Goal: Information Seeking & Learning: Find specific fact

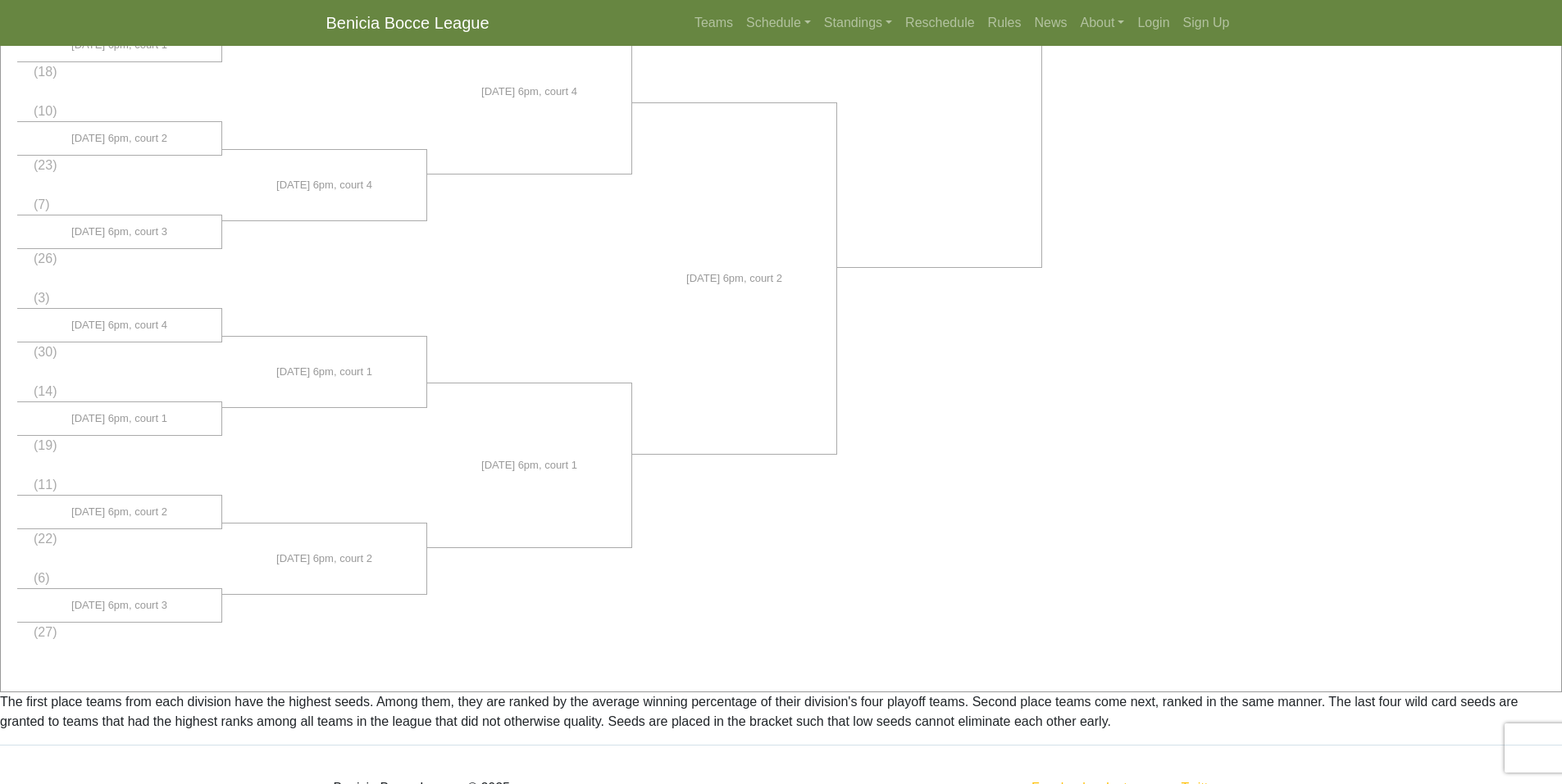
scroll to position [812, 0]
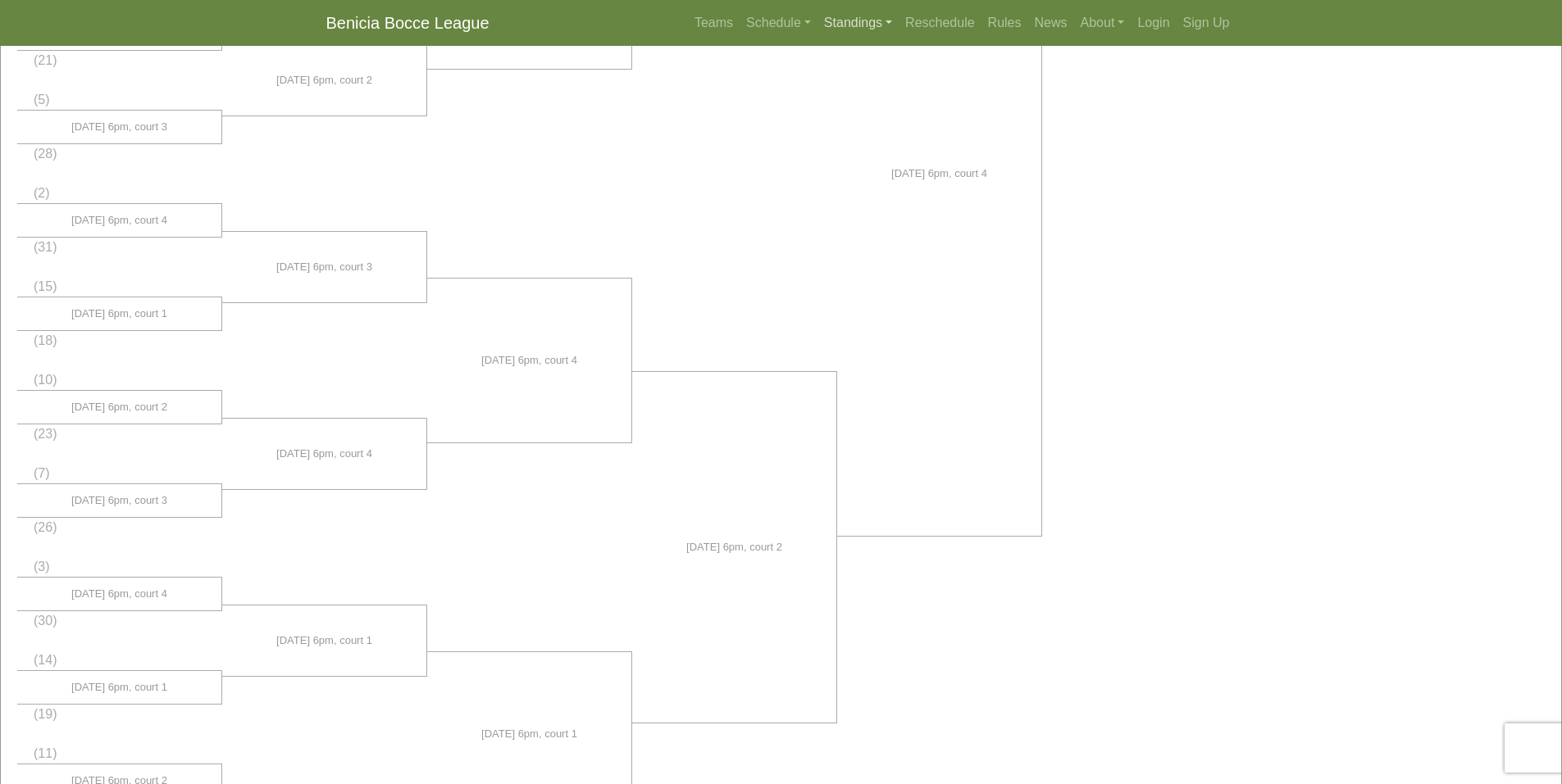
click at [854, 24] on link "Standings" at bounding box center [857, 23] width 81 height 33
click at [856, 88] on link "[DATE] Night" at bounding box center [884, 88] width 132 height 27
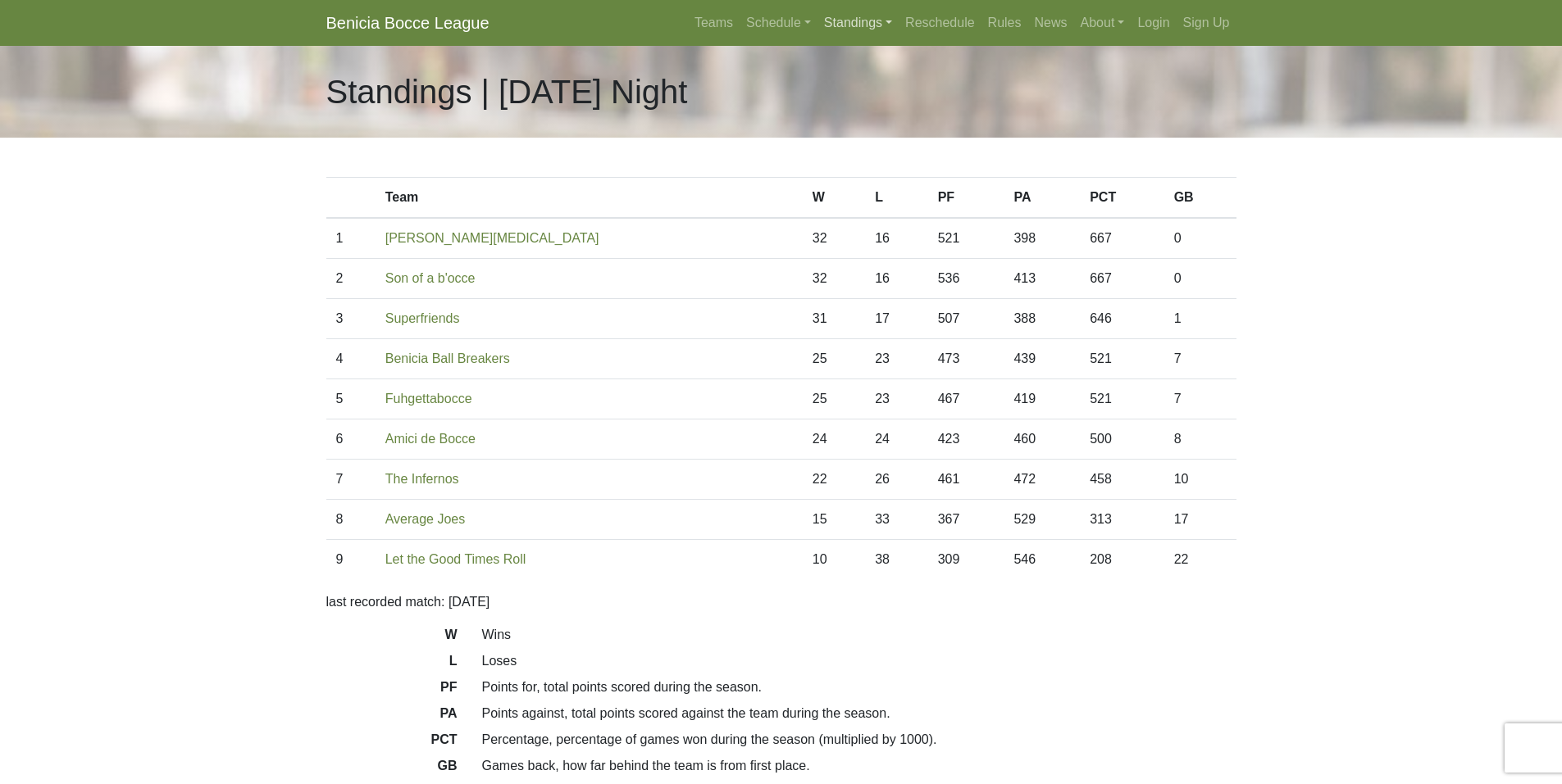
click at [847, 18] on link "Standings" at bounding box center [857, 23] width 81 height 33
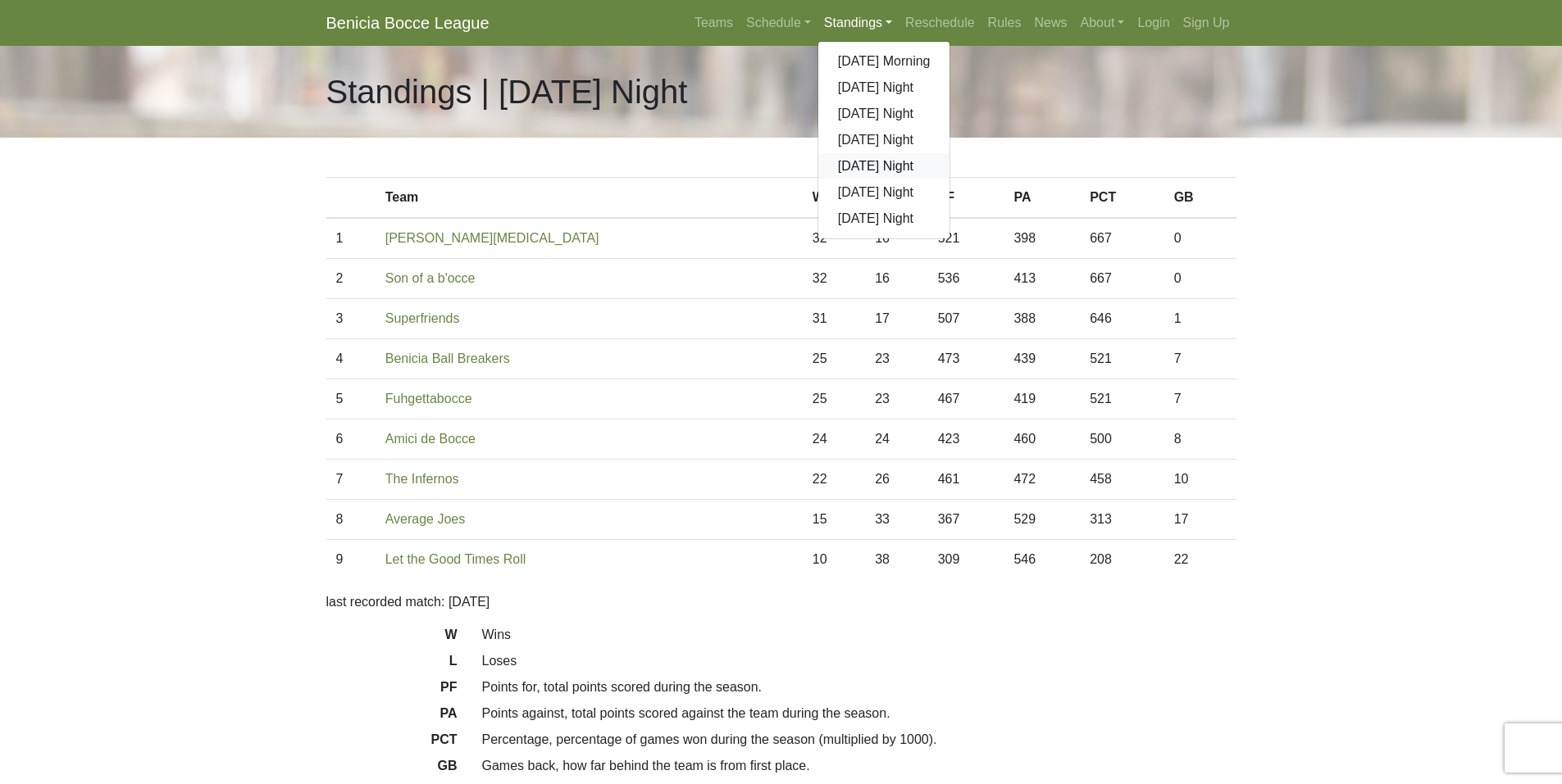
click at [870, 167] on link "[DATE] Night" at bounding box center [884, 166] width 132 height 27
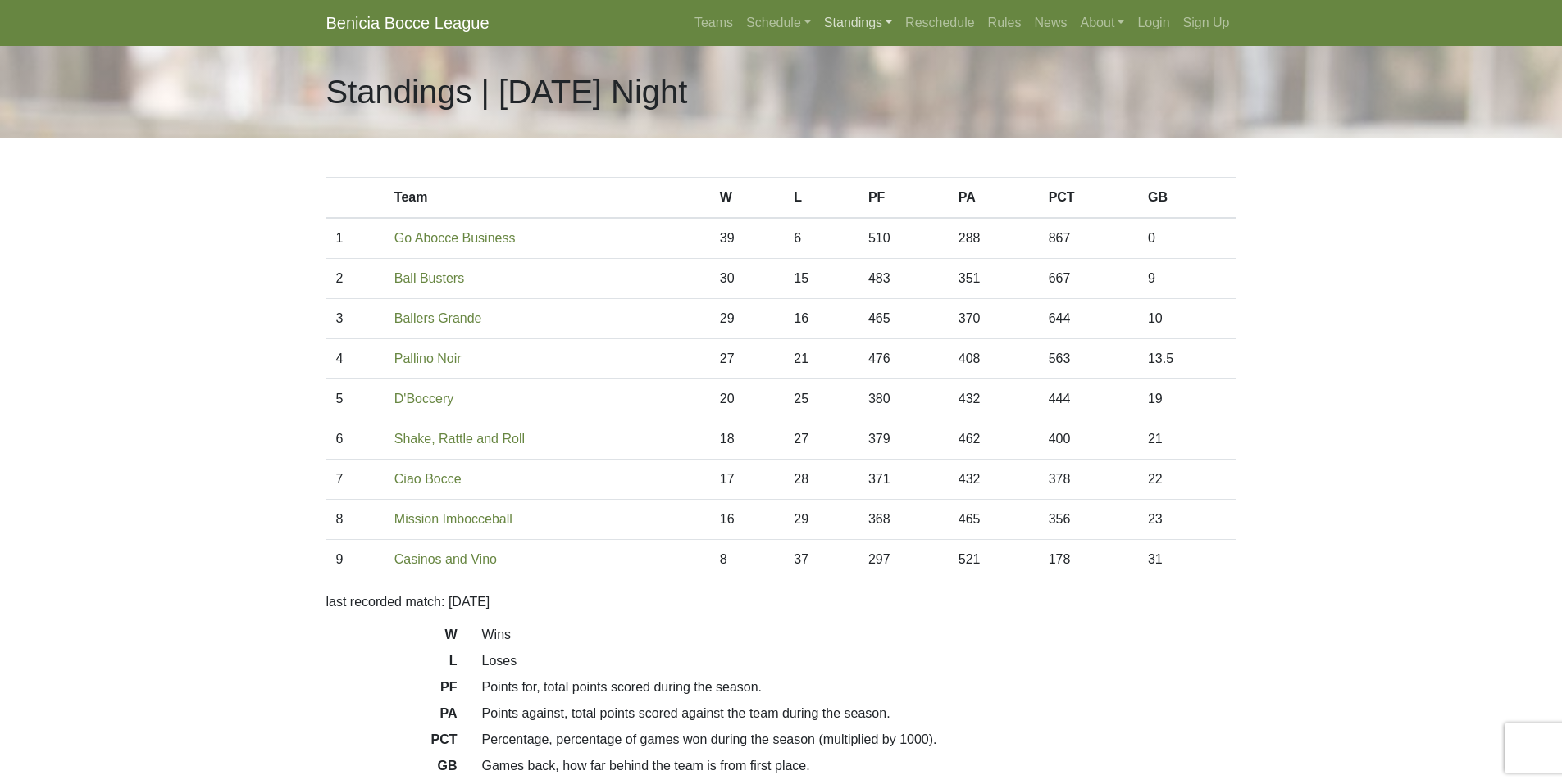
click at [858, 25] on link "Standings" at bounding box center [857, 23] width 81 height 33
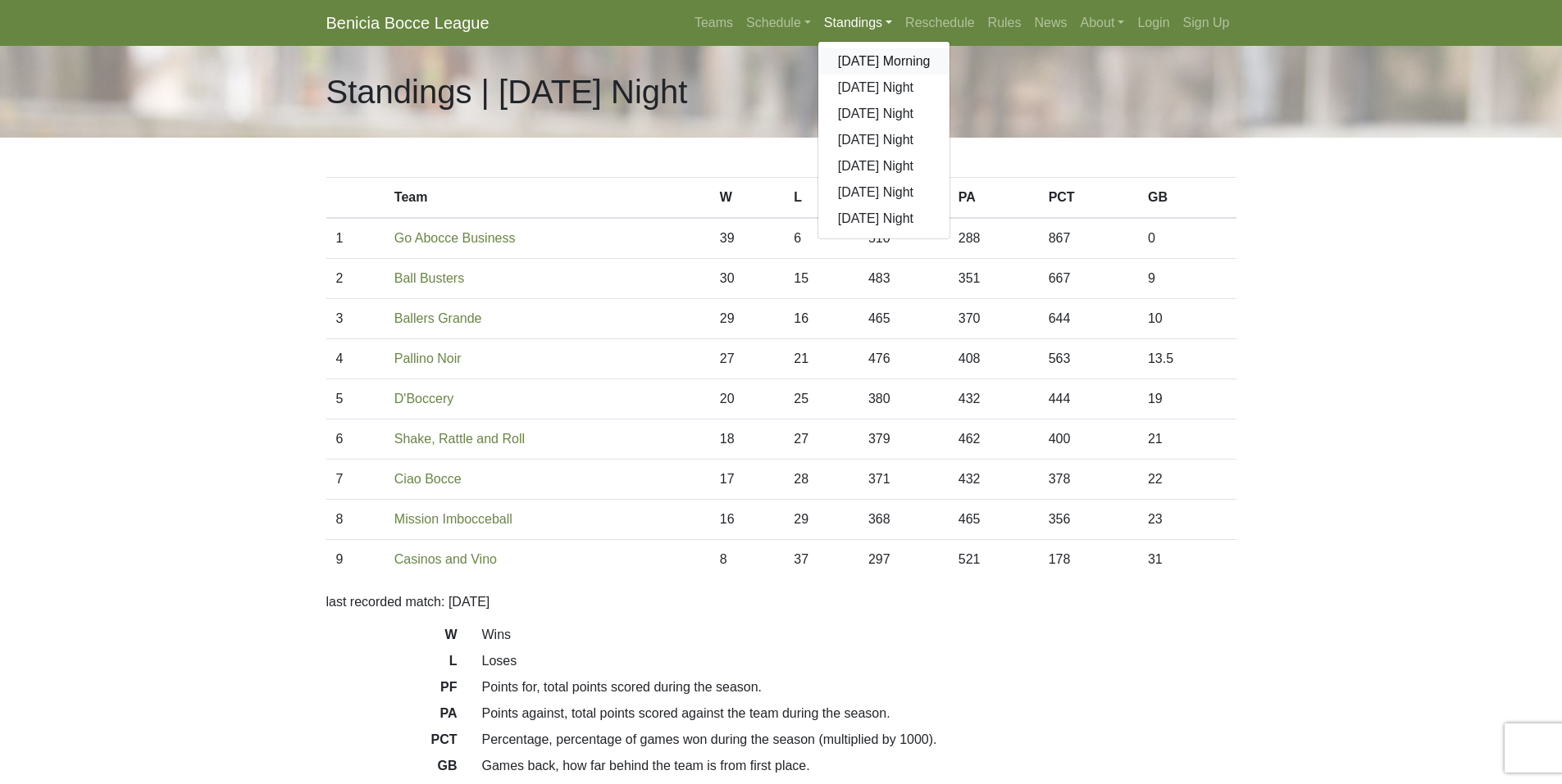
click at [869, 65] on link "[DATE] Morning" at bounding box center [884, 61] width 132 height 27
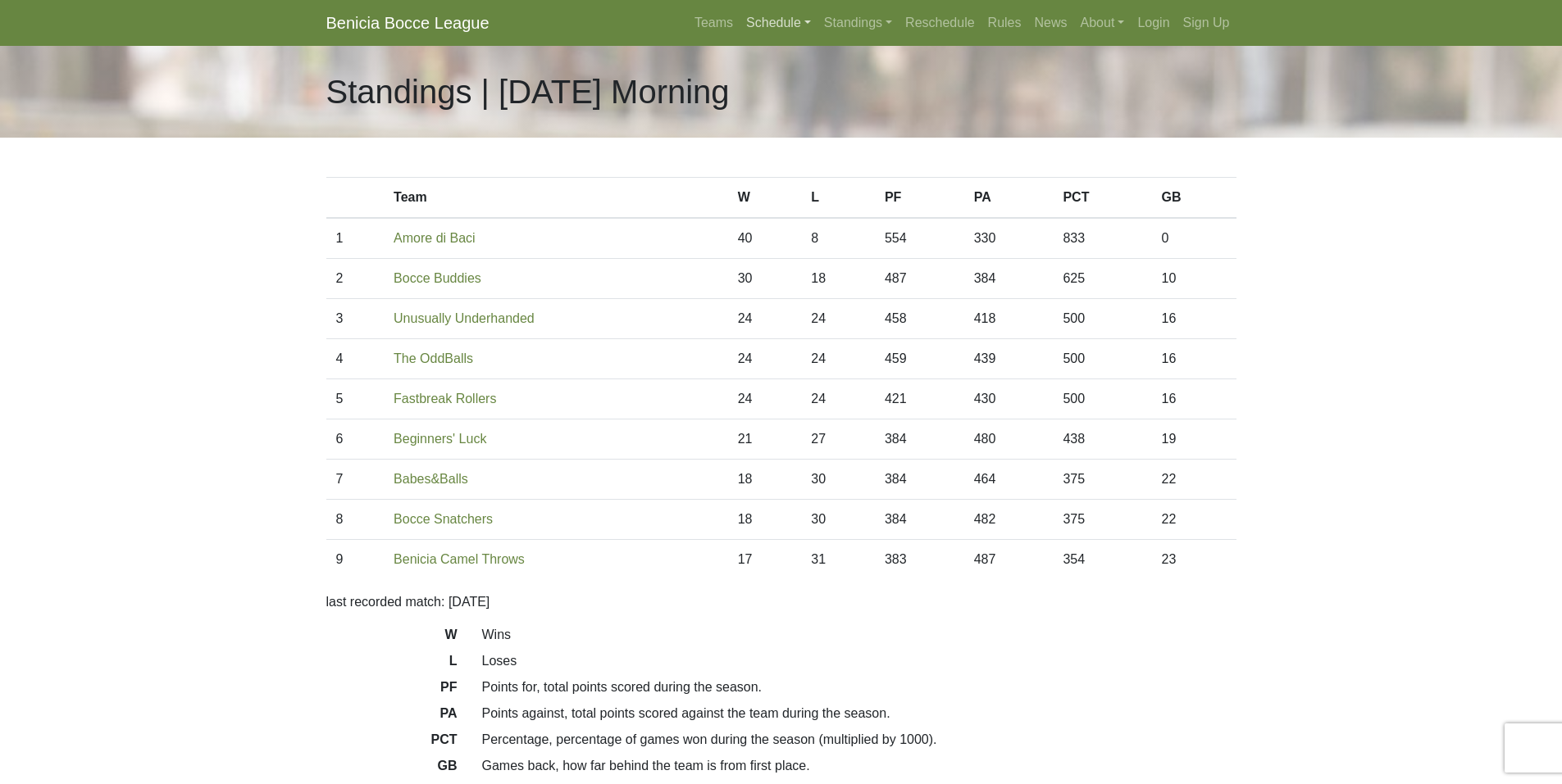
click at [780, 23] on link "Schedule" at bounding box center [779, 23] width 78 height 33
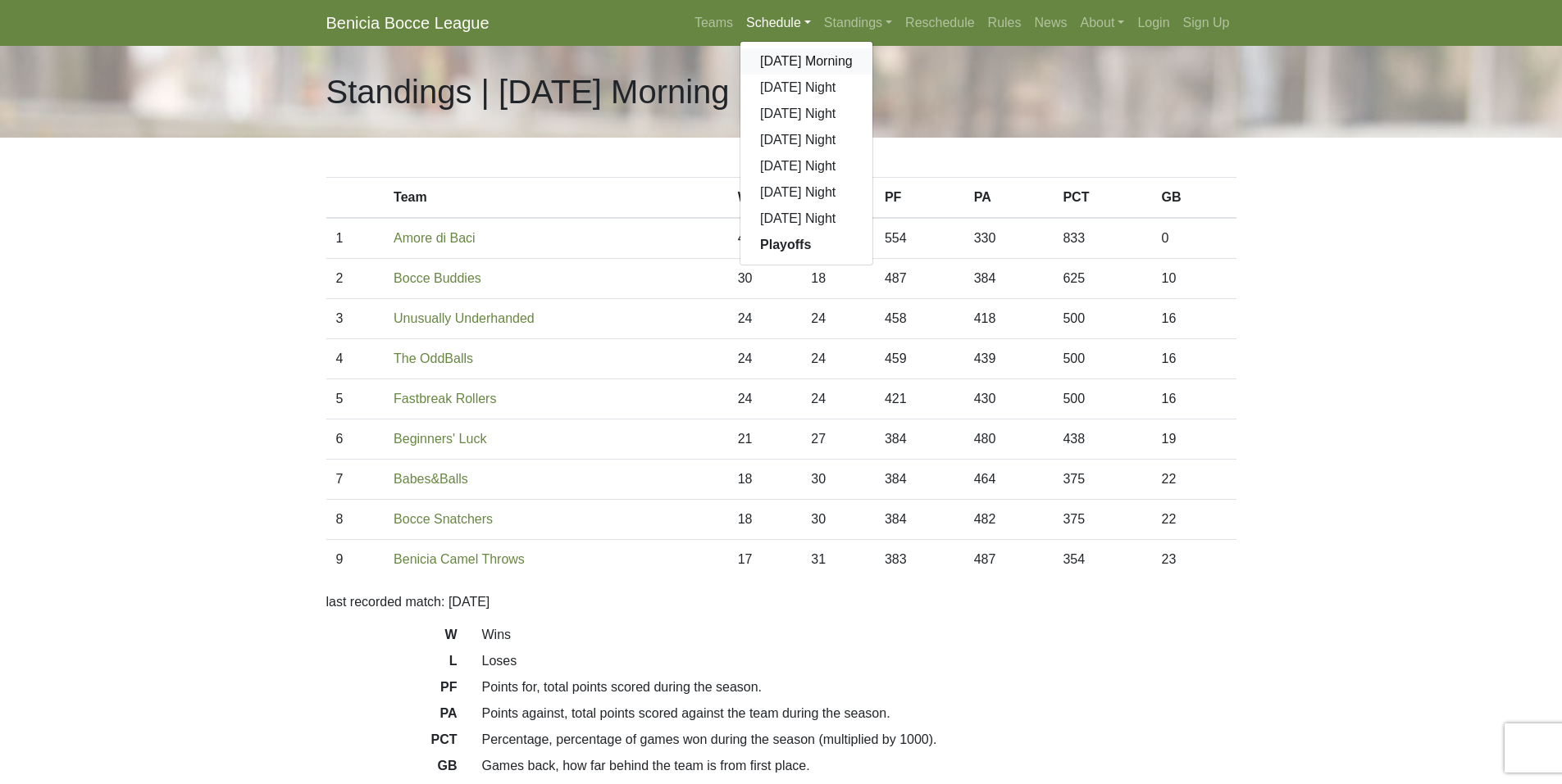
click at [783, 60] on link "[DATE] Morning" at bounding box center [806, 61] width 132 height 27
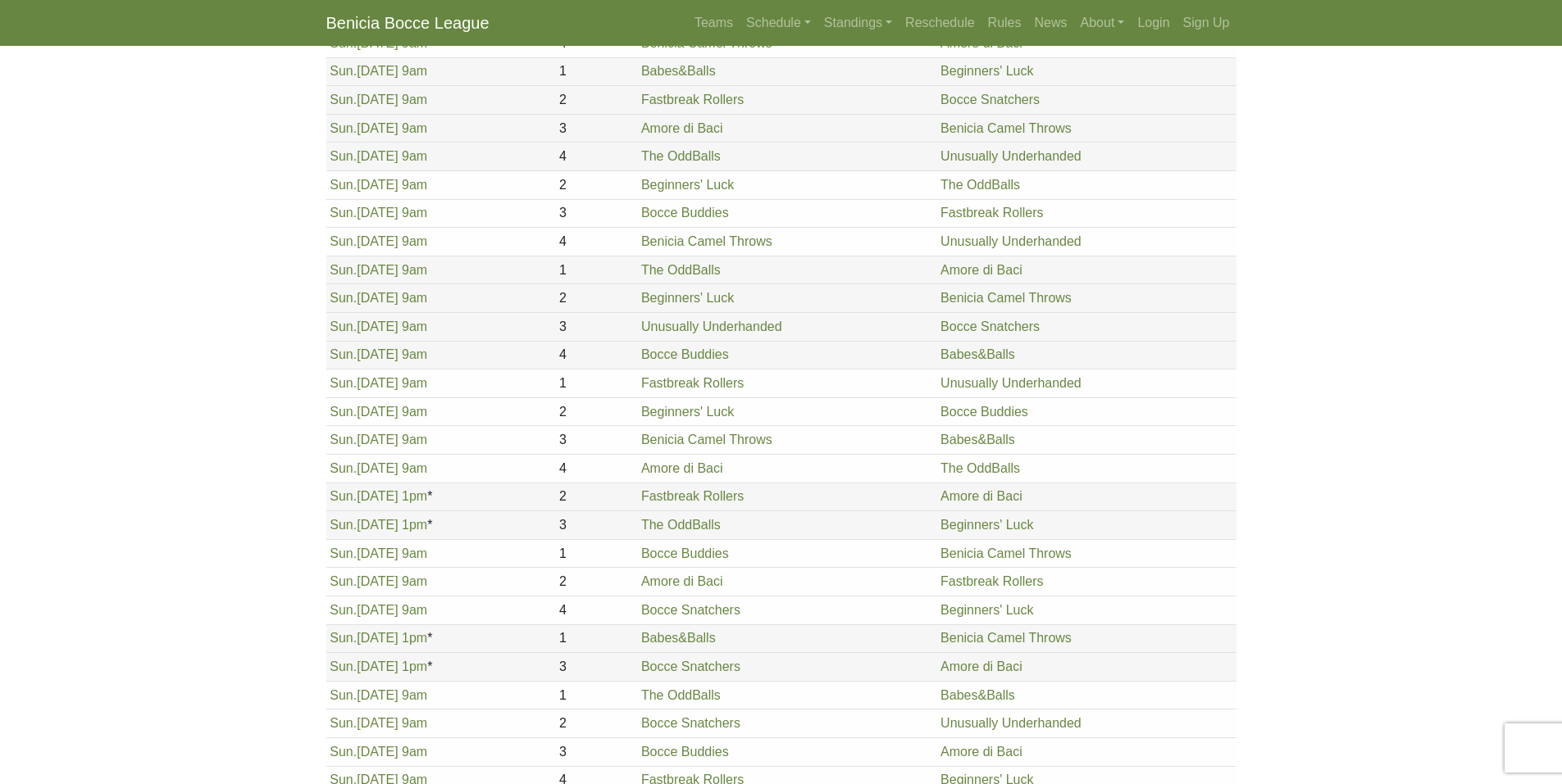
scroll to position [605, 0]
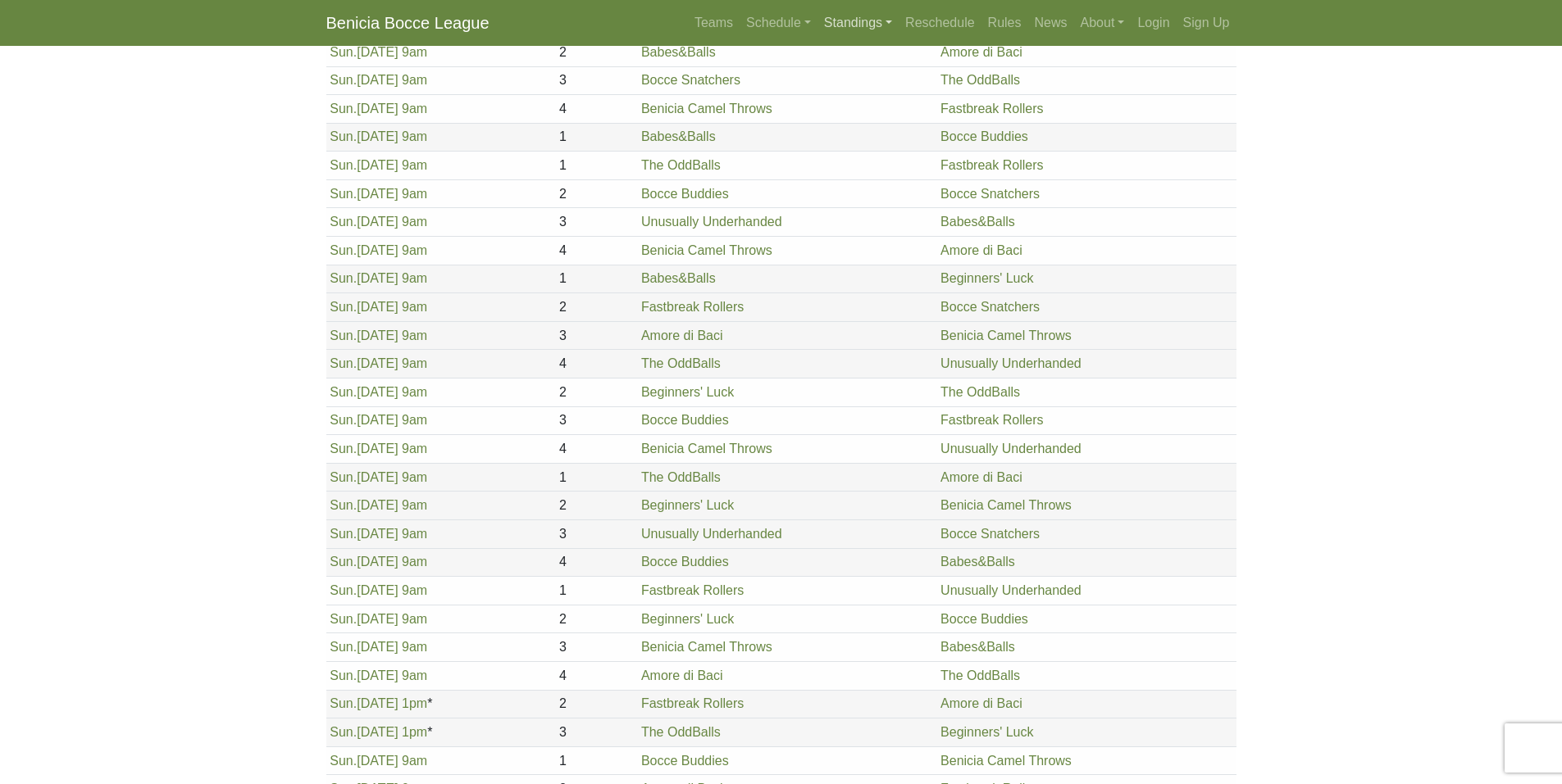
click at [868, 33] on link "Standings" at bounding box center [857, 23] width 81 height 33
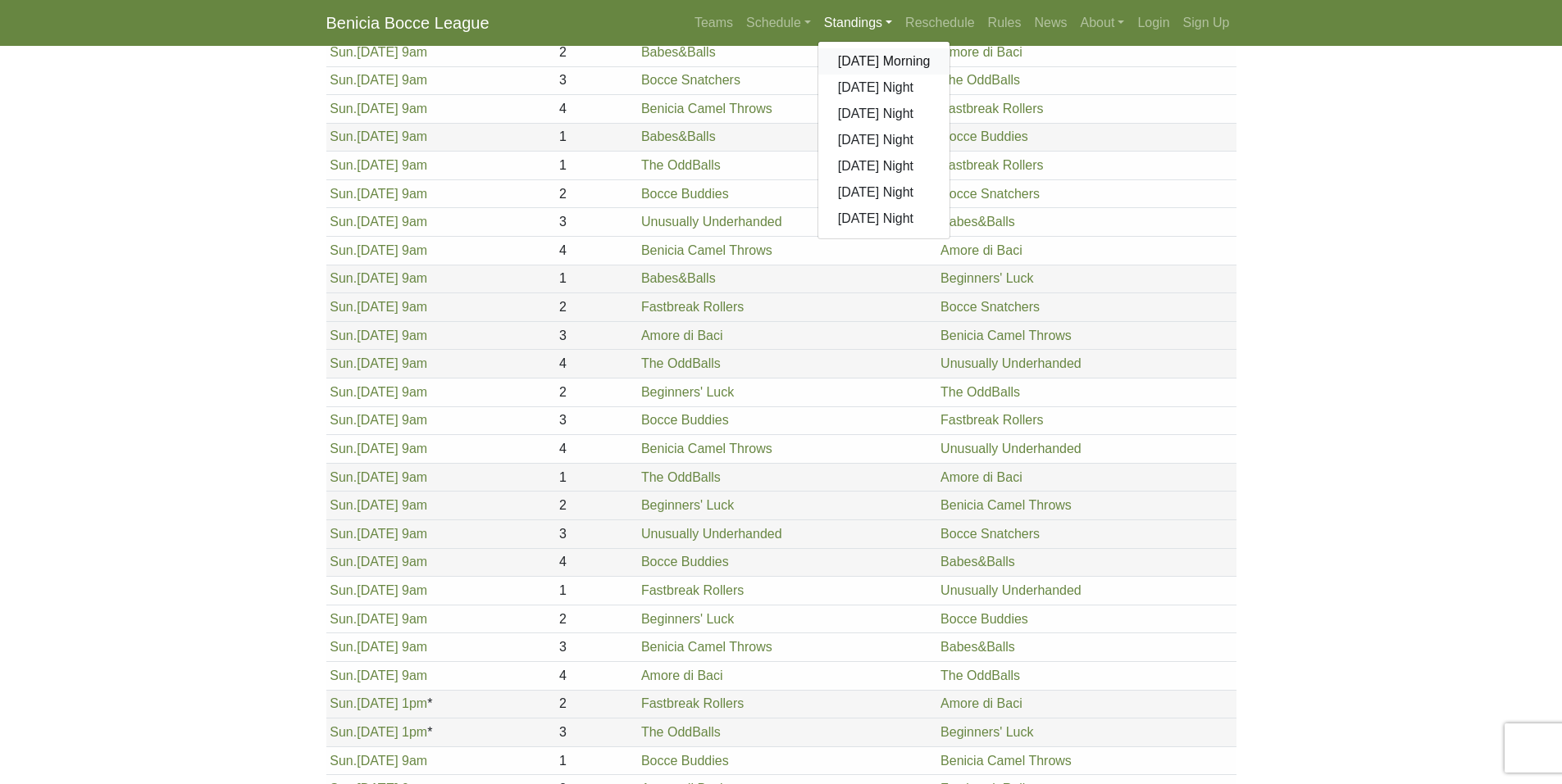
click at [863, 60] on link "[DATE] Morning" at bounding box center [884, 61] width 132 height 27
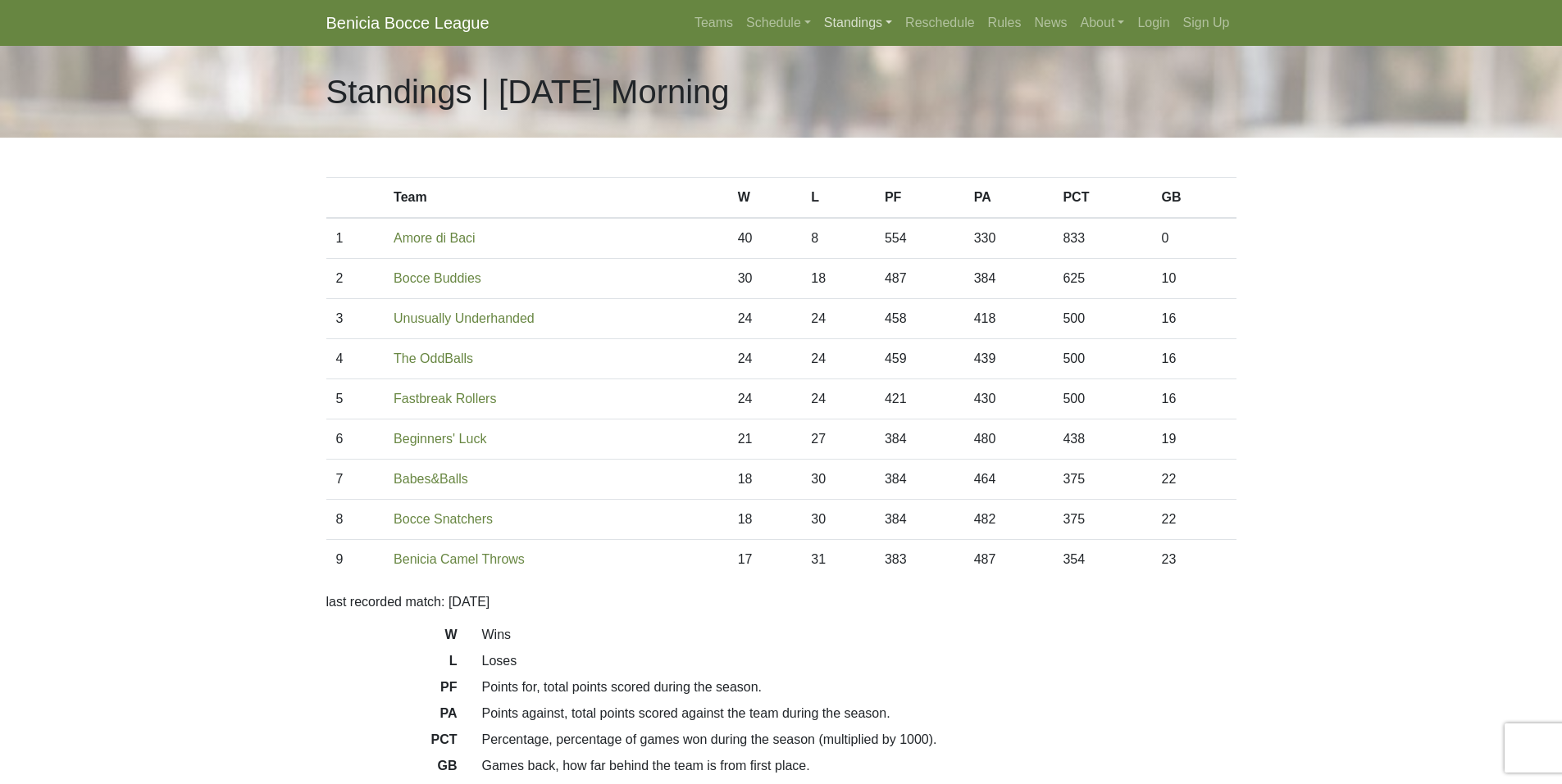
click at [847, 24] on link "Standings" at bounding box center [857, 23] width 81 height 33
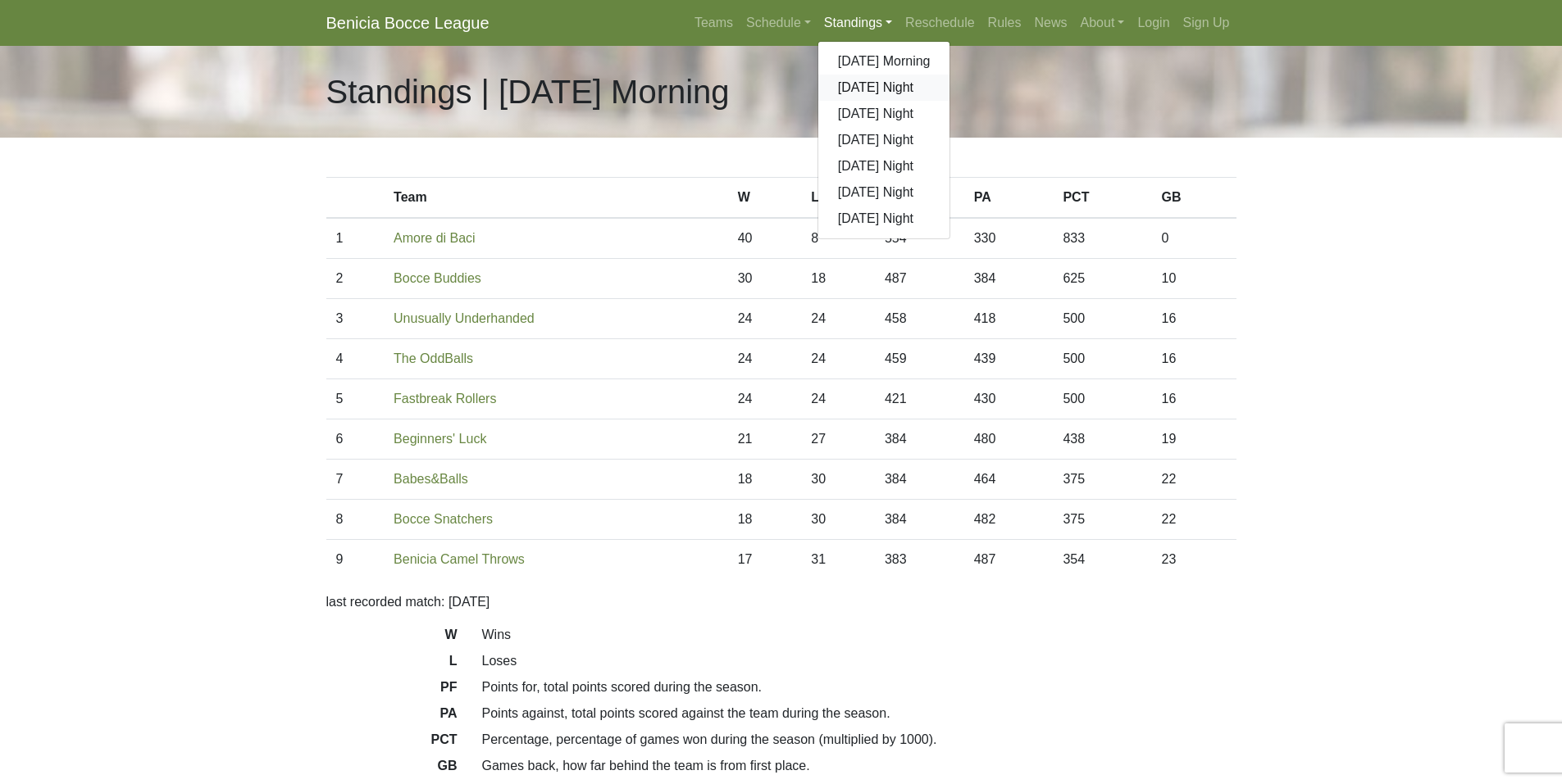
click at [840, 91] on link "[DATE] Night" at bounding box center [884, 88] width 132 height 27
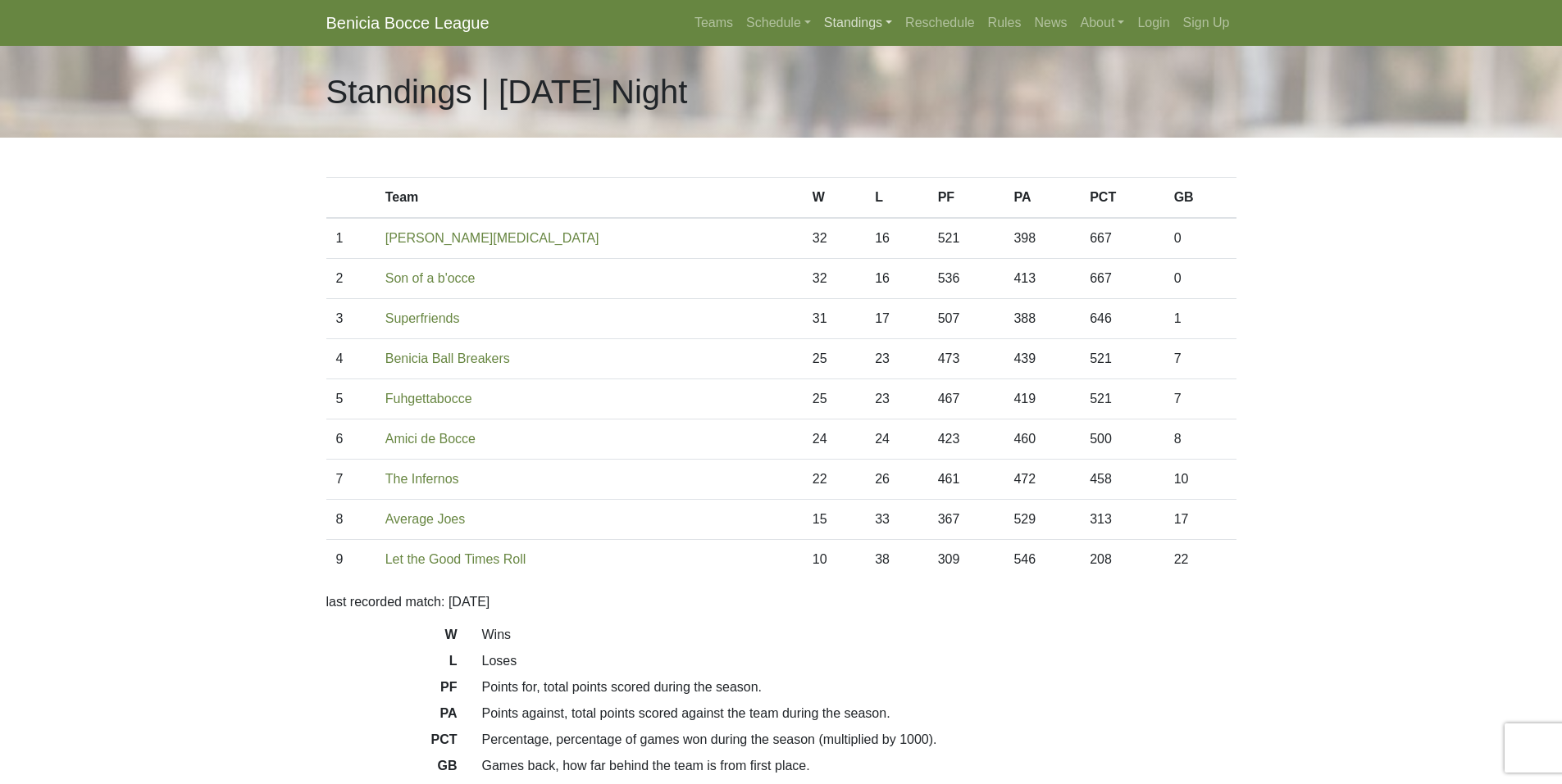
click at [847, 17] on link "Standings" at bounding box center [857, 23] width 81 height 33
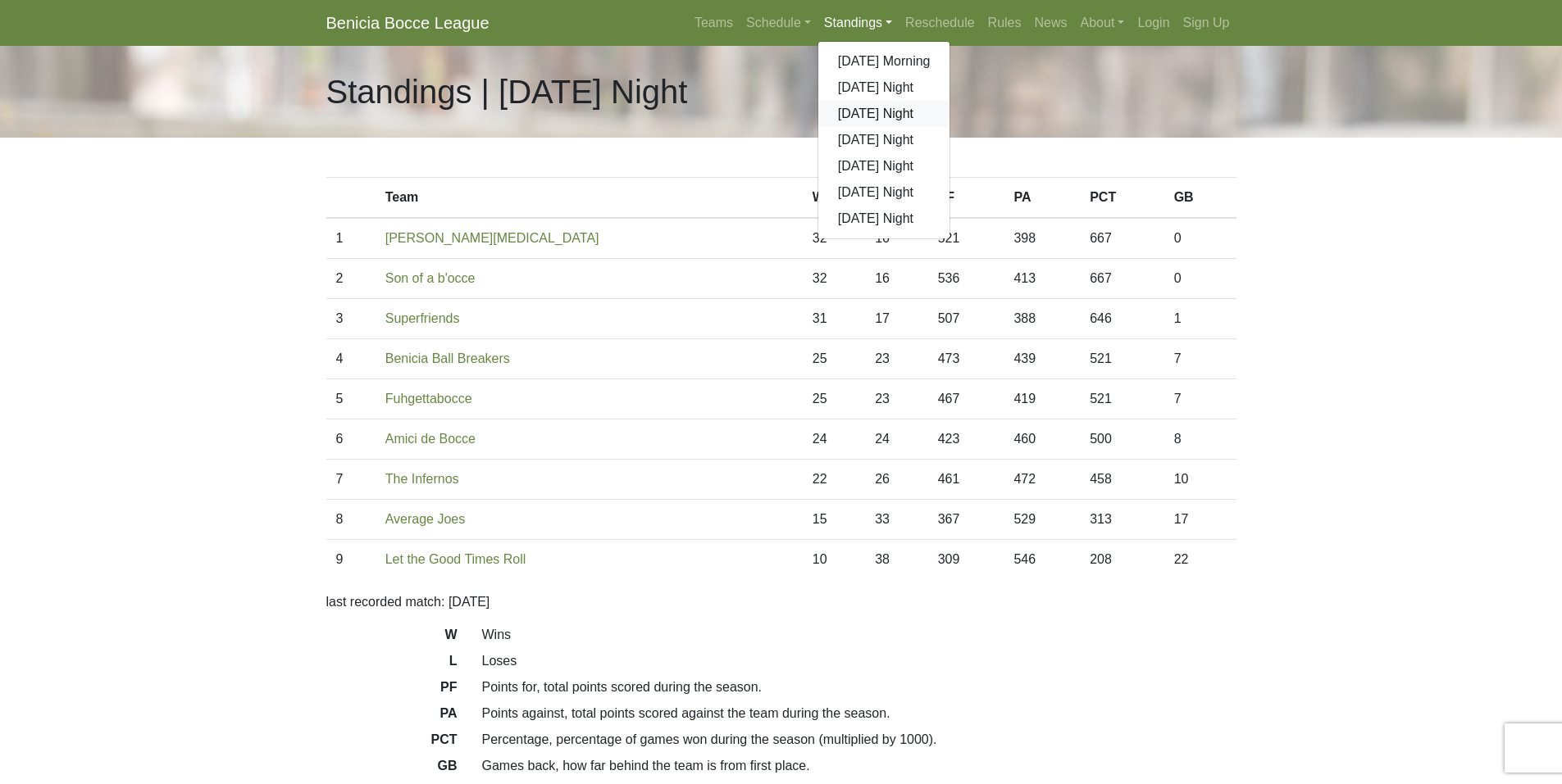
click at [876, 107] on link "[DATE] Night" at bounding box center [884, 113] width 132 height 27
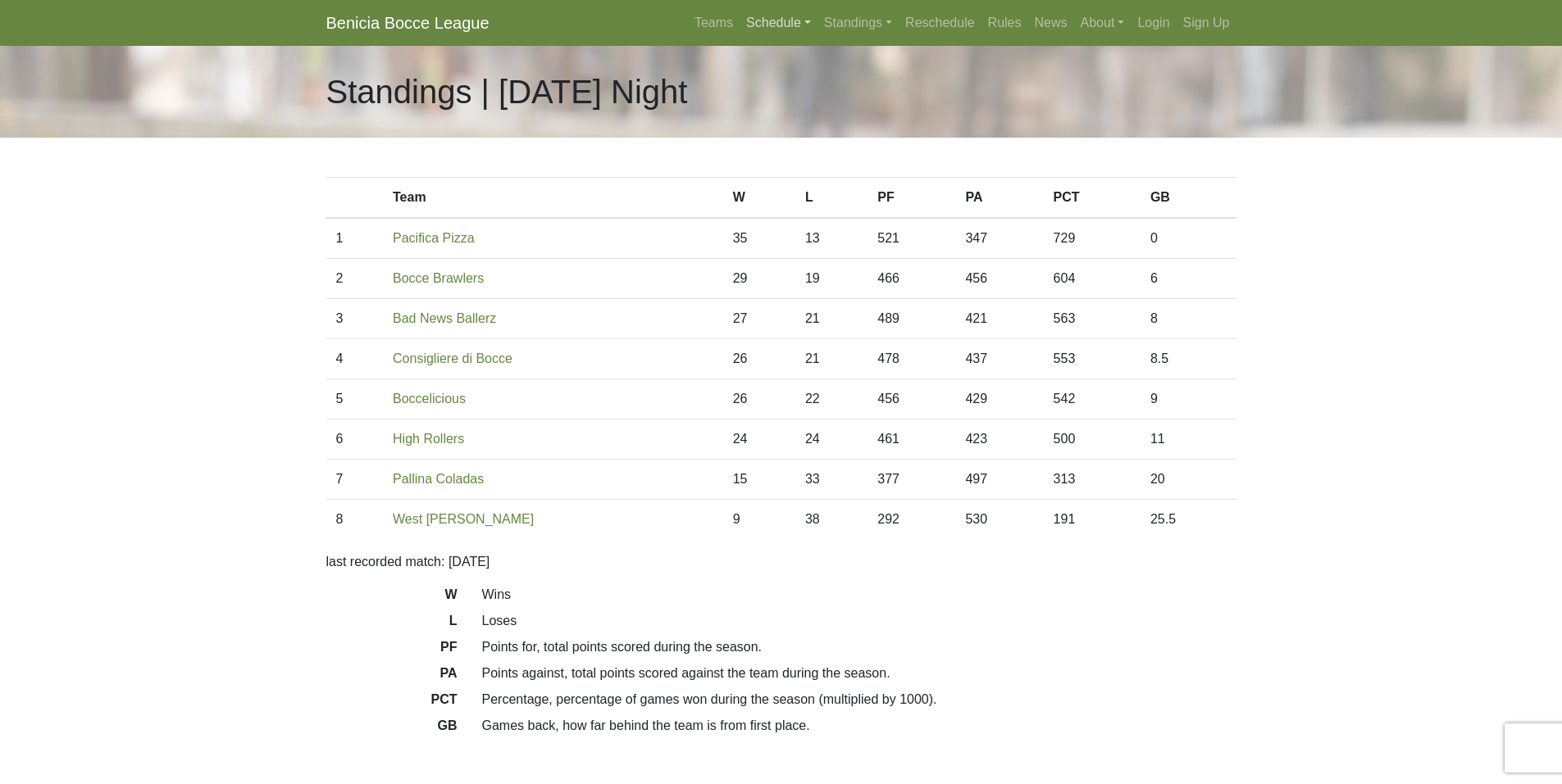
click at [788, 22] on link "Schedule" at bounding box center [779, 23] width 78 height 33
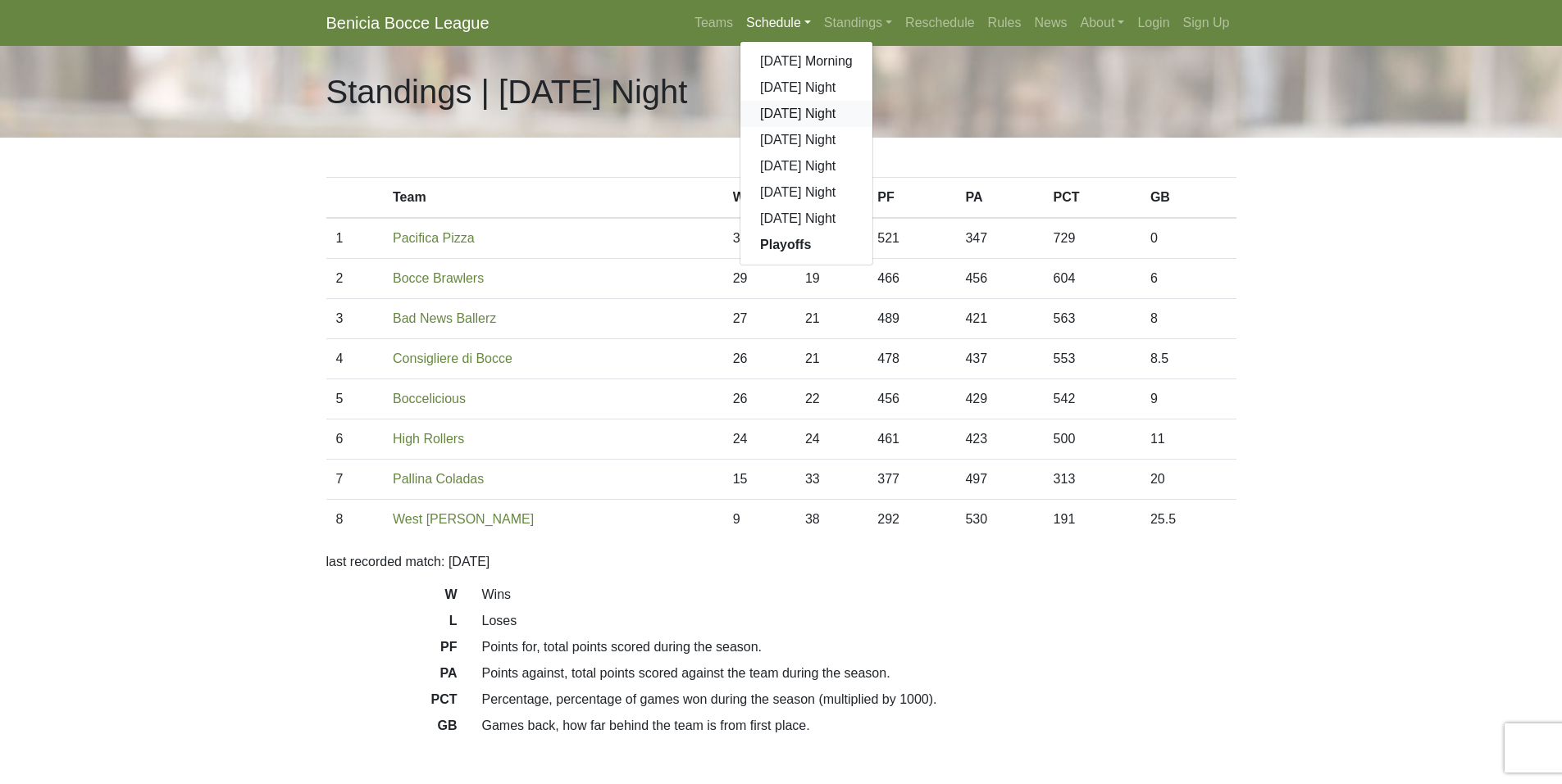
click at [777, 109] on link "[DATE] Night" at bounding box center [806, 113] width 132 height 27
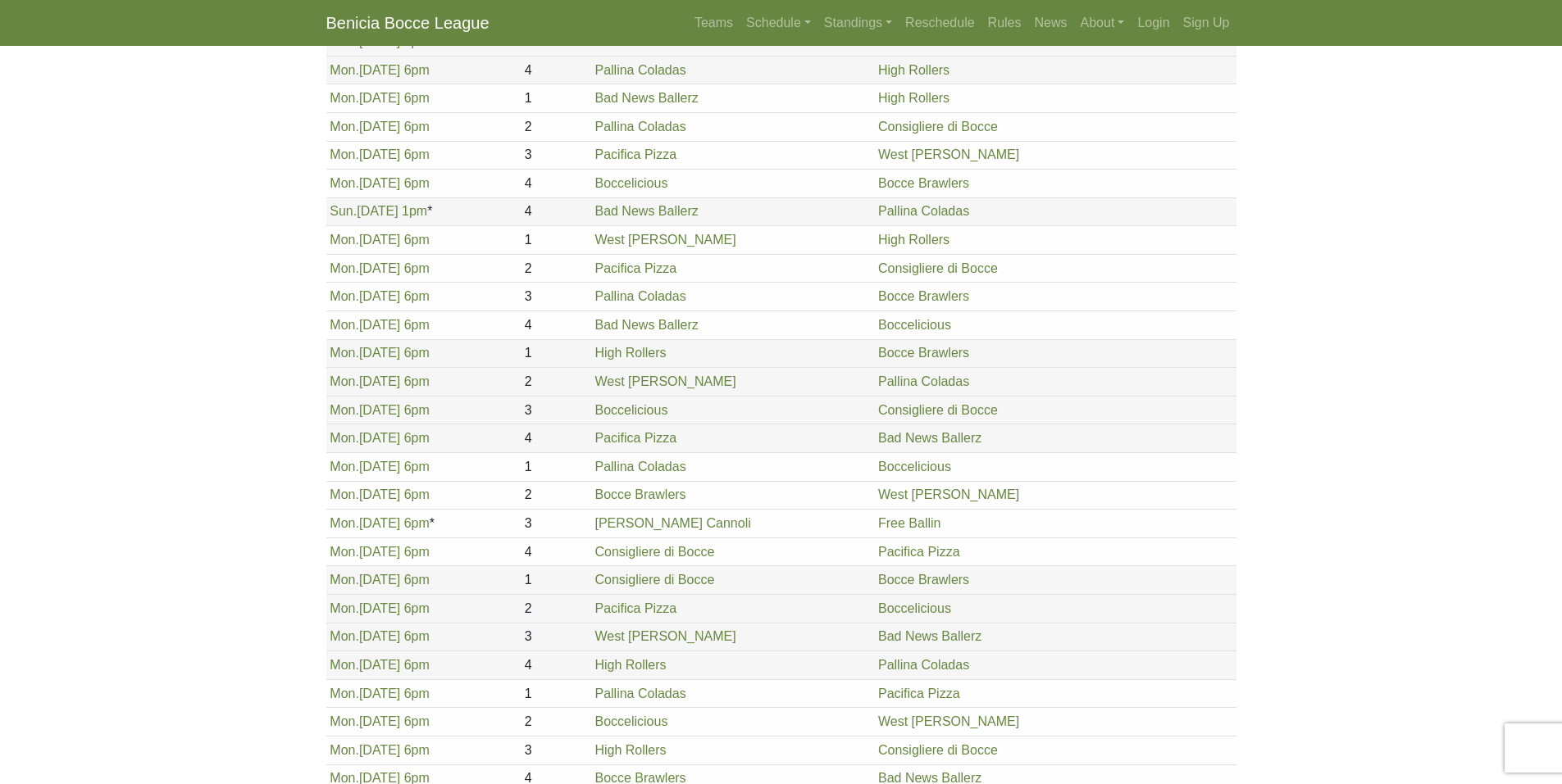
scroll to position [492, 0]
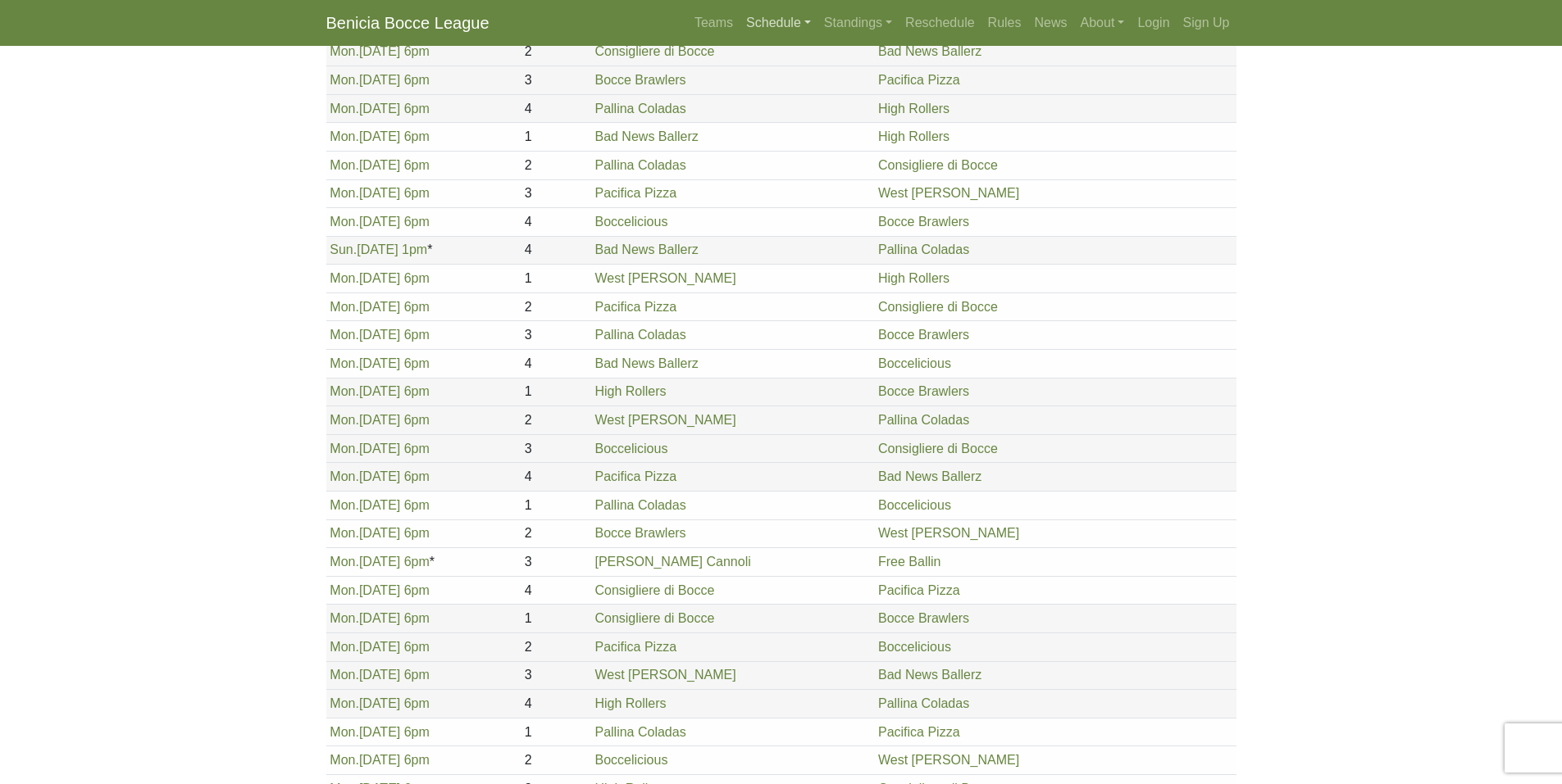
click at [771, 26] on link "Schedule" at bounding box center [779, 23] width 78 height 33
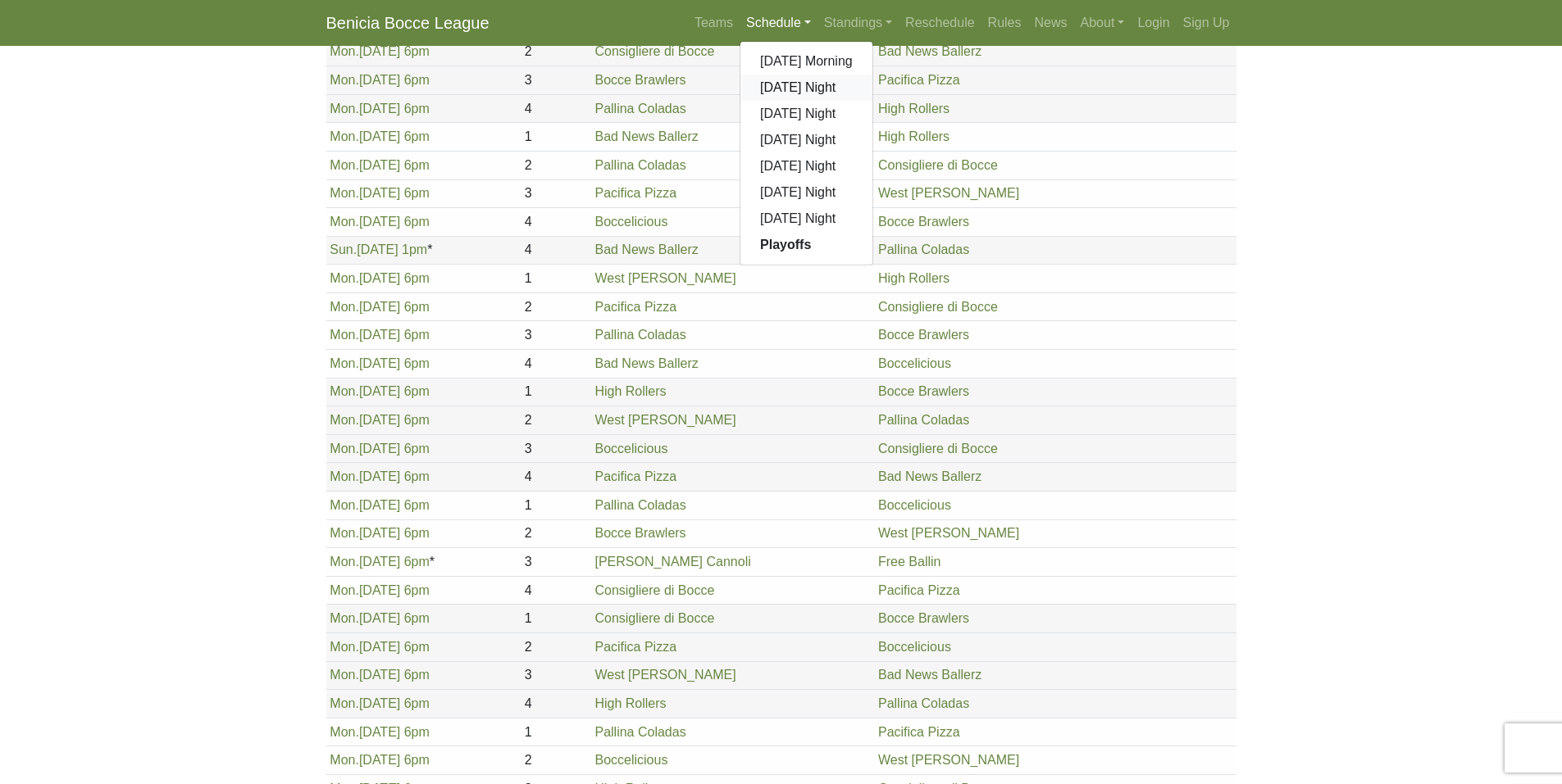
click at [763, 84] on link "[DATE] Night" at bounding box center [806, 88] width 132 height 27
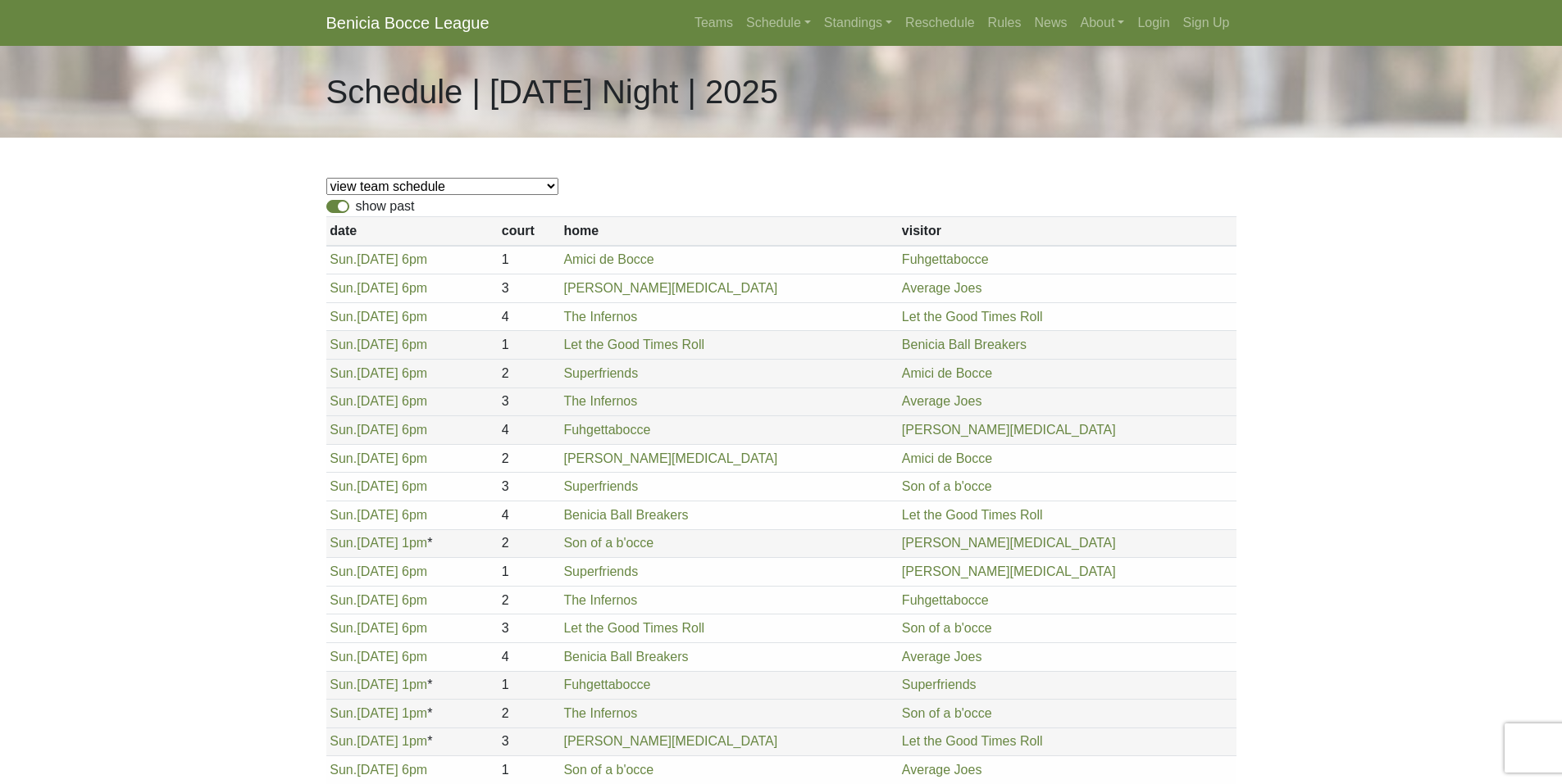
click at [358, 212] on label "show past" at bounding box center [386, 206] width 59 height 20
click at [358, 207] on input "show past" at bounding box center [361, 201] width 11 height 11
checkbox input "false"
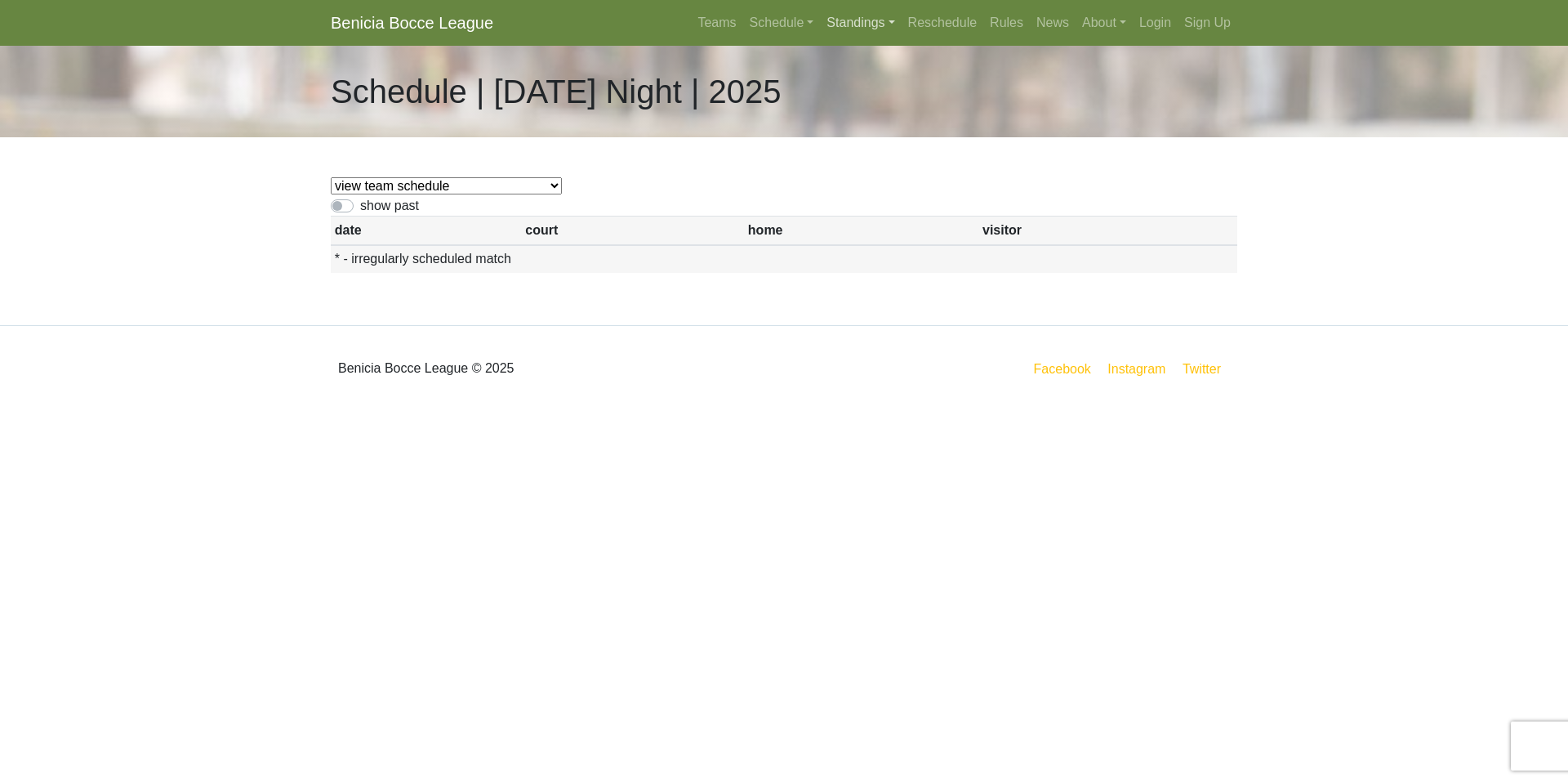
click at [871, 22] on link "Standings" at bounding box center [860, 23] width 81 height 32
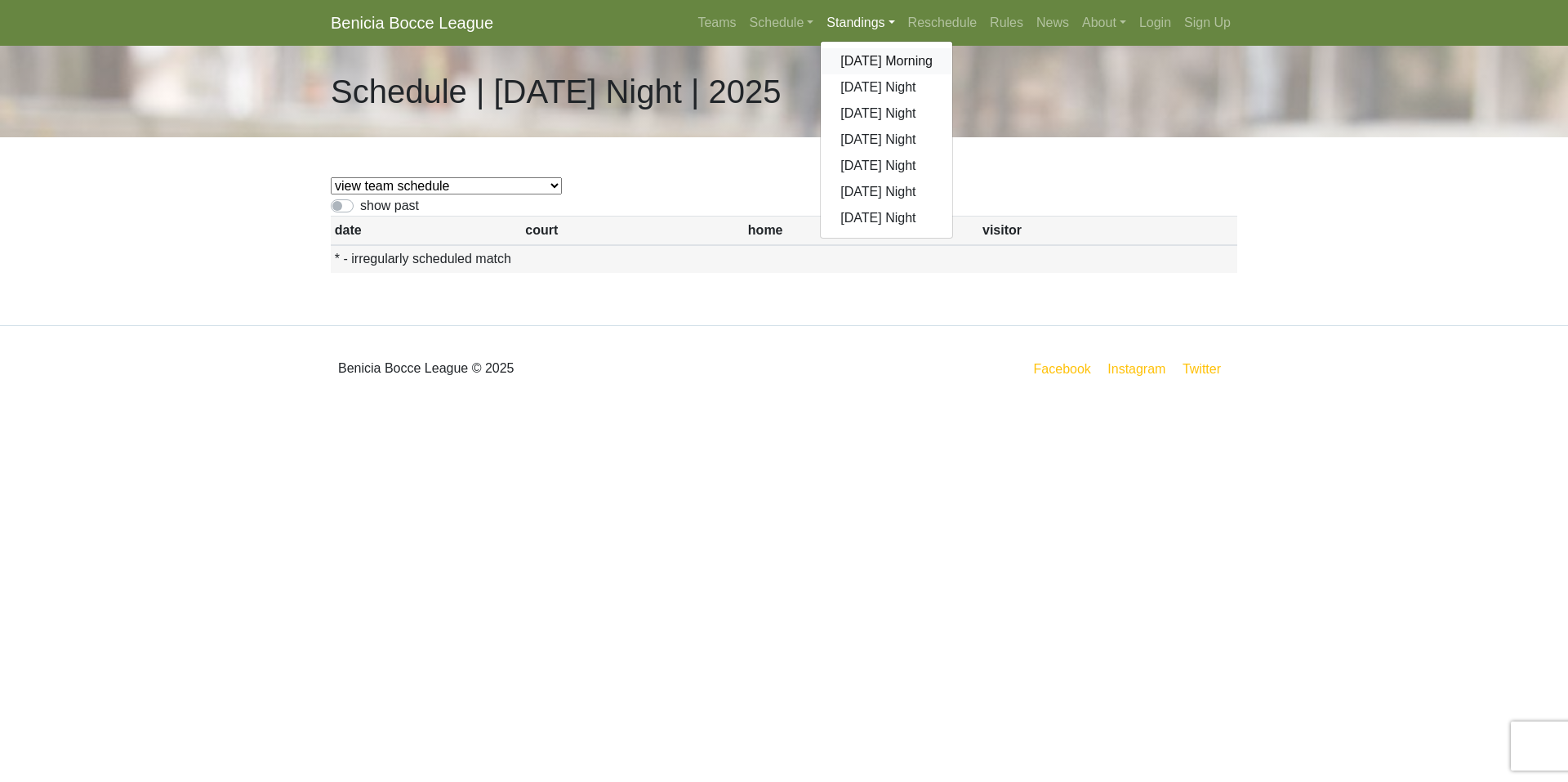
click at [886, 59] on link "[DATE] Morning" at bounding box center [887, 61] width 132 height 27
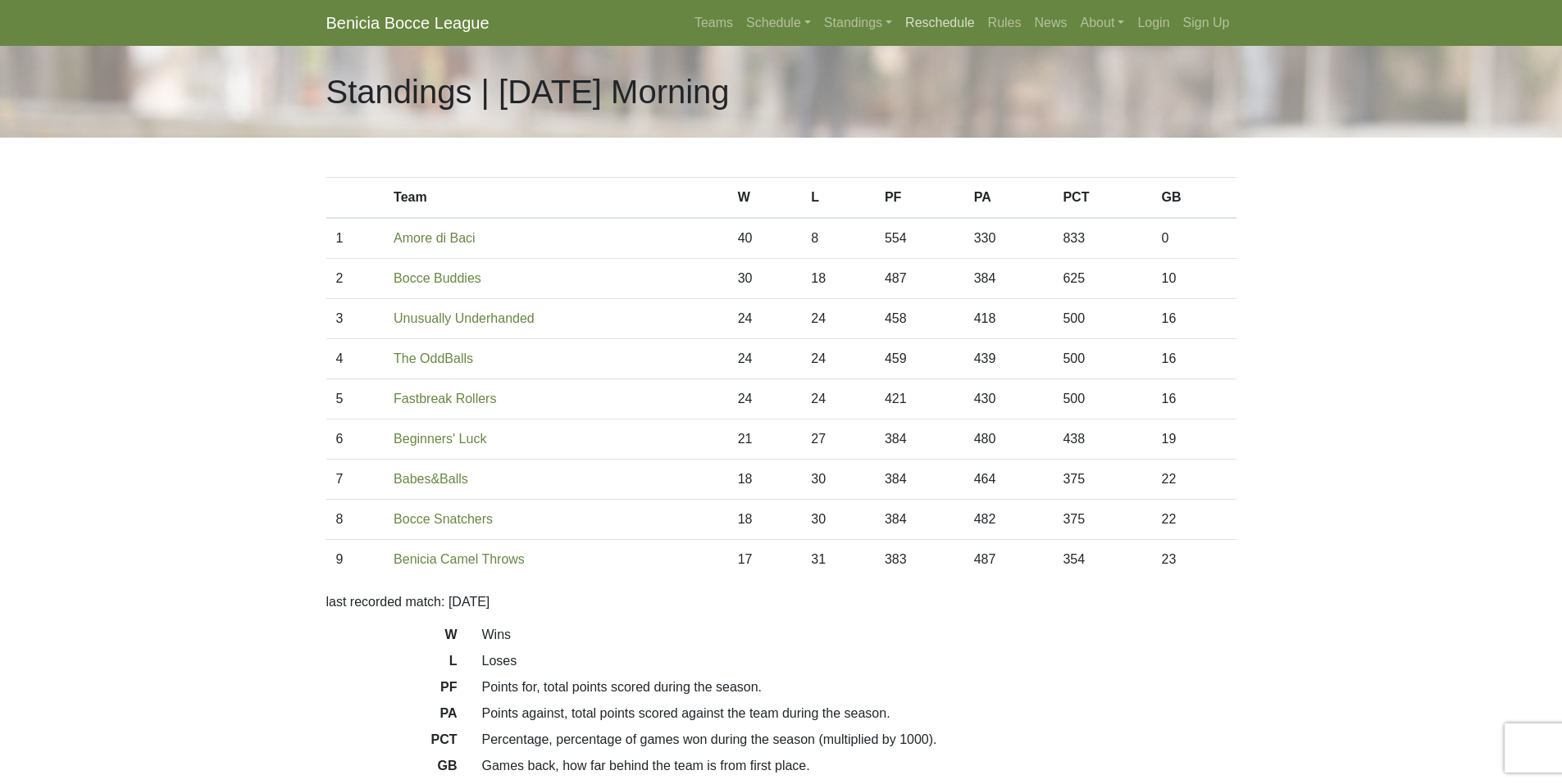
click at [930, 22] on link "Reschedule" at bounding box center [940, 23] width 83 height 33
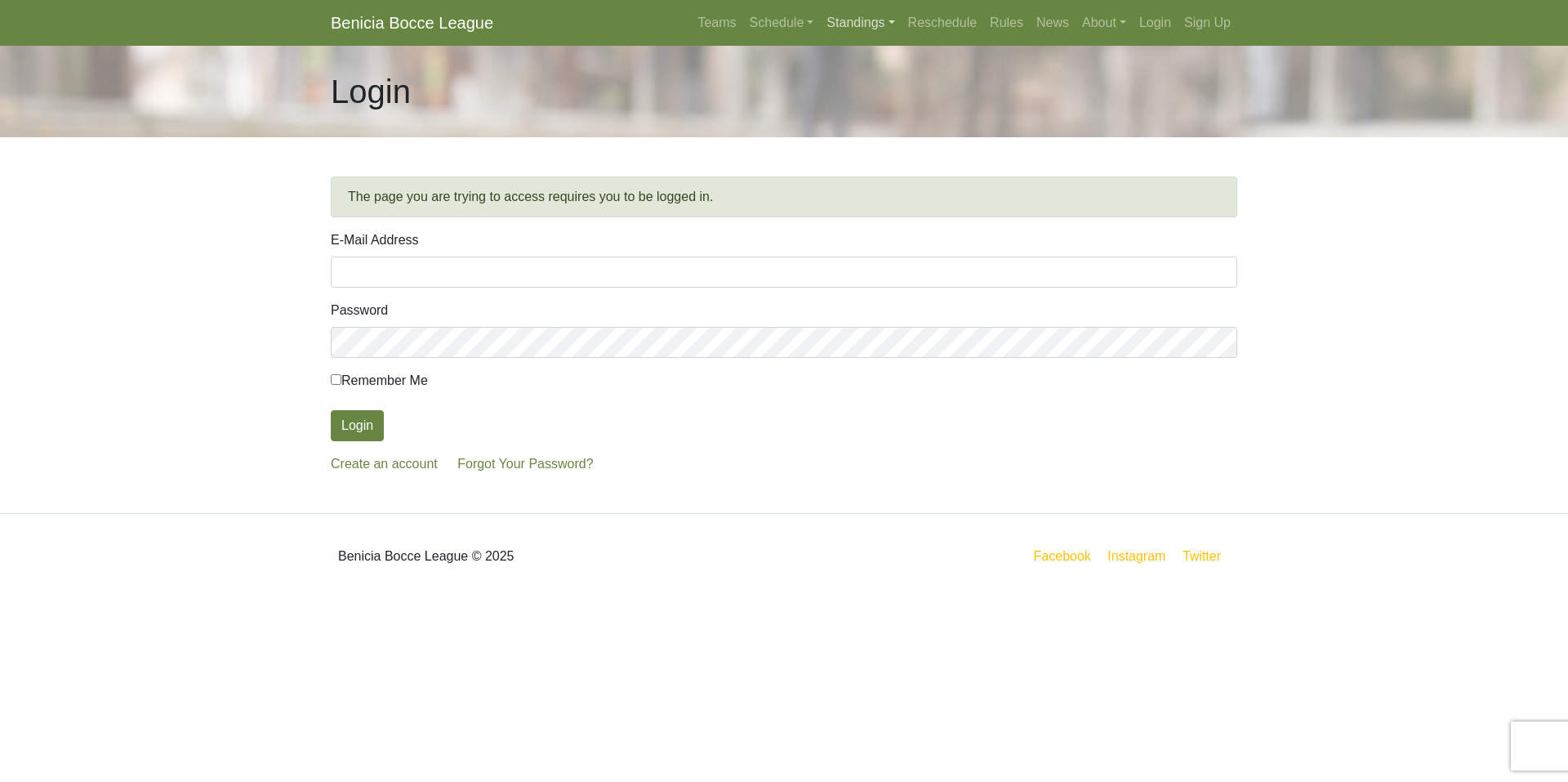
type input "[EMAIL_ADDRESS][DOMAIN_NAME]"
click at [793, 24] on link "Schedule" at bounding box center [782, 23] width 78 height 32
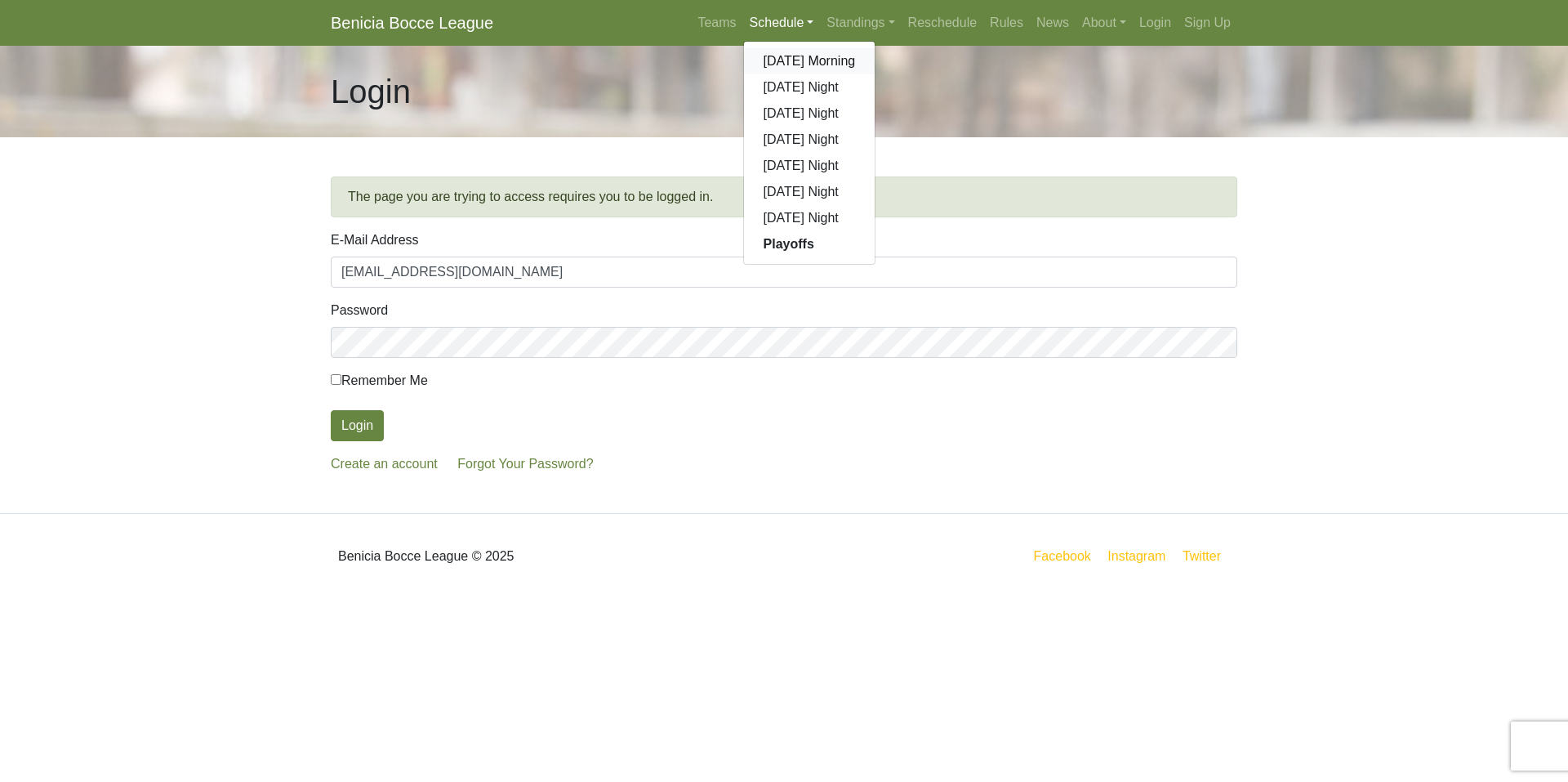
click at [792, 64] on link "[DATE] Morning" at bounding box center [810, 61] width 132 height 27
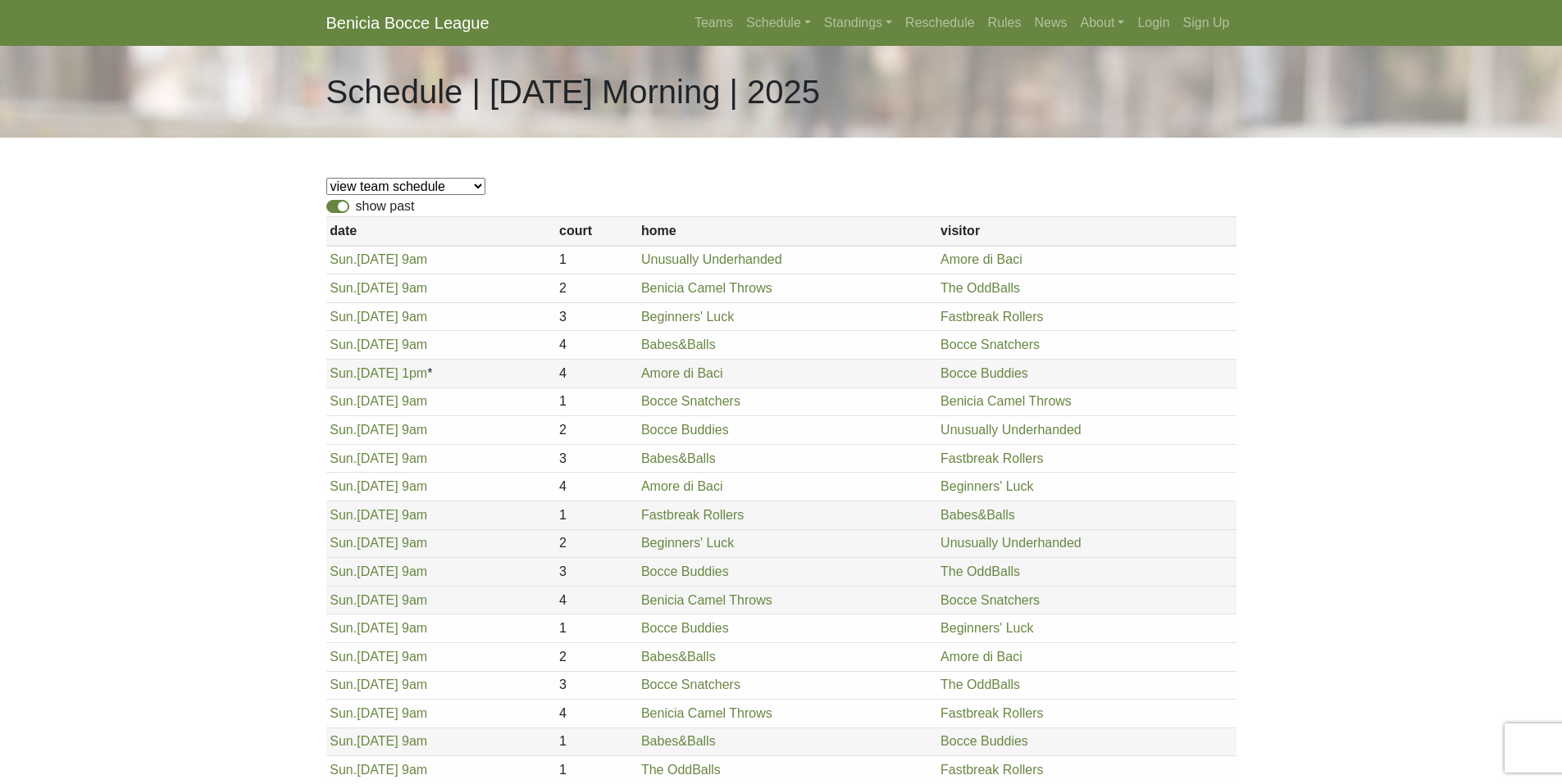
click at [378, 208] on label "show past" at bounding box center [386, 206] width 59 height 20
click at [366, 207] on input "show past" at bounding box center [361, 201] width 11 height 11
checkbox input "false"
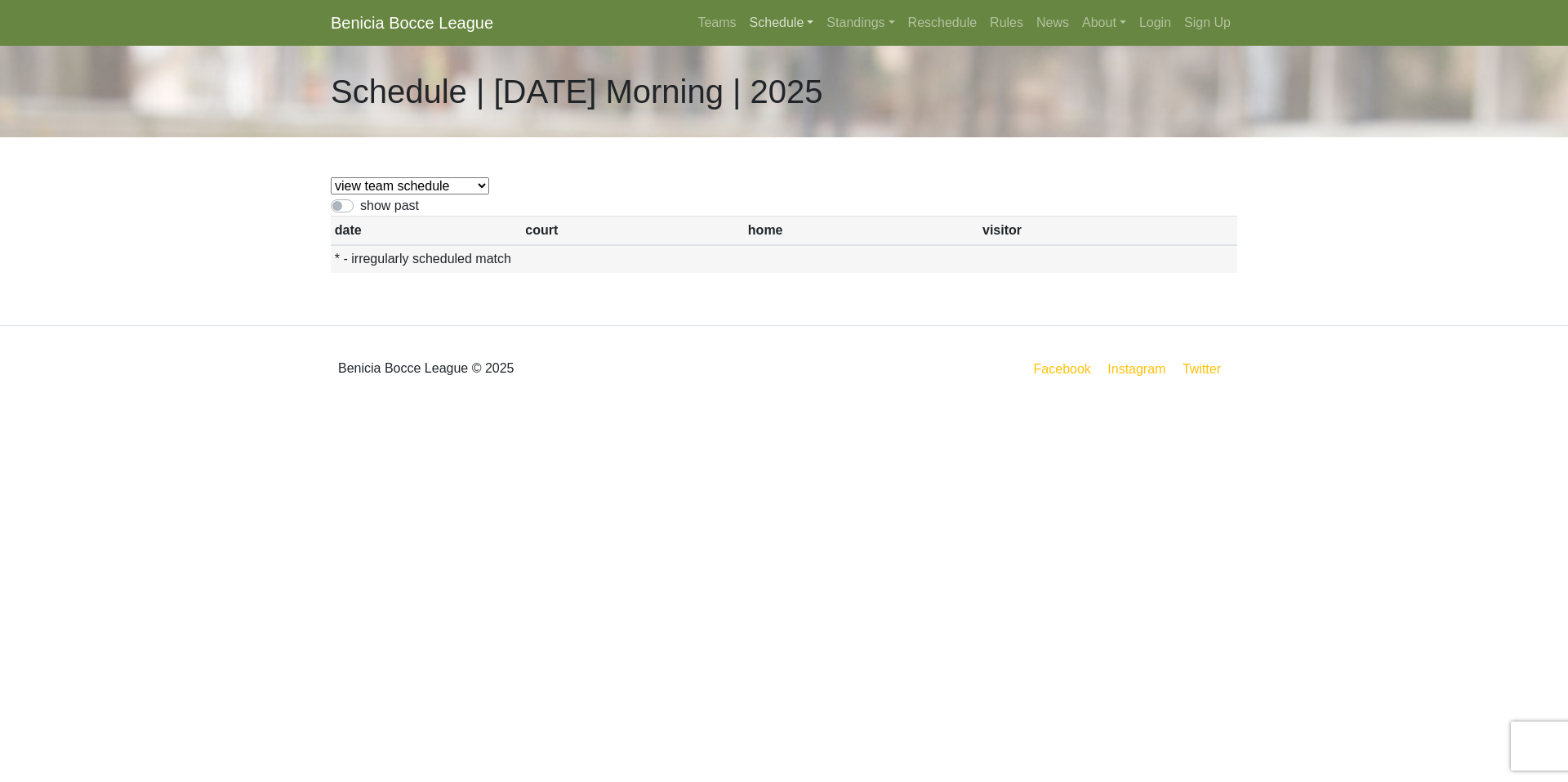
click at [783, 22] on link "Schedule" at bounding box center [782, 23] width 78 height 32
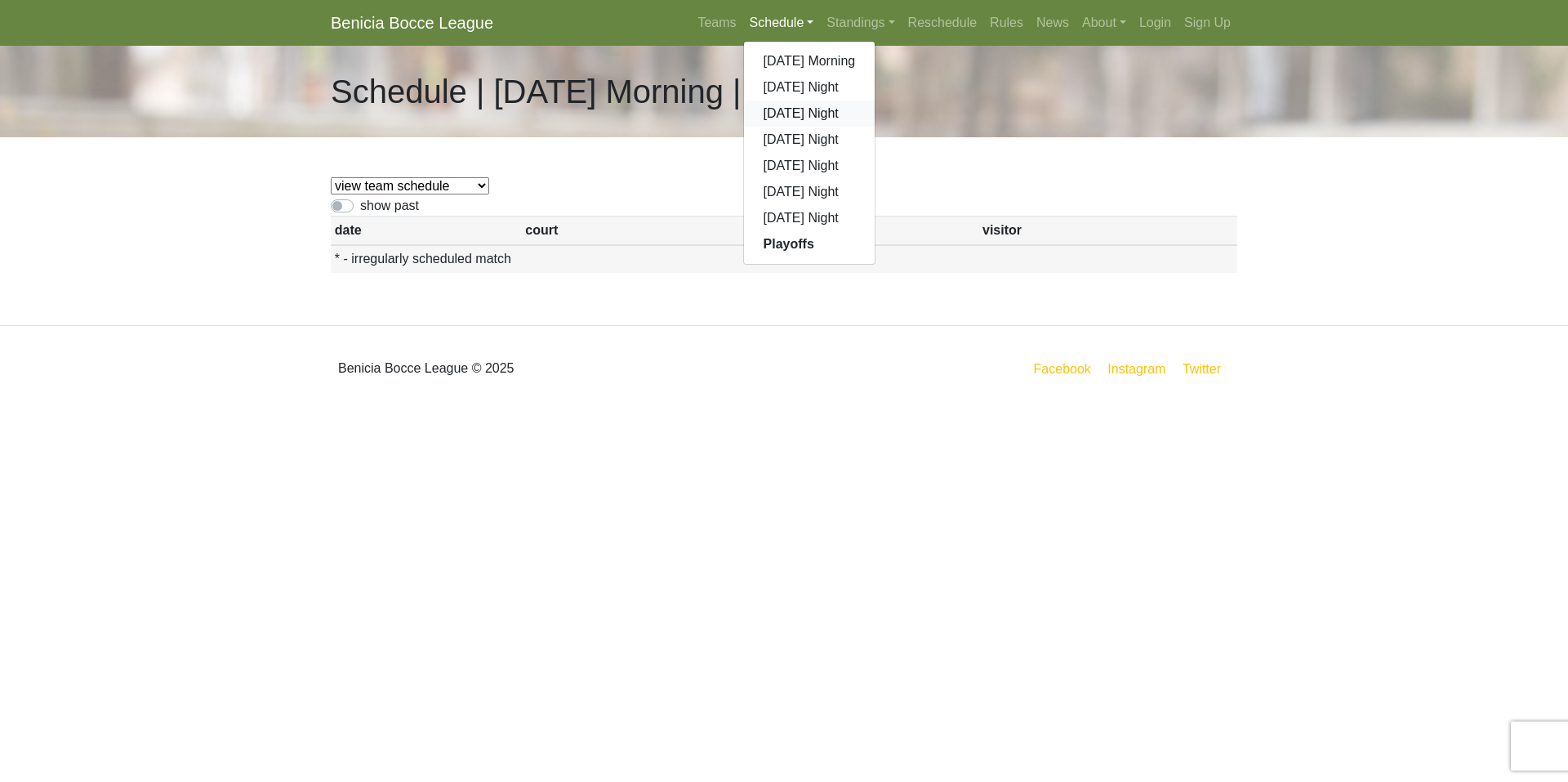
click at [804, 114] on link "[DATE] Night" at bounding box center [810, 113] width 132 height 27
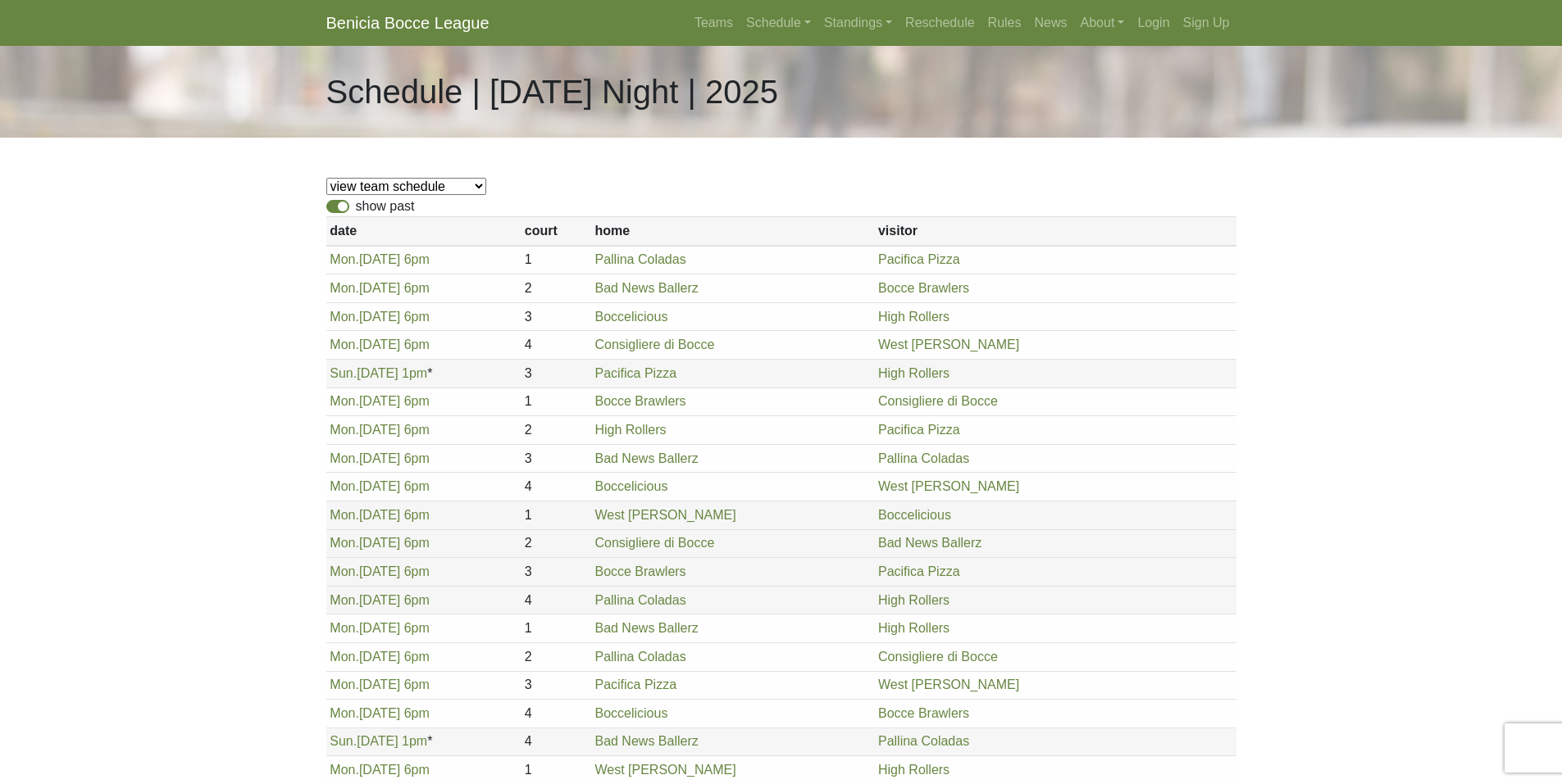
click at [352, 207] on div "show past" at bounding box center [781, 206] width 910 height 20
click at [356, 206] on label "show past" at bounding box center [386, 206] width 59 height 20
click at [356, 206] on input "show past" at bounding box center [361, 201] width 11 height 11
checkbox input "false"
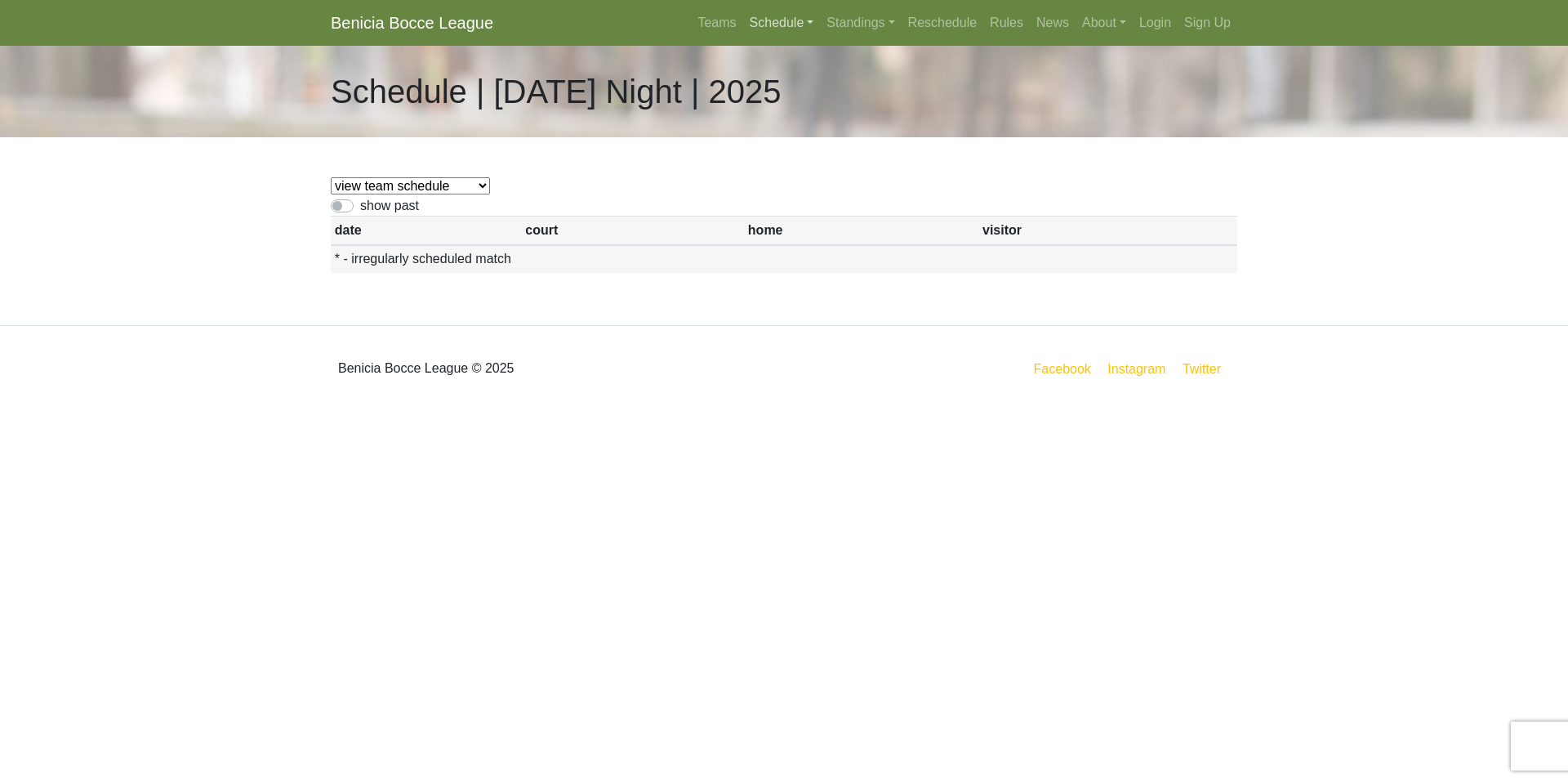
click at [754, 24] on link "Schedule" at bounding box center [782, 23] width 78 height 32
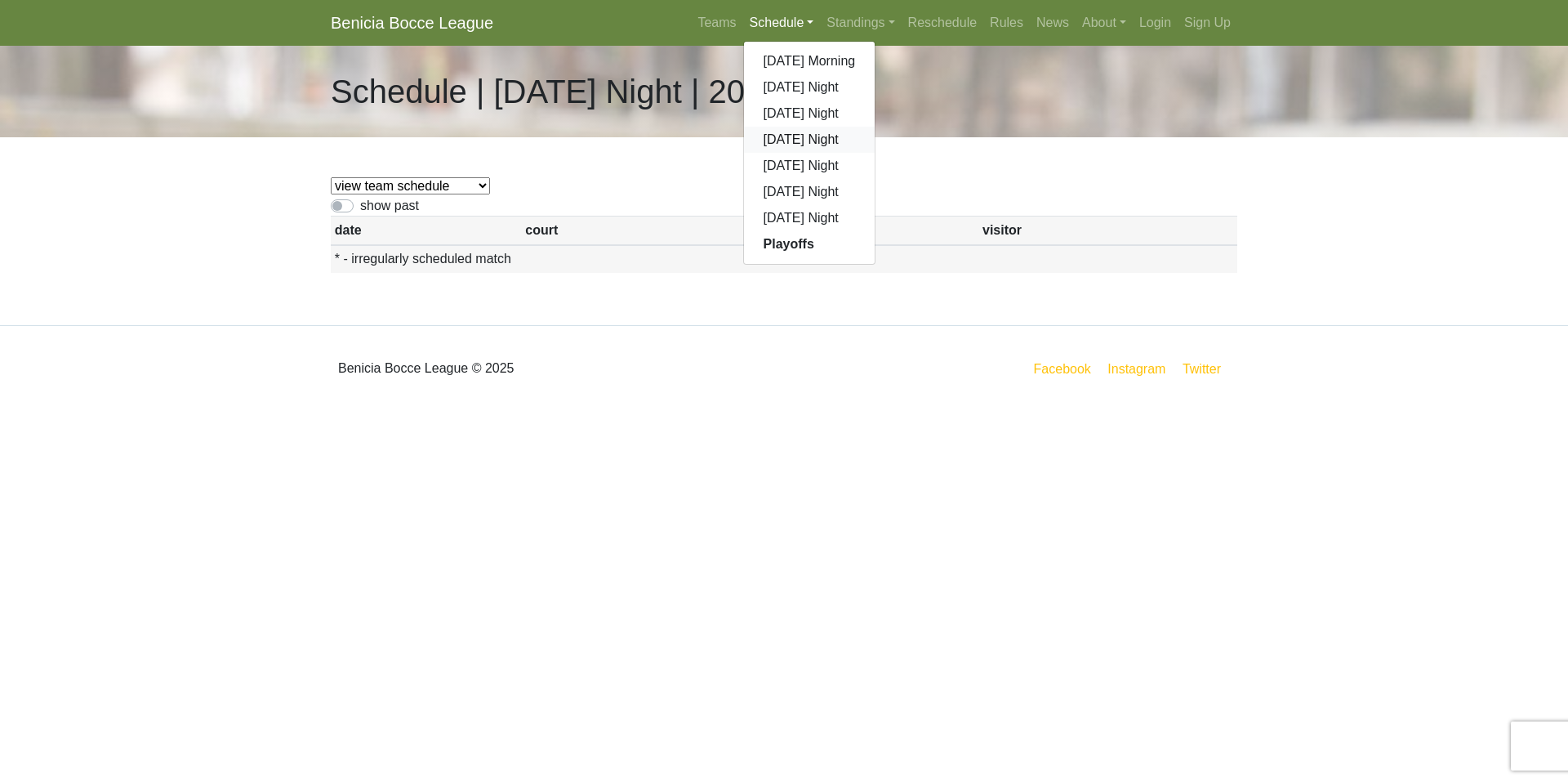
click at [791, 134] on link "[DATE] Night" at bounding box center [810, 140] width 132 height 27
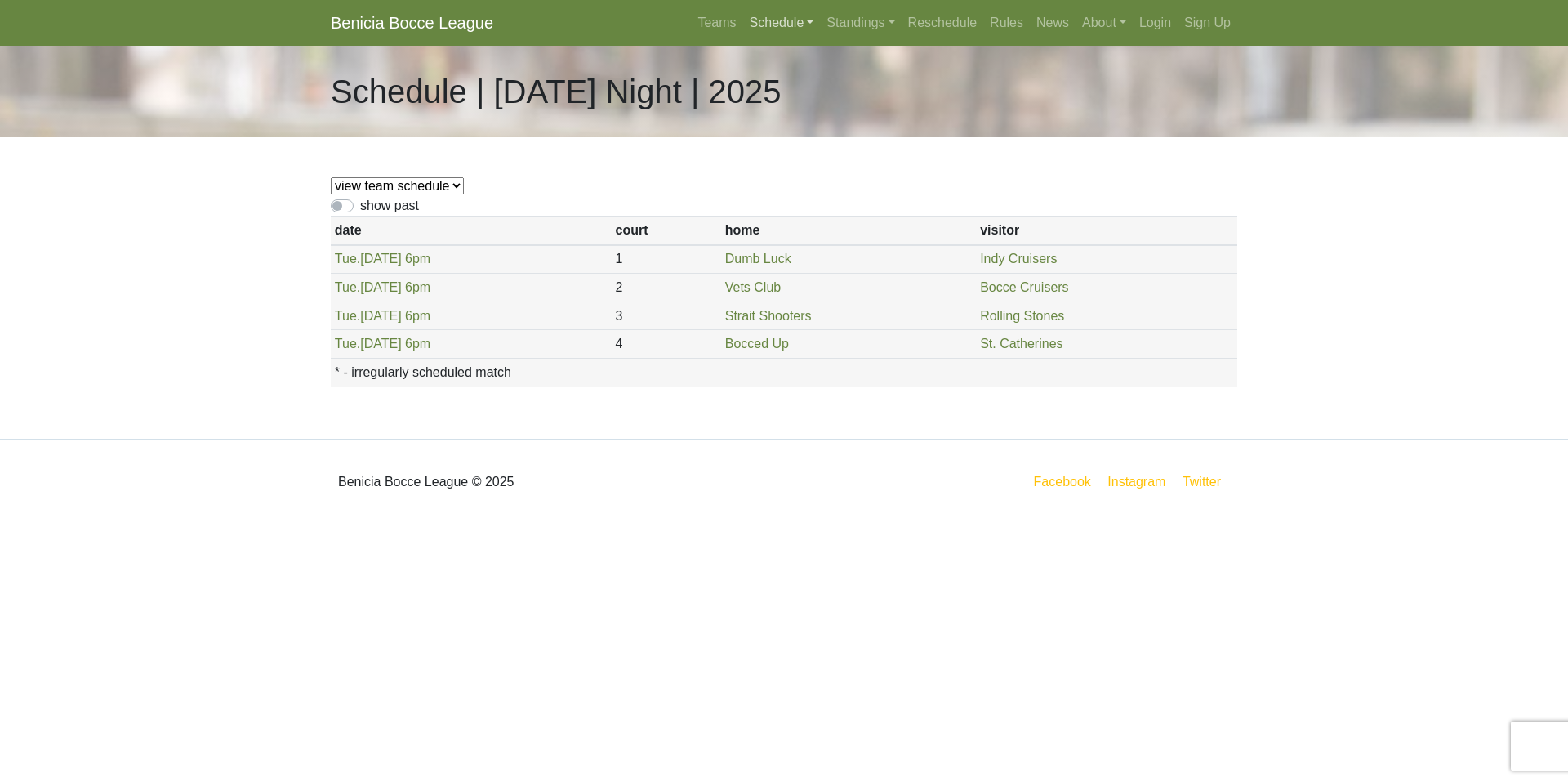
click at [786, 17] on link "Schedule" at bounding box center [782, 23] width 78 height 32
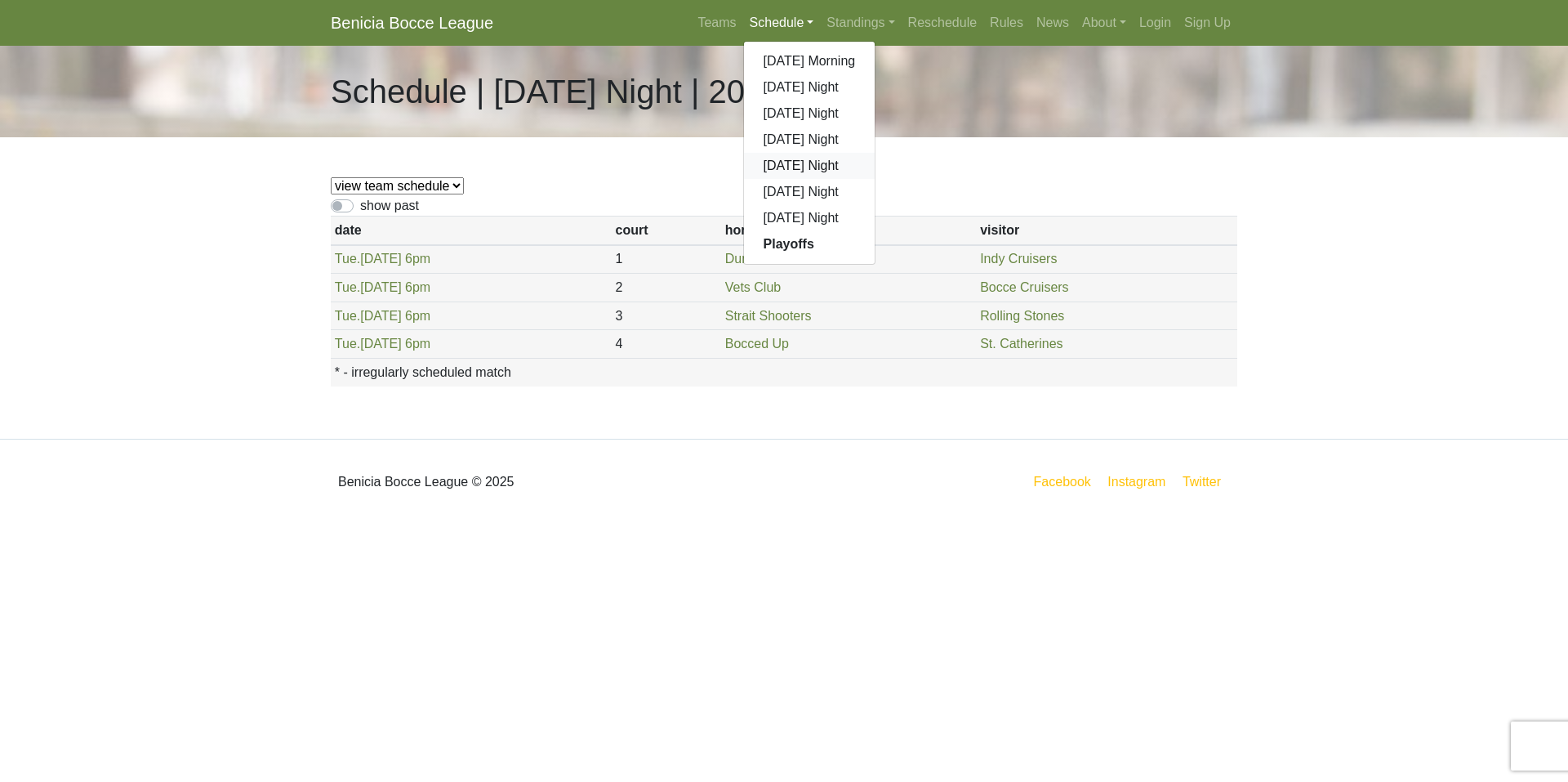
click at [795, 162] on link "[DATE] Night" at bounding box center [810, 165] width 132 height 27
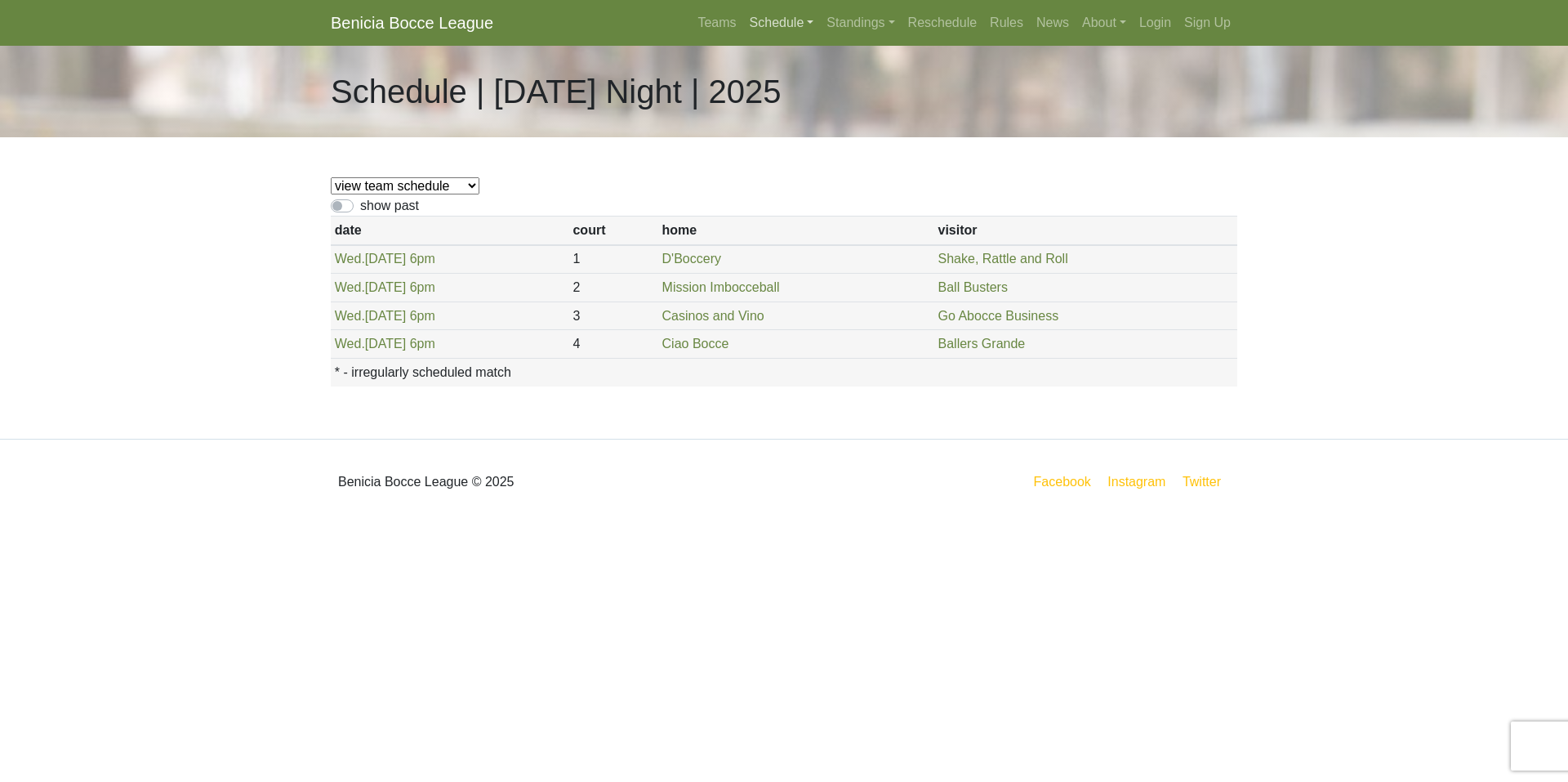
click at [770, 22] on link "Schedule" at bounding box center [782, 23] width 78 height 32
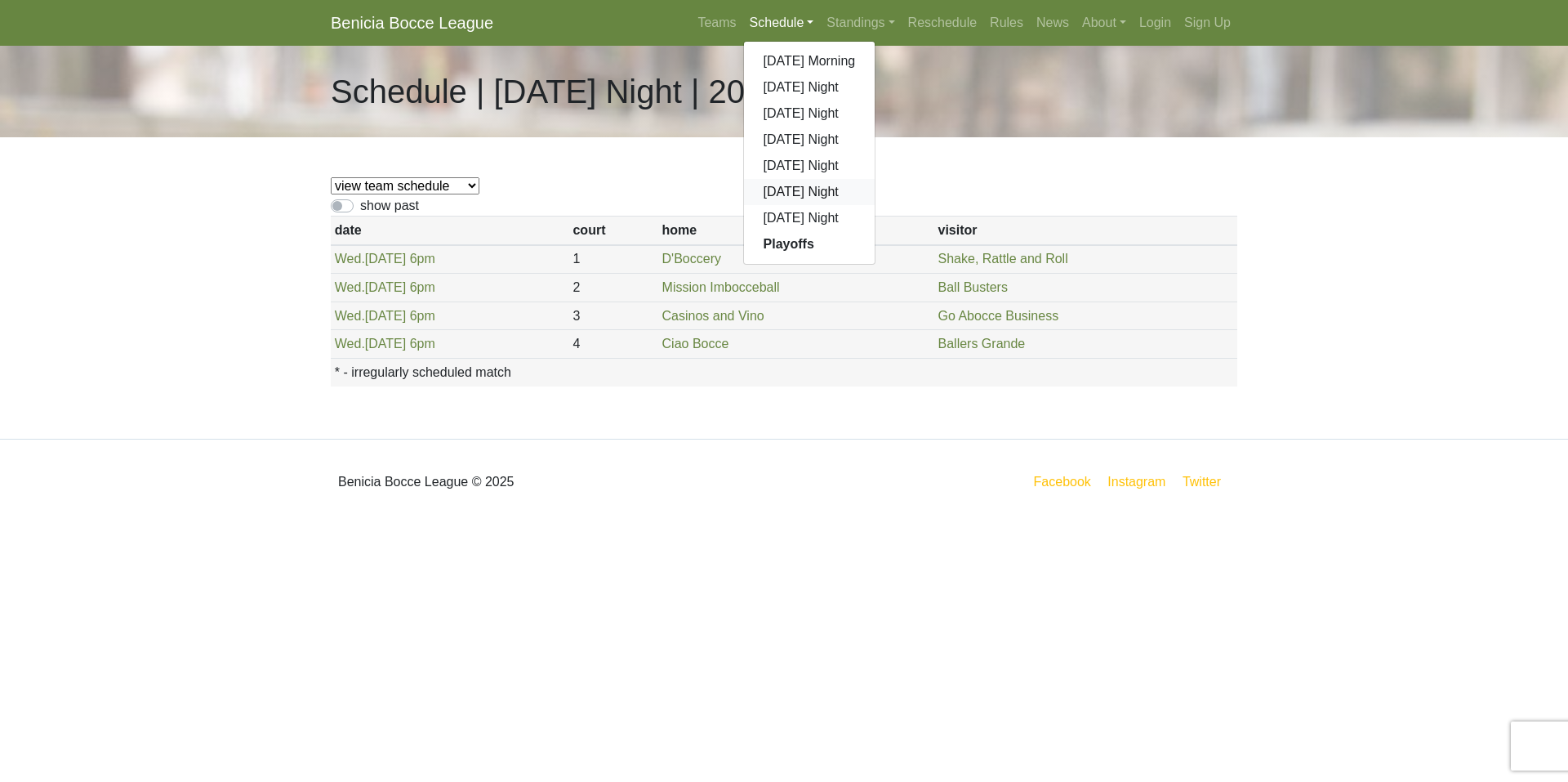
click at [807, 189] on link "[DATE] Night" at bounding box center [810, 192] width 132 height 27
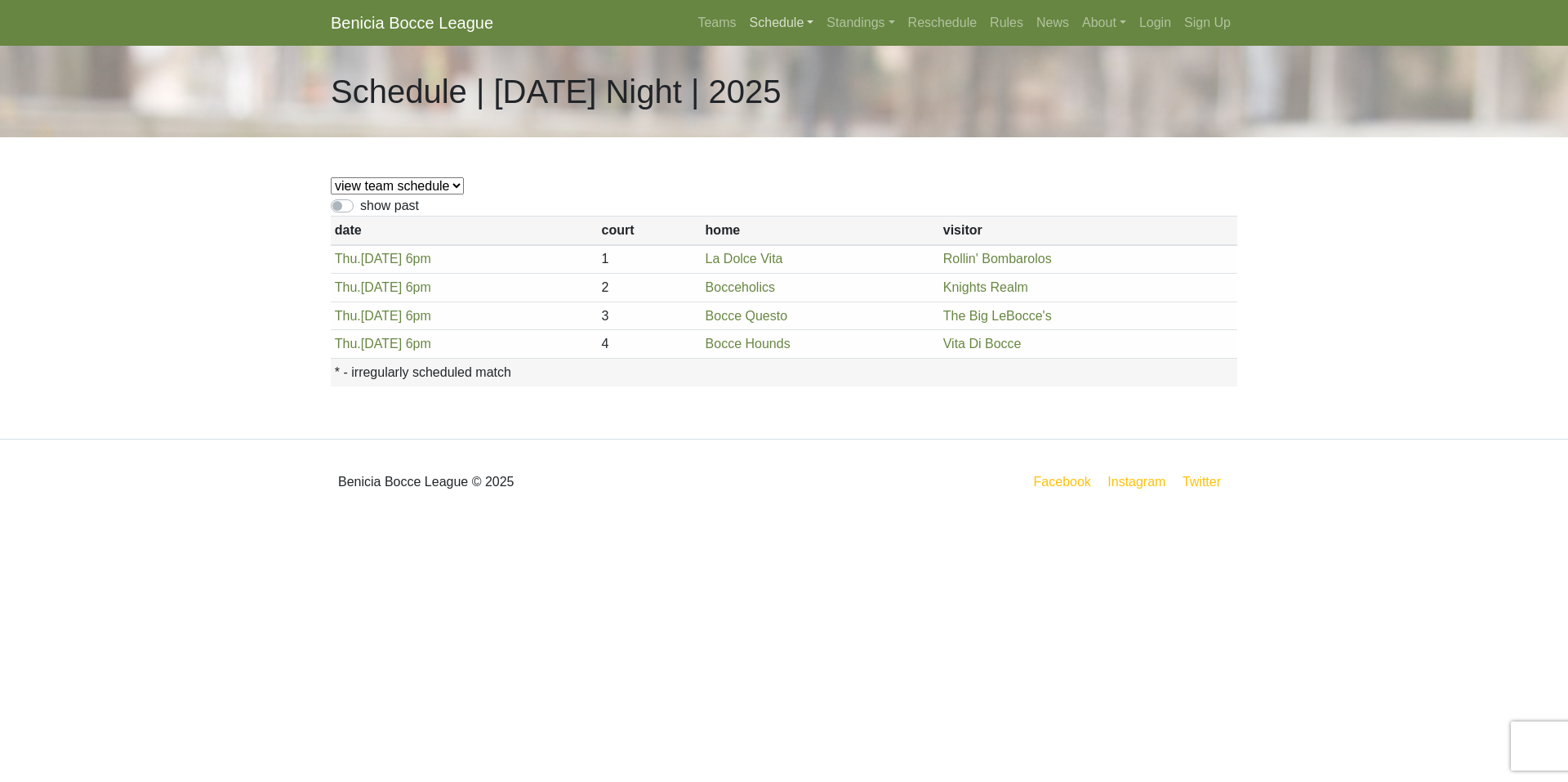
click at [772, 19] on link "Schedule" at bounding box center [782, 23] width 78 height 32
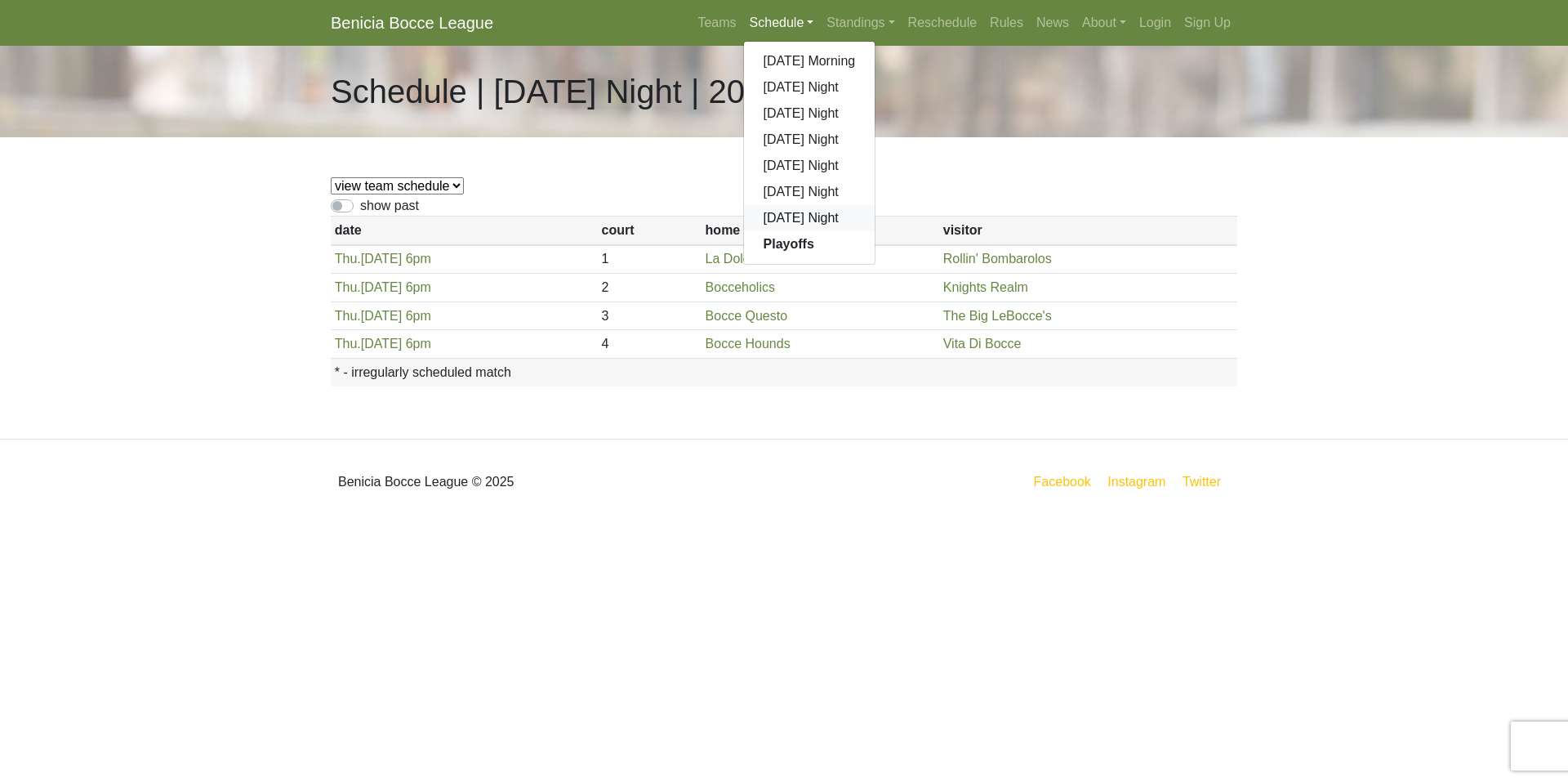
click at [793, 220] on link "[DATE] Night" at bounding box center [810, 218] width 132 height 27
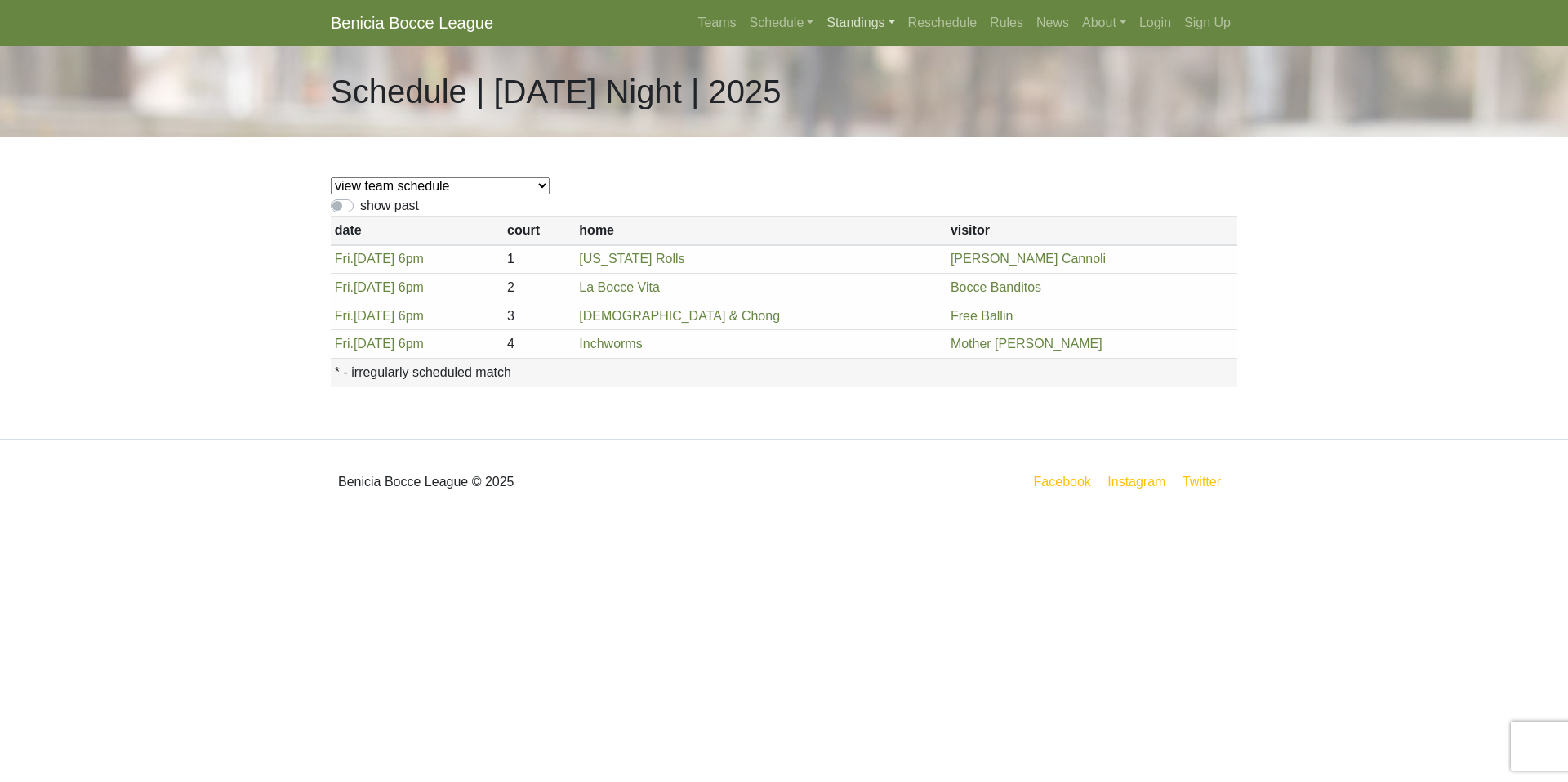
click at [846, 17] on link "Standings" at bounding box center [860, 23] width 81 height 32
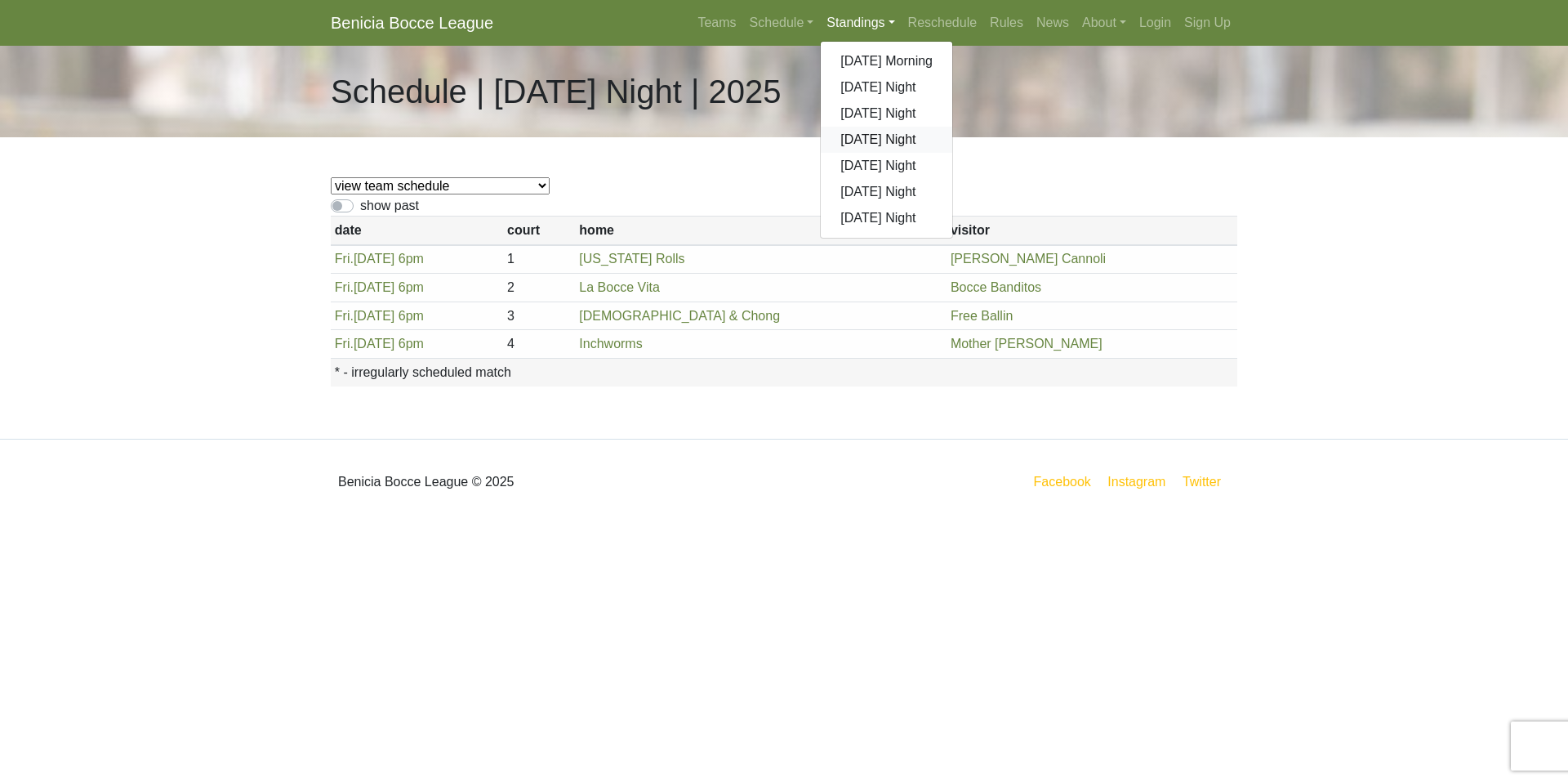
click at [864, 139] on link "[DATE] Night" at bounding box center [887, 140] width 132 height 27
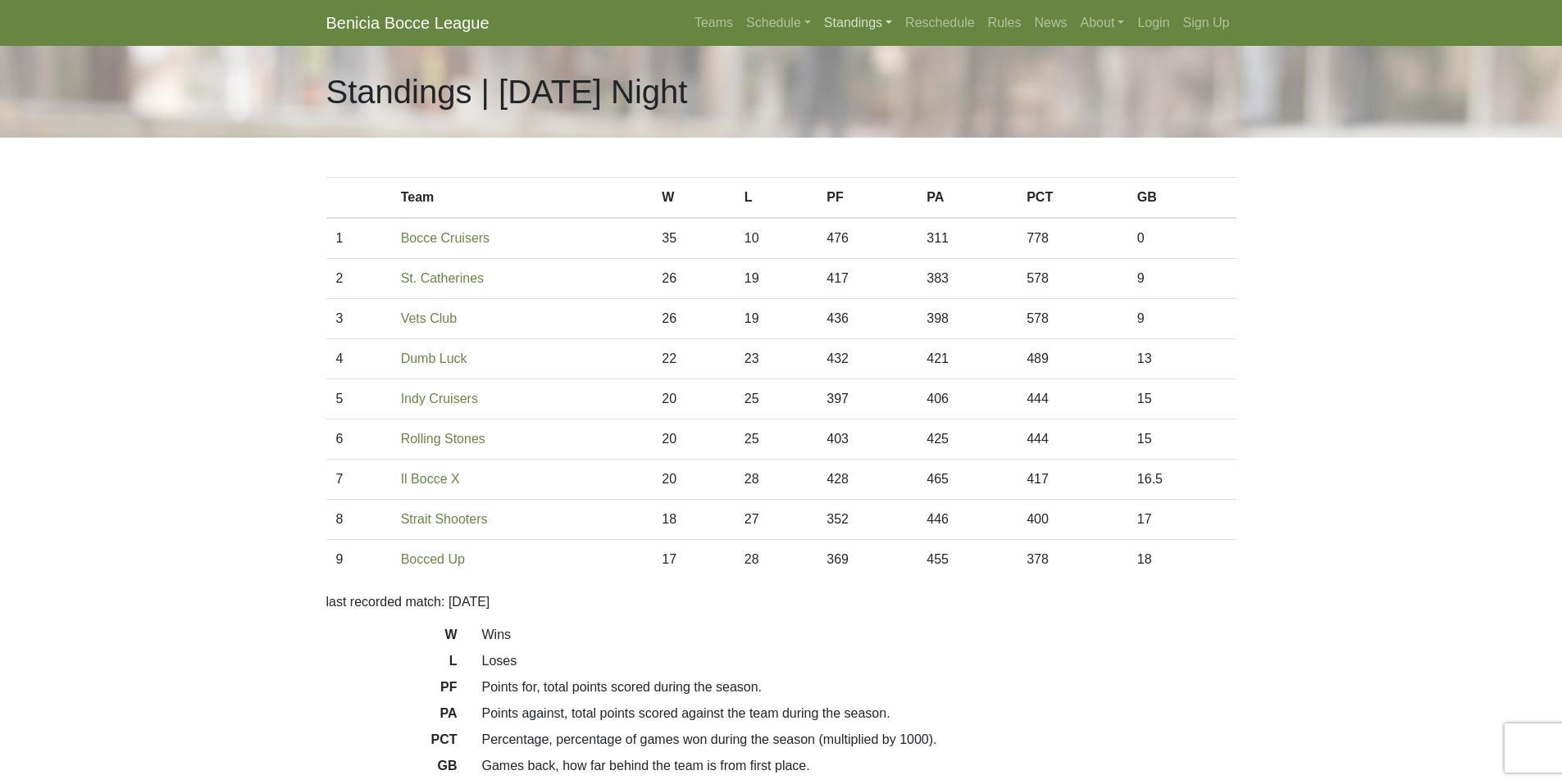
click at [832, 20] on link "Standings" at bounding box center [857, 23] width 81 height 33
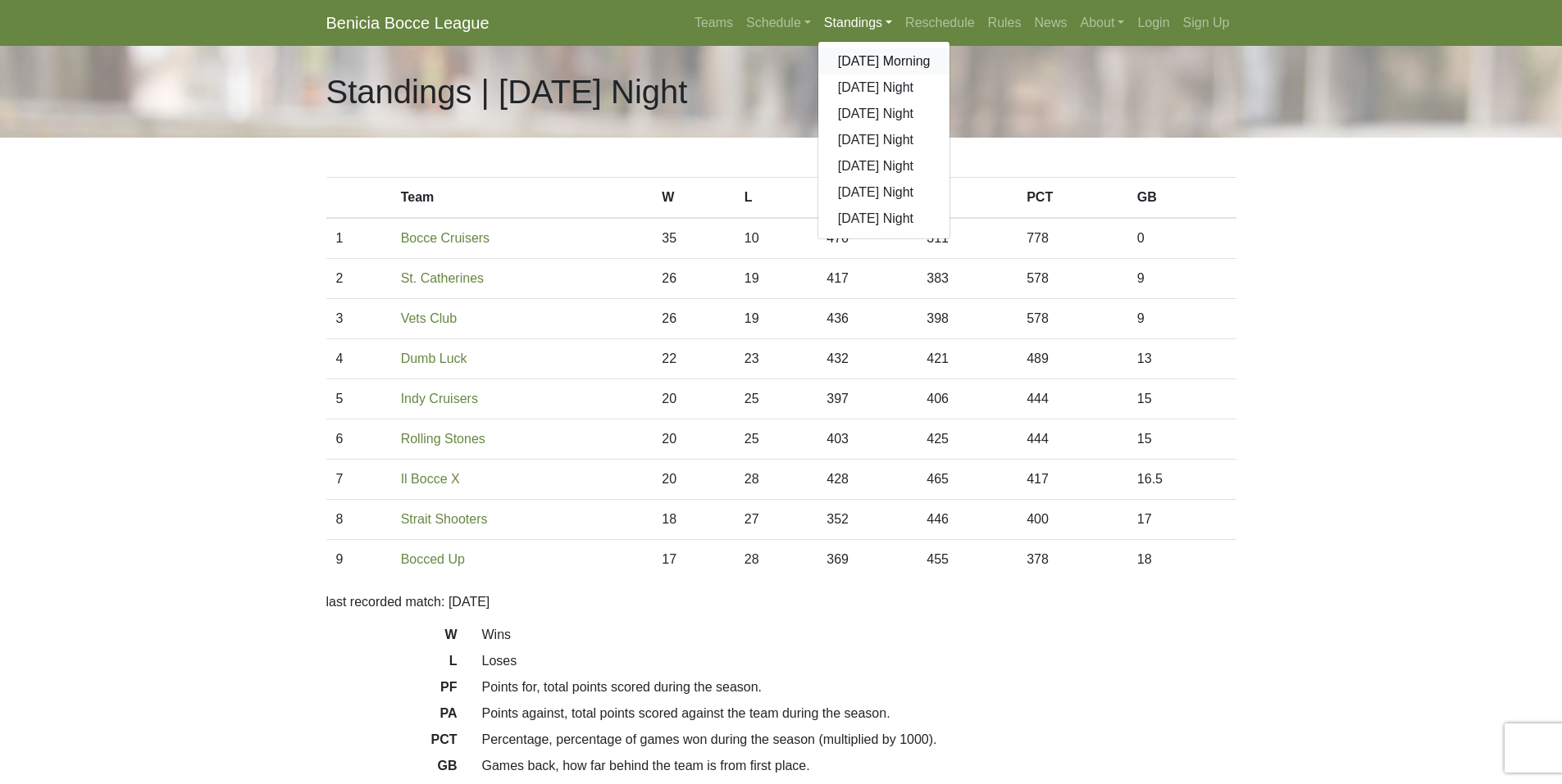
click at [872, 64] on link "[DATE] Morning" at bounding box center [884, 61] width 132 height 27
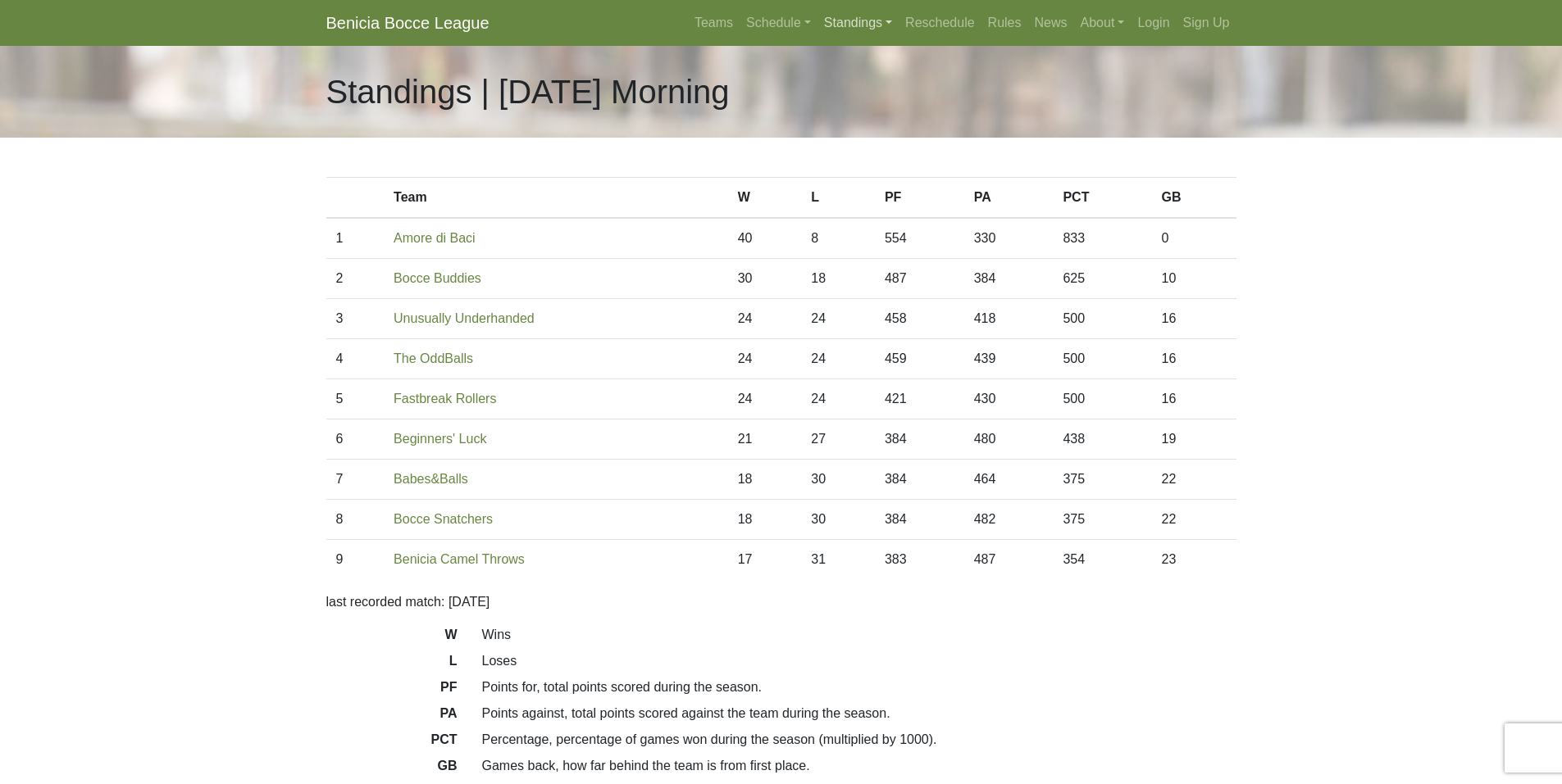
click at [862, 25] on link "Standings" at bounding box center [857, 23] width 81 height 33
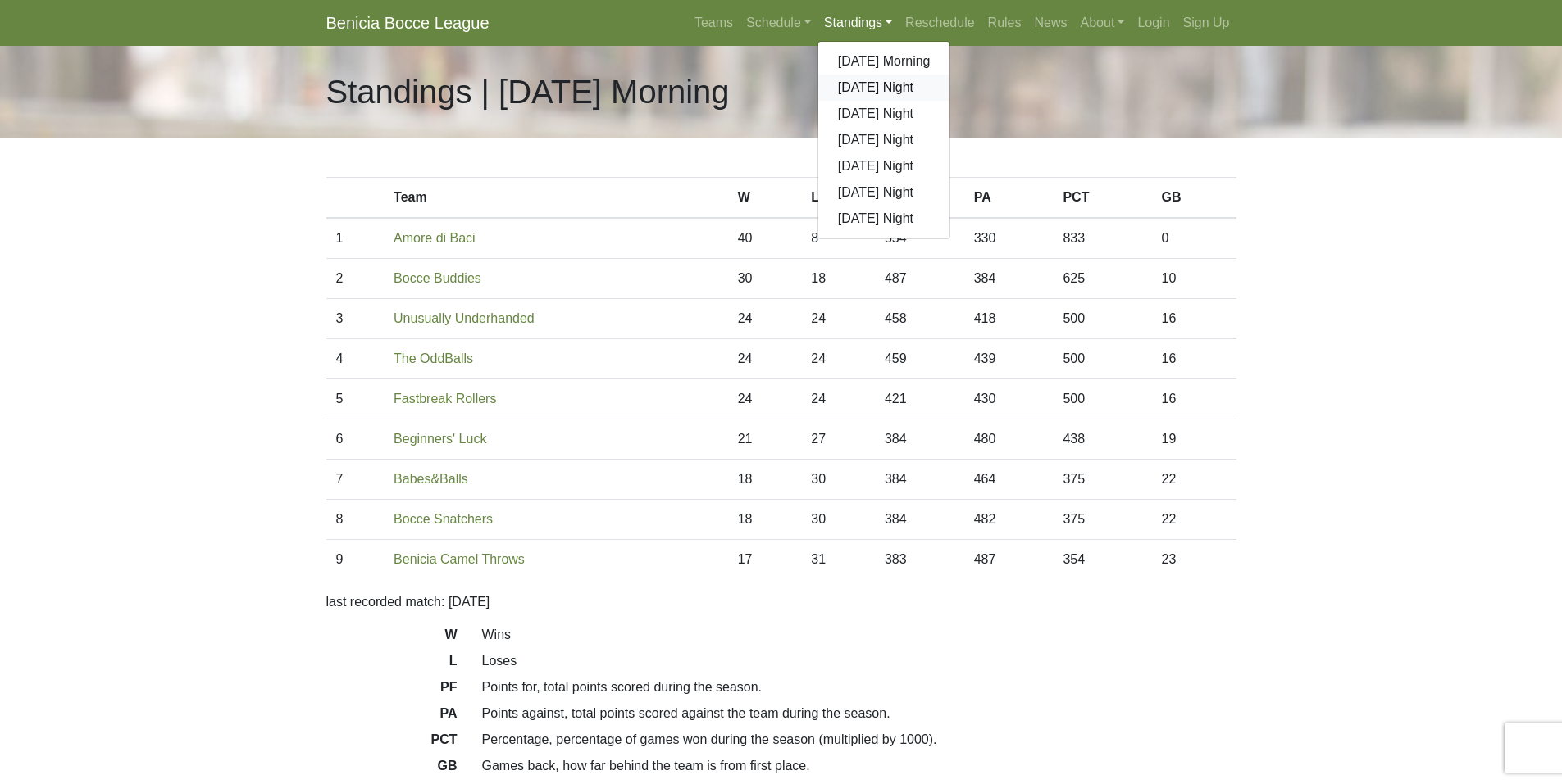
click at [856, 85] on link "[DATE] Night" at bounding box center [884, 88] width 132 height 27
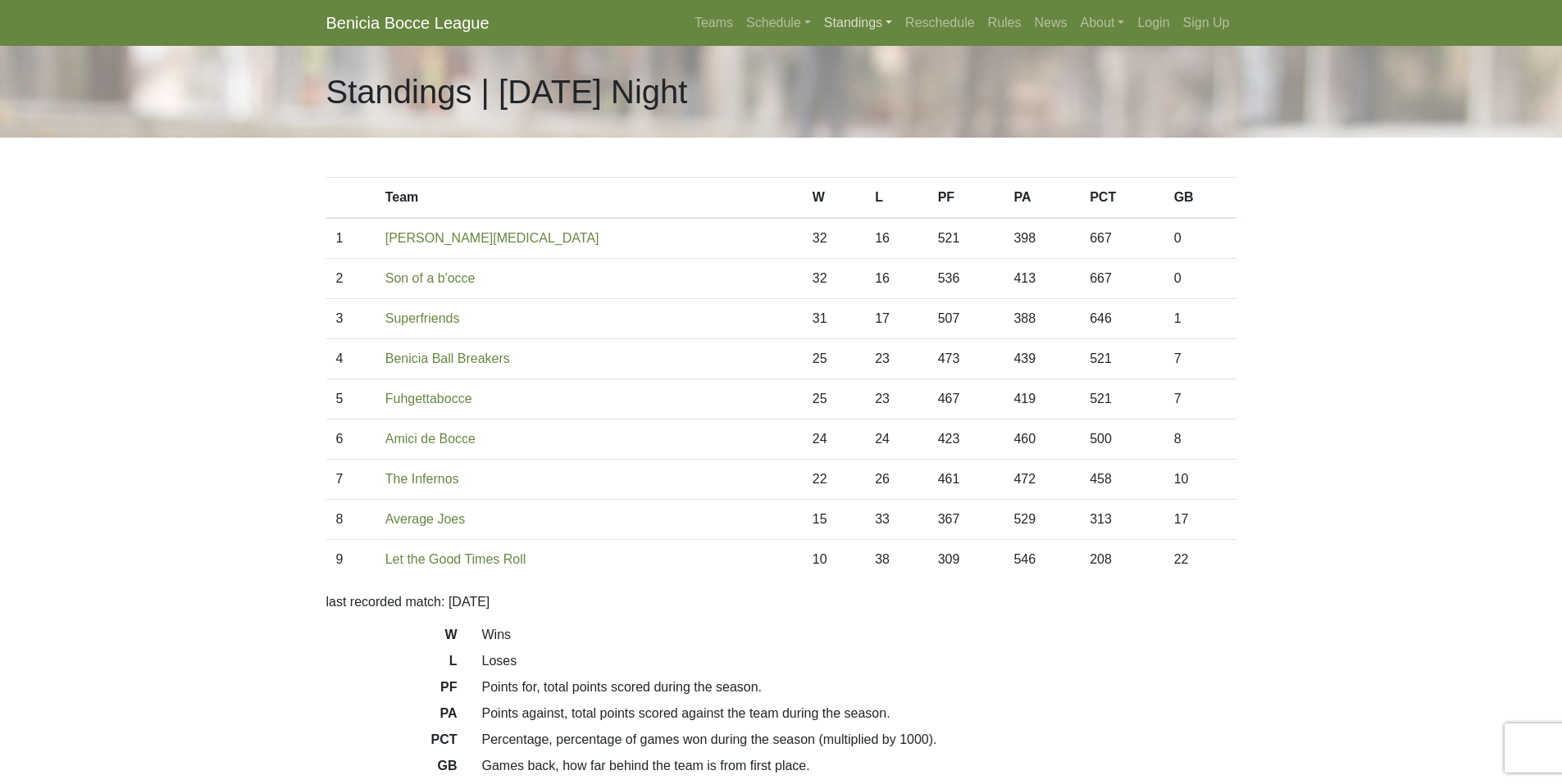
click at [858, 18] on link "Standings" at bounding box center [857, 23] width 81 height 33
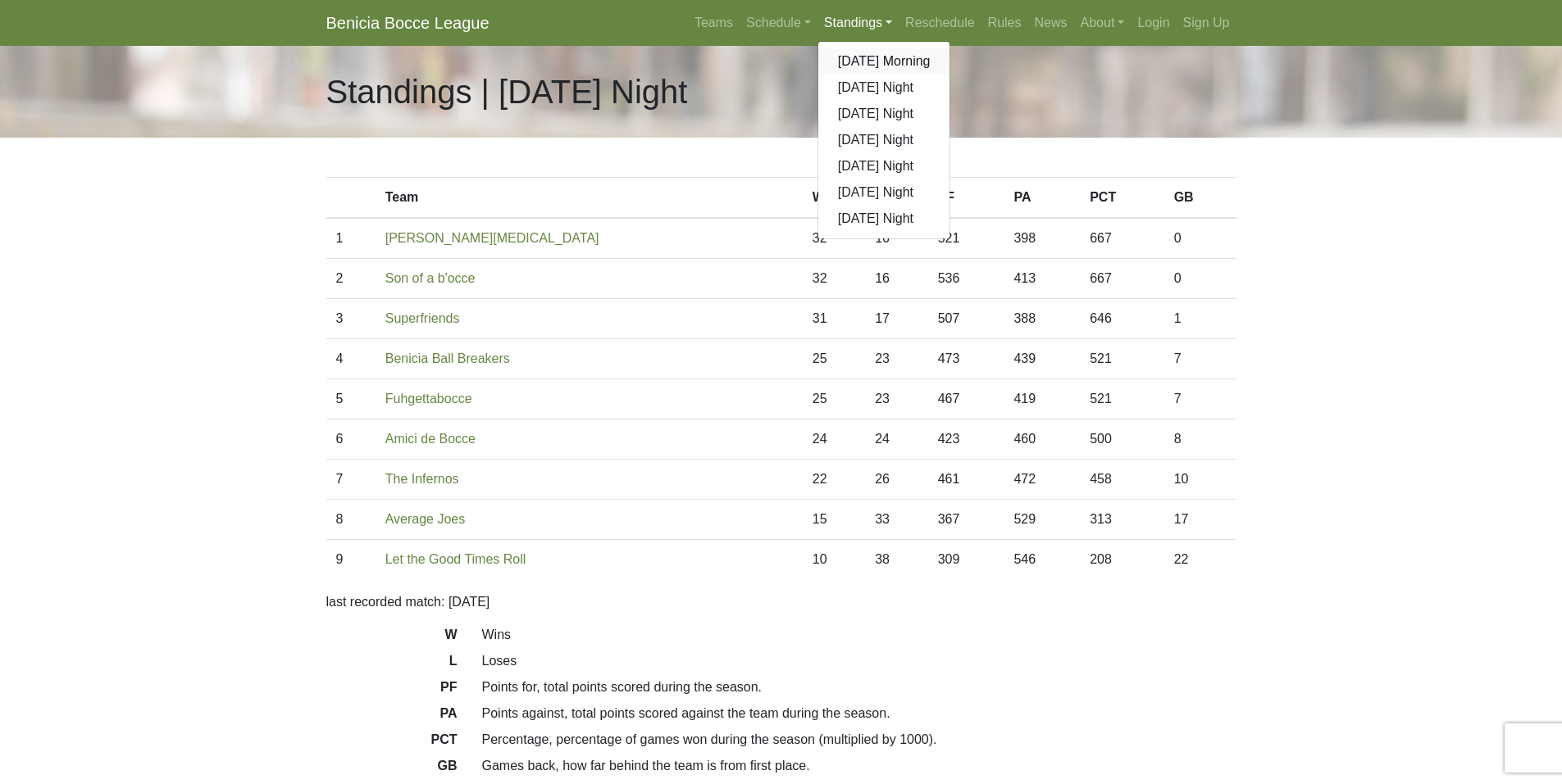
click at [871, 61] on link "[DATE] Morning" at bounding box center [884, 61] width 132 height 27
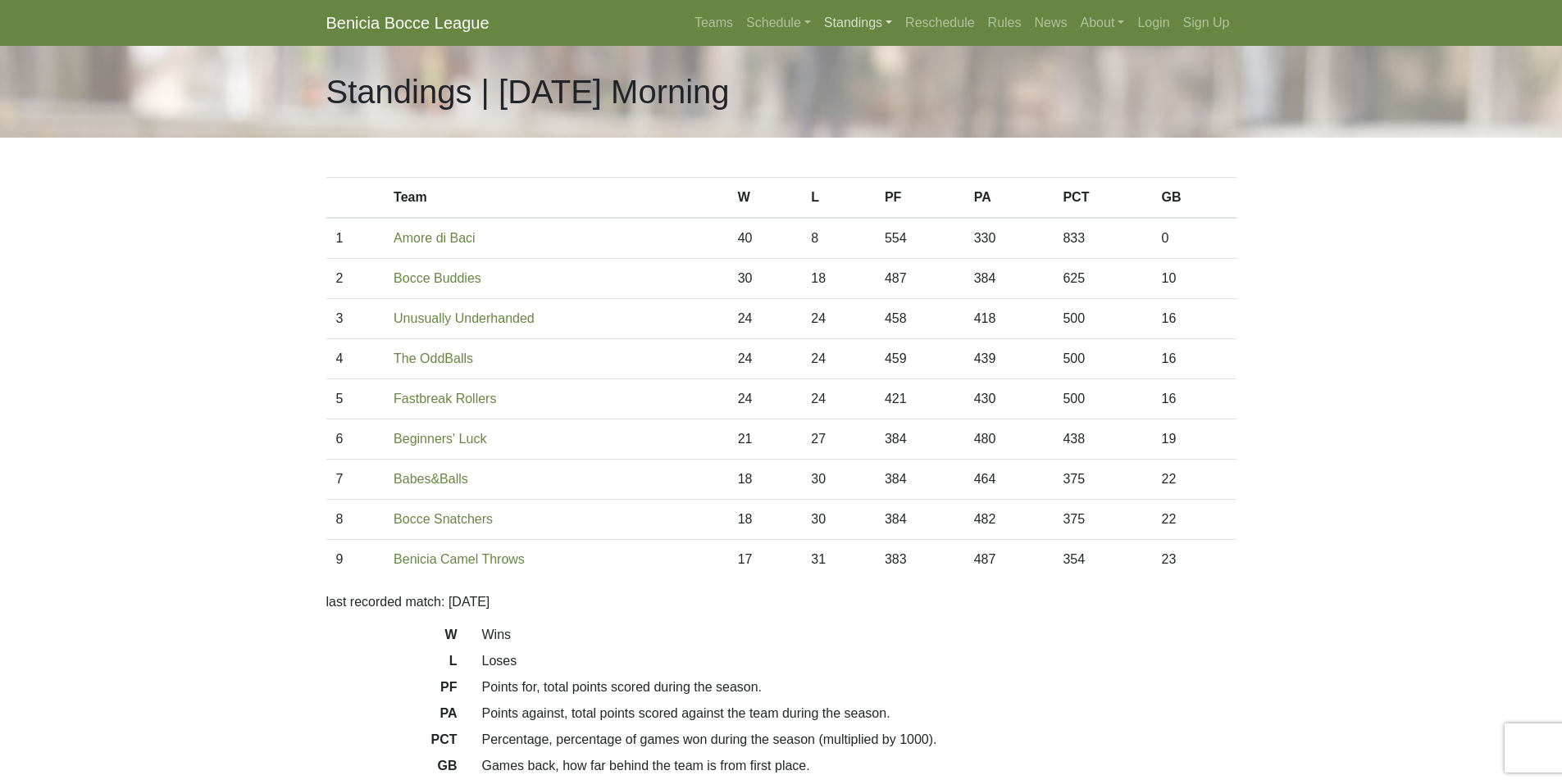
click at [837, 19] on link "Standings" at bounding box center [857, 23] width 81 height 33
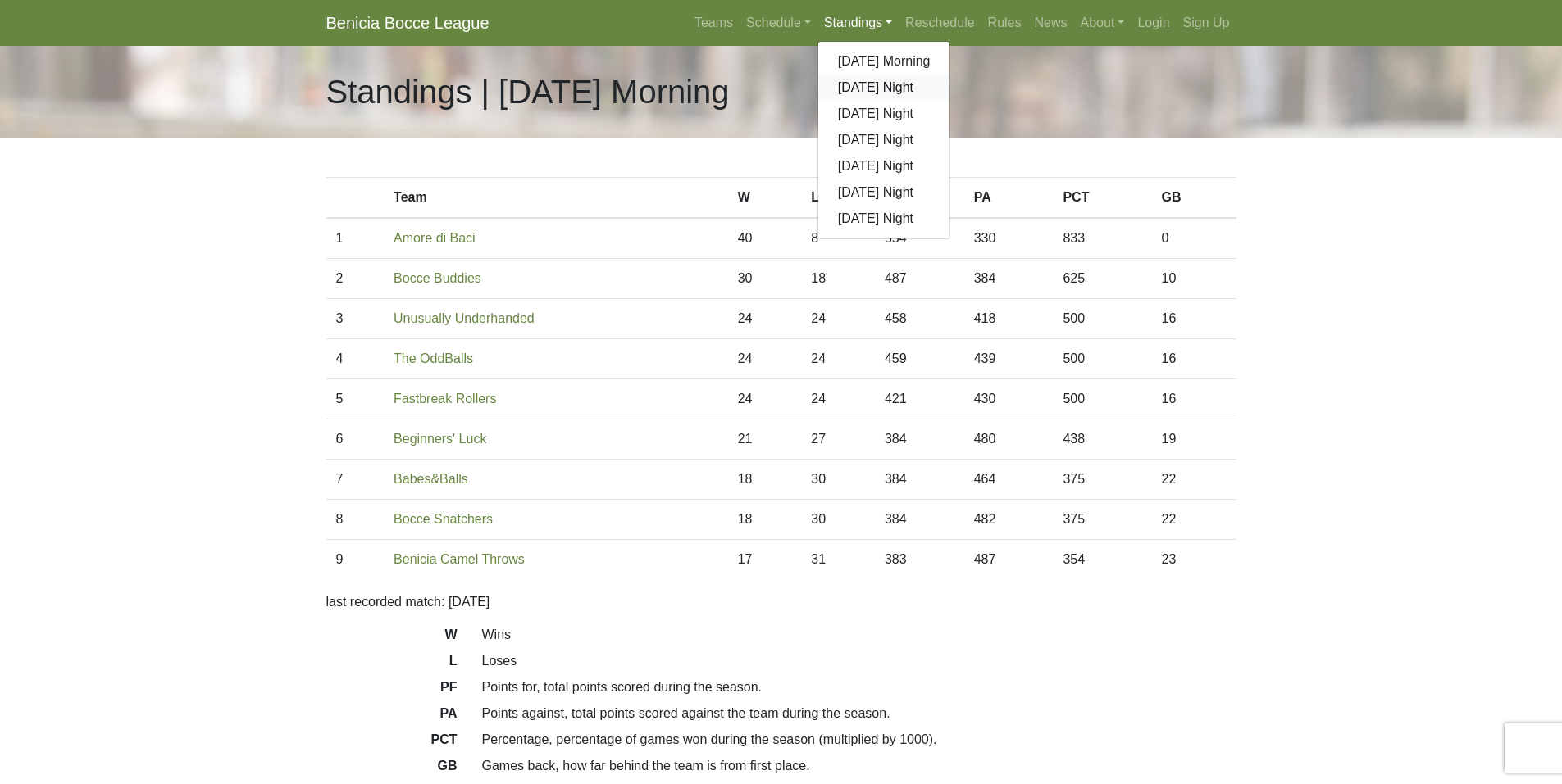
click at [853, 89] on link "[DATE] Night" at bounding box center [884, 88] width 132 height 27
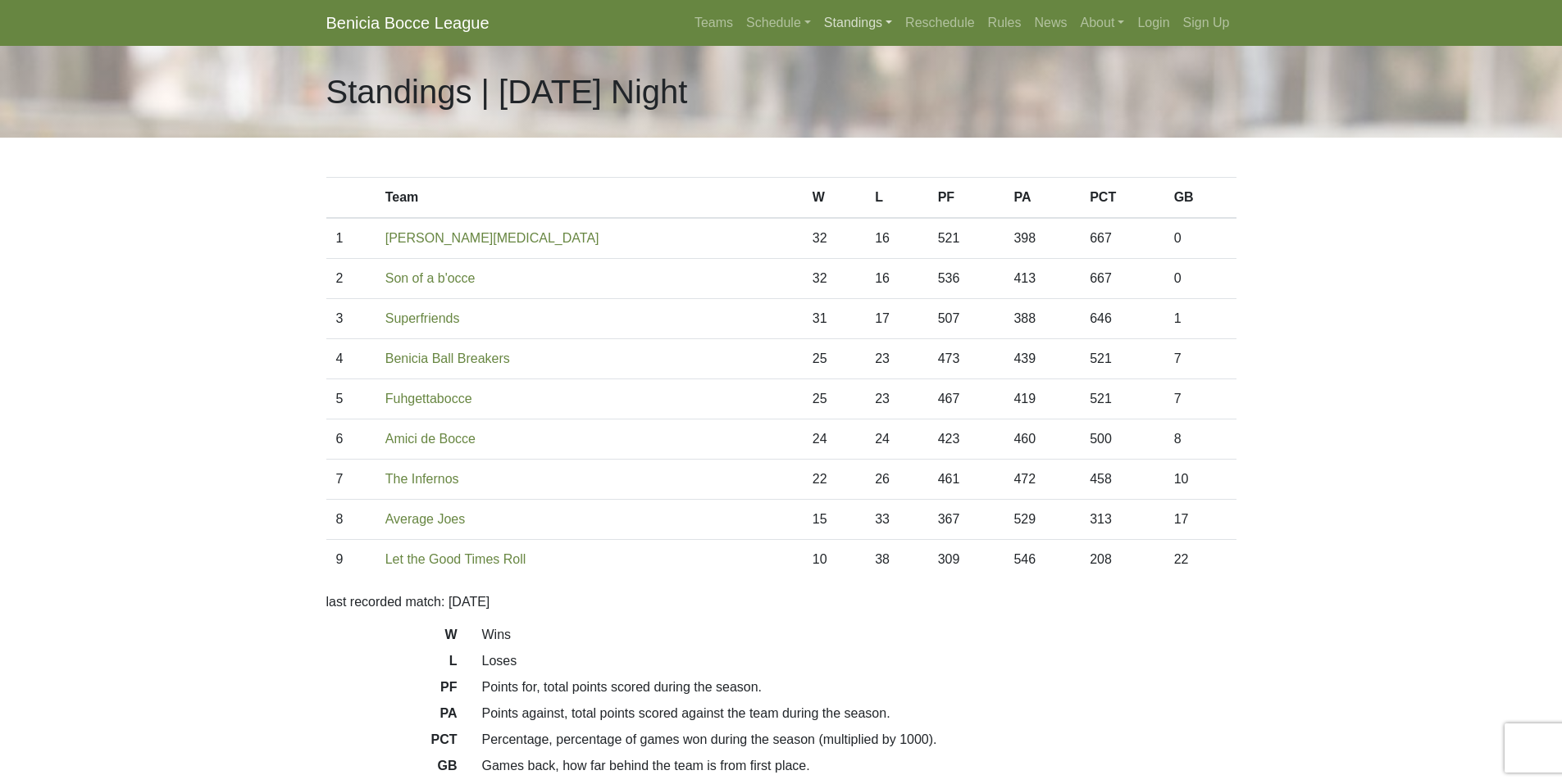
click at [856, 20] on link "Standings" at bounding box center [857, 23] width 81 height 33
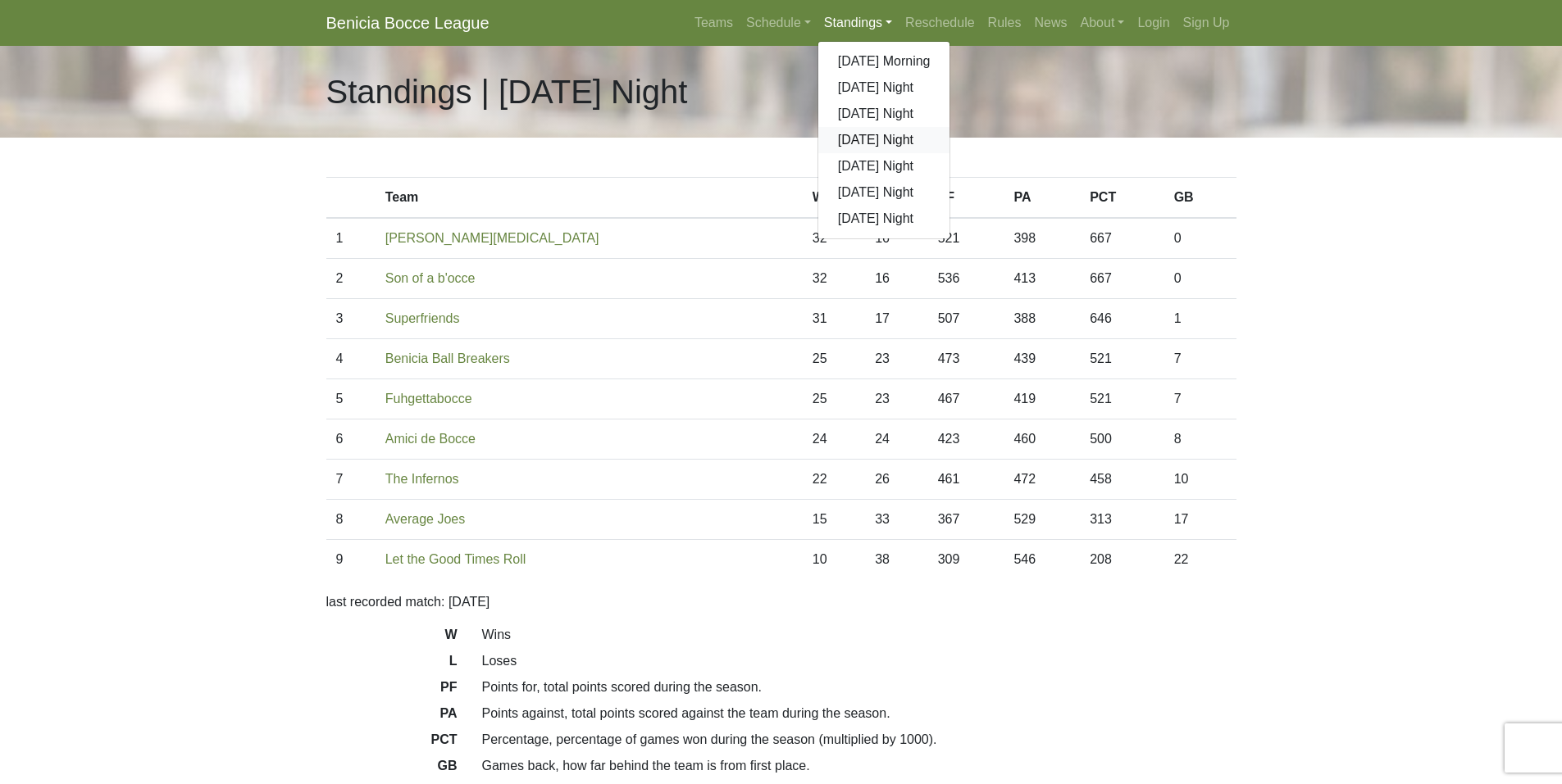
click at [877, 139] on link "[DATE] Night" at bounding box center [884, 140] width 132 height 27
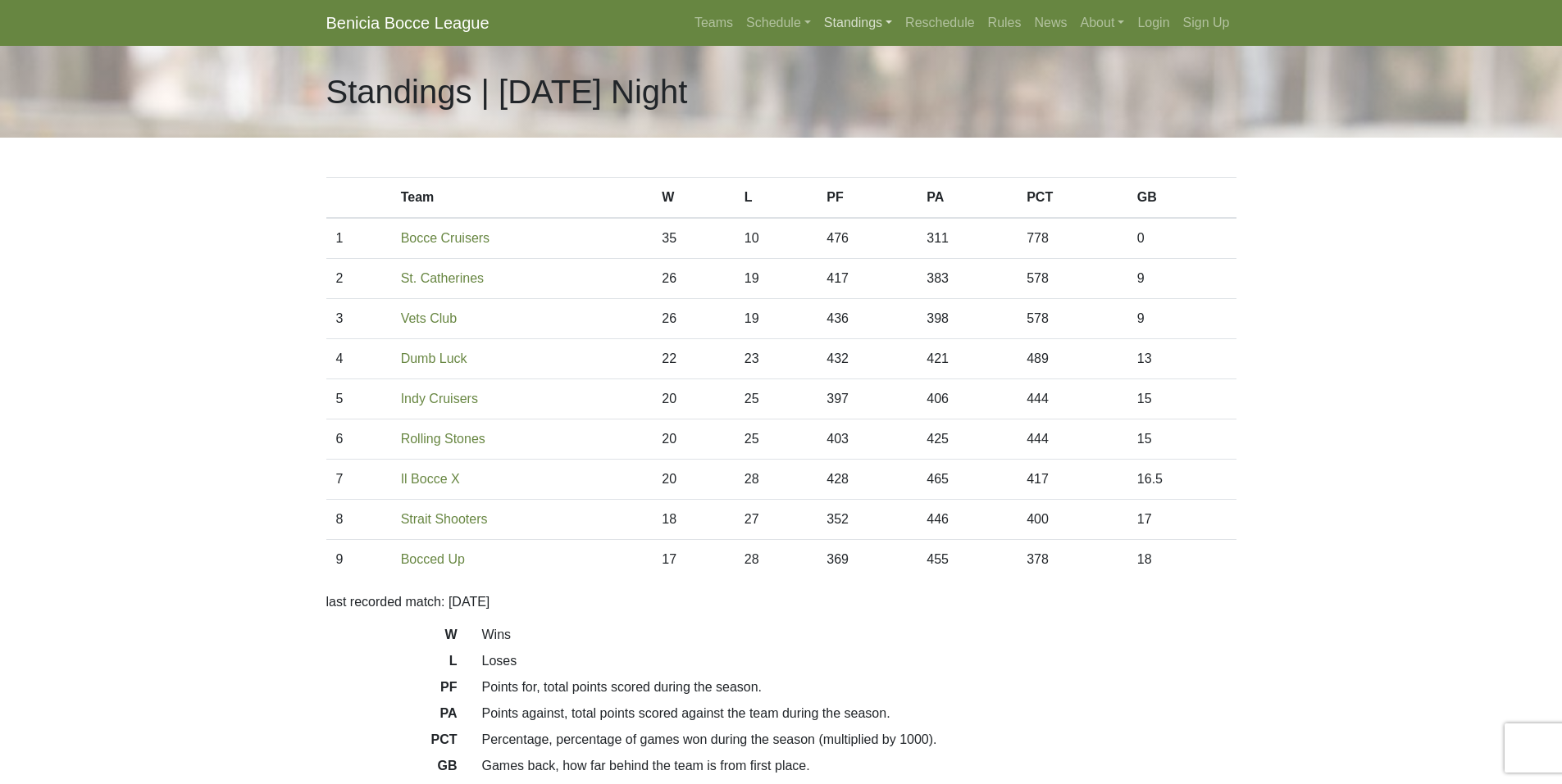
click at [855, 20] on link "Standings" at bounding box center [857, 23] width 81 height 33
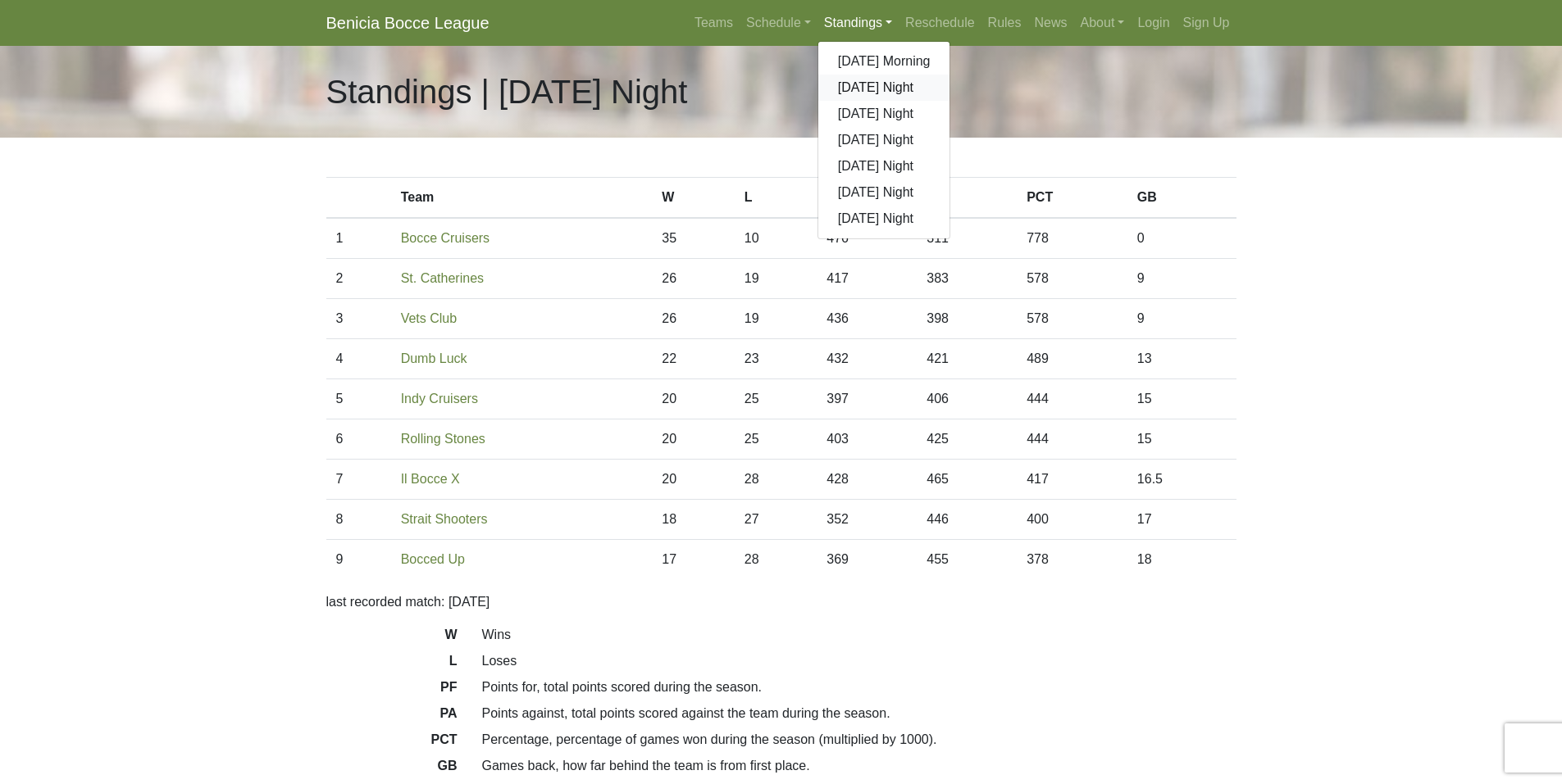
click at [867, 84] on link "[DATE] Night" at bounding box center [884, 88] width 132 height 27
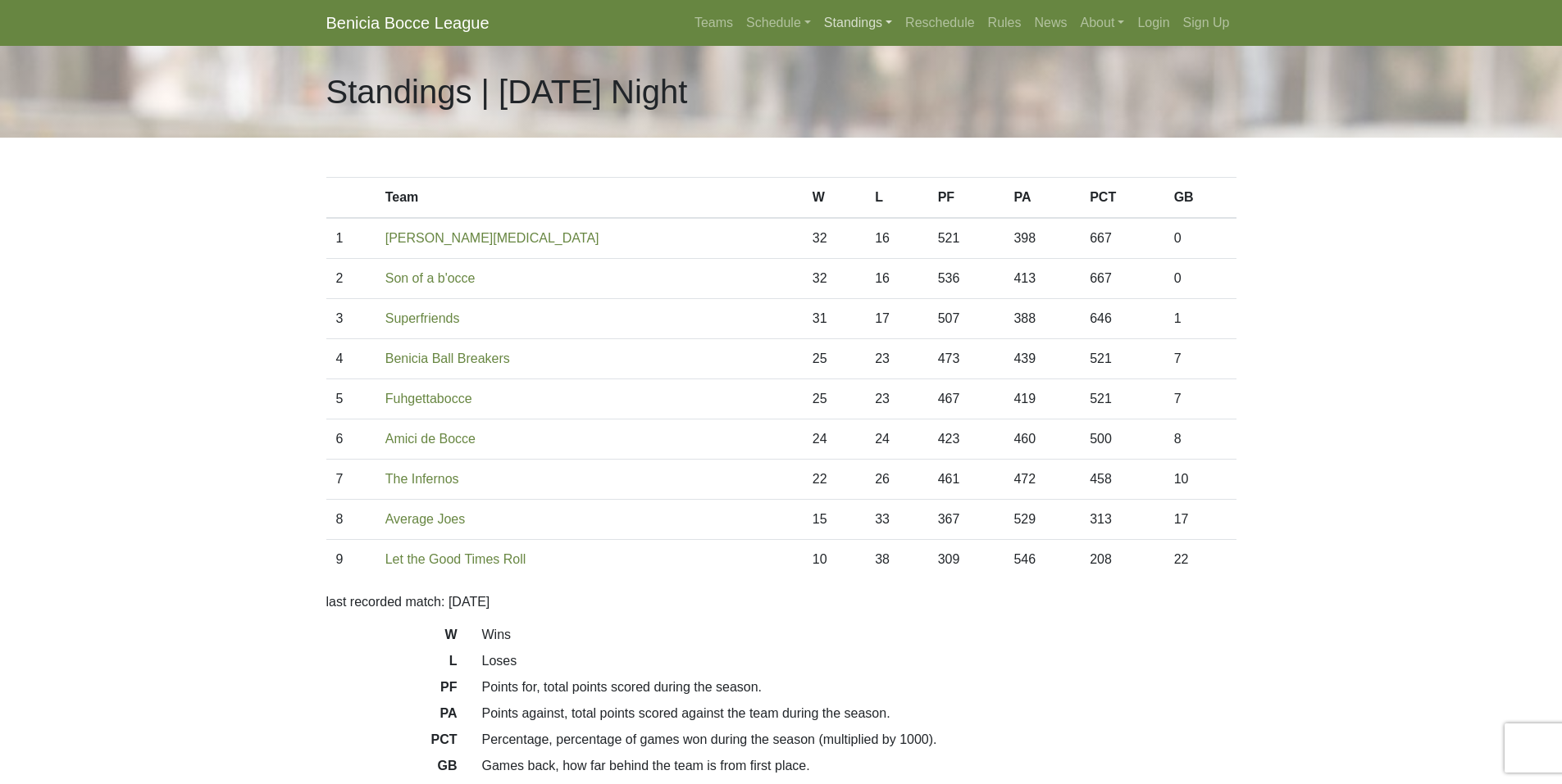
click at [865, 27] on link "Standings" at bounding box center [857, 23] width 81 height 33
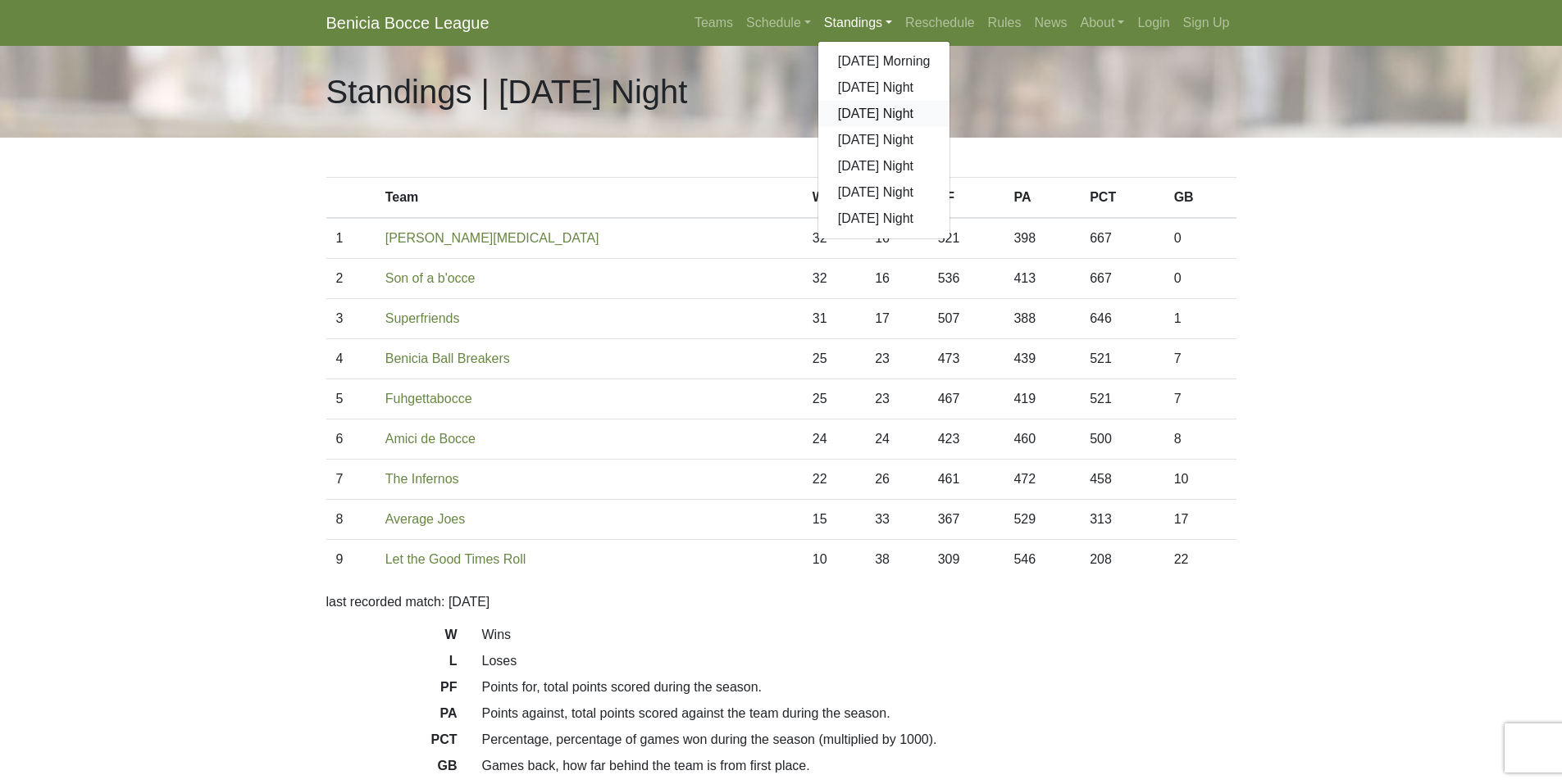
click at [860, 111] on link "[DATE] Night" at bounding box center [884, 113] width 132 height 27
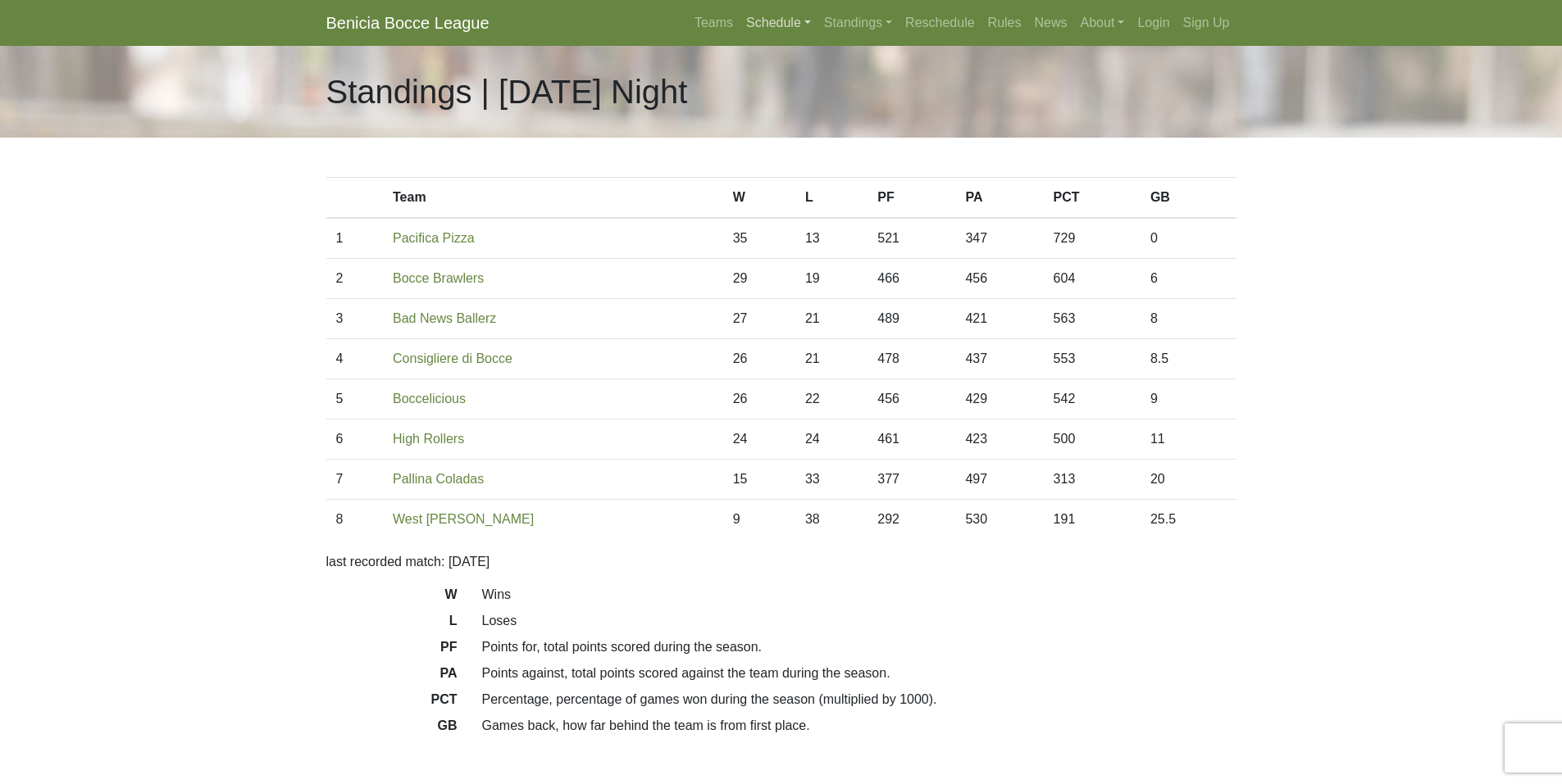
click at [789, 27] on link "Schedule" at bounding box center [779, 23] width 78 height 33
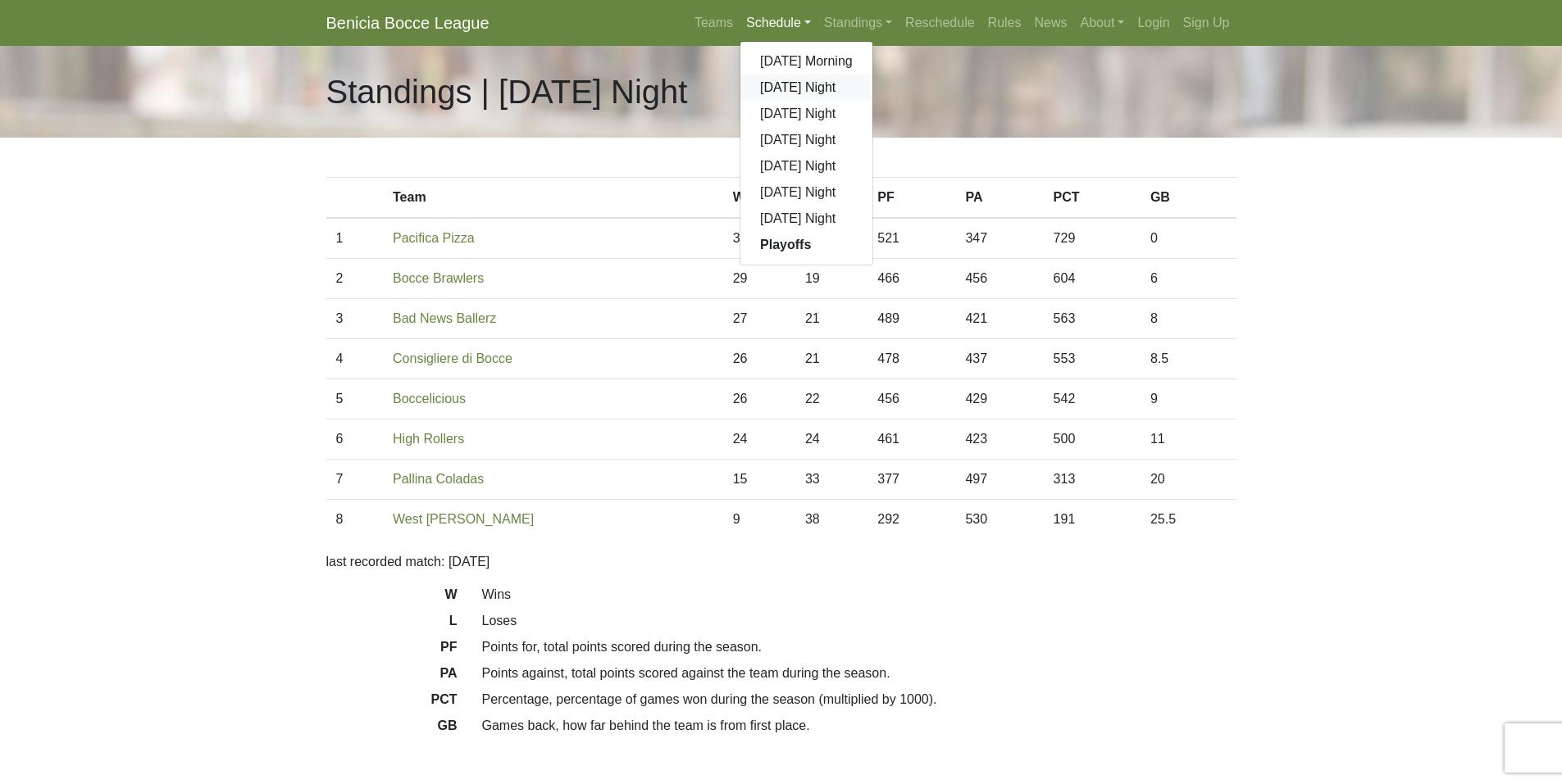
click at [783, 84] on link "[DATE] Night" at bounding box center [806, 88] width 132 height 27
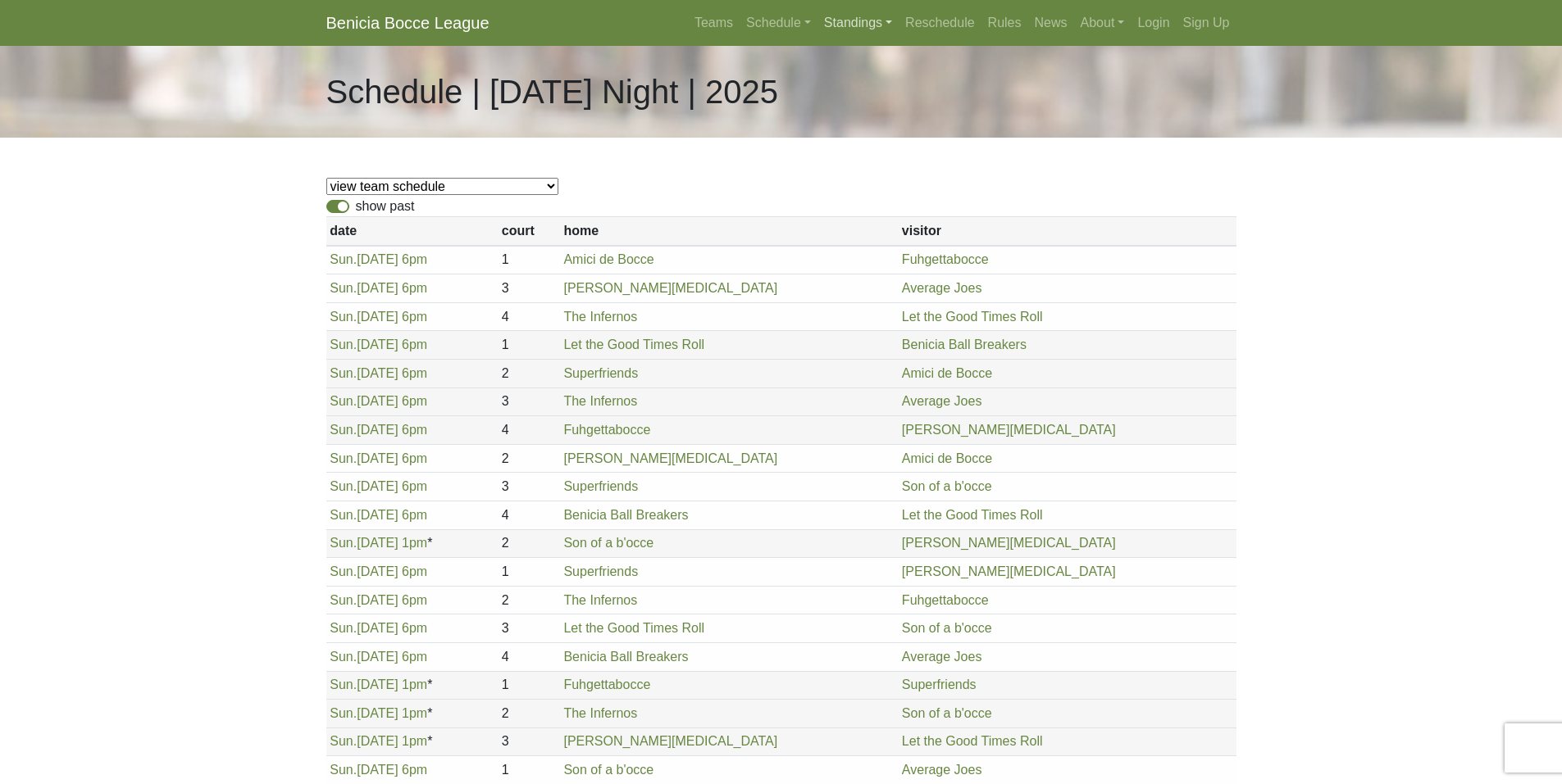
drag, startPoint x: 838, startPoint y: 12, endPoint x: 842, endPoint y: 20, distance: 8.9
click at [839, 12] on link "Standings" at bounding box center [857, 23] width 81 height 33
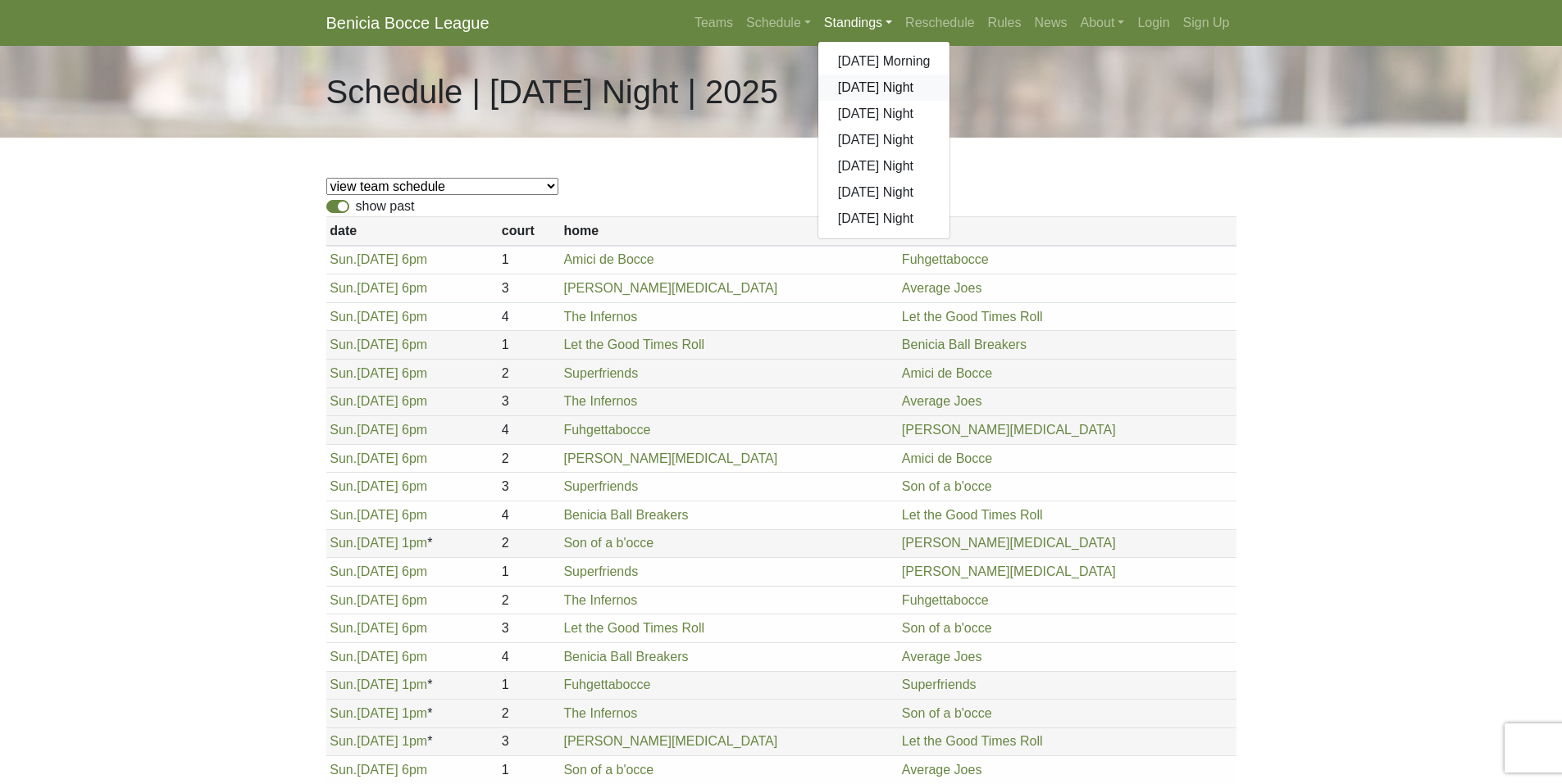
click at [866, 85] on link "[DATE] Night" at bounding box center [884, 88] width 132 height 27
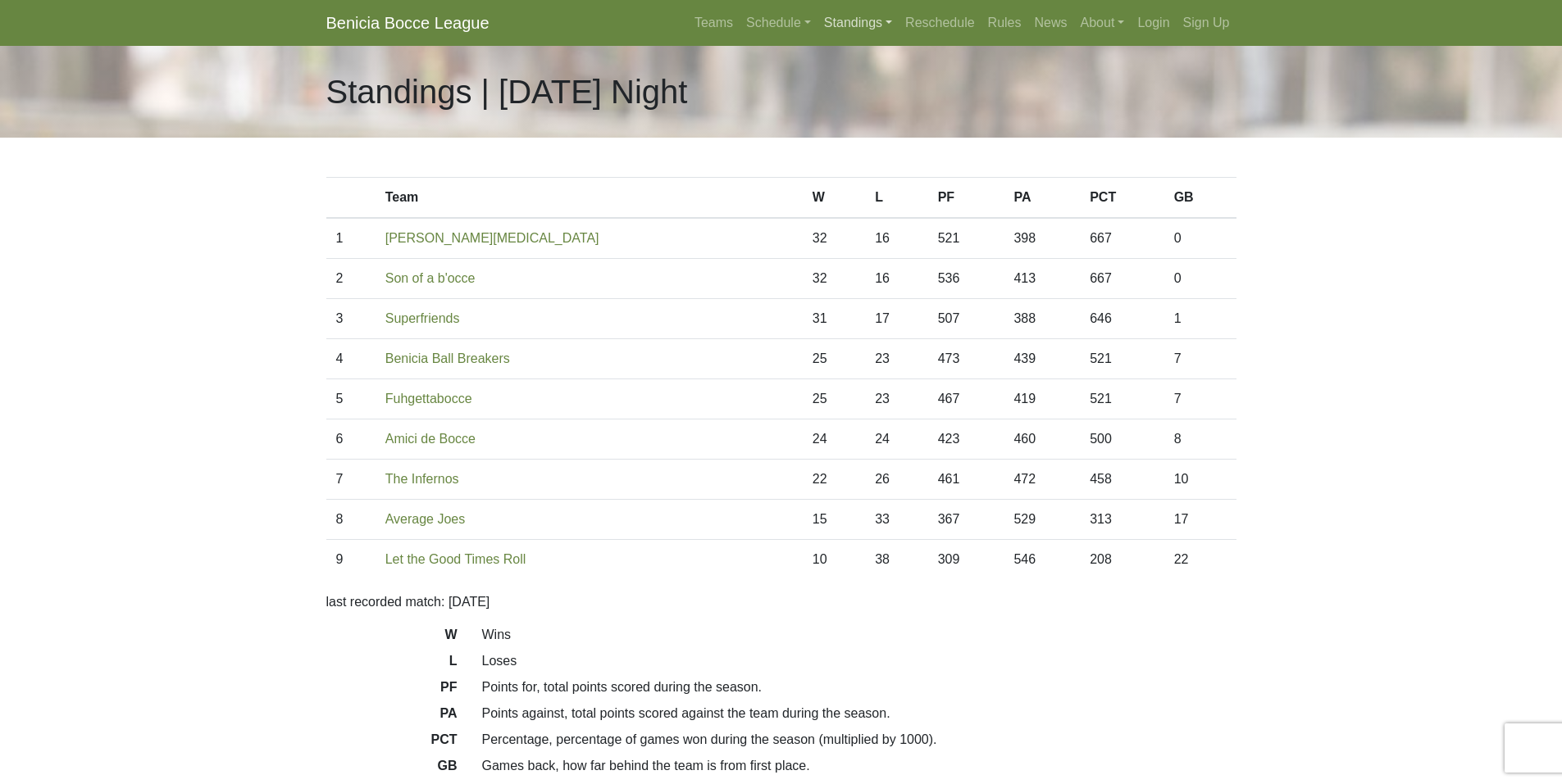
click at [845, 20] on link "Standings" at bounding box center [857, 23] width 81 height 33
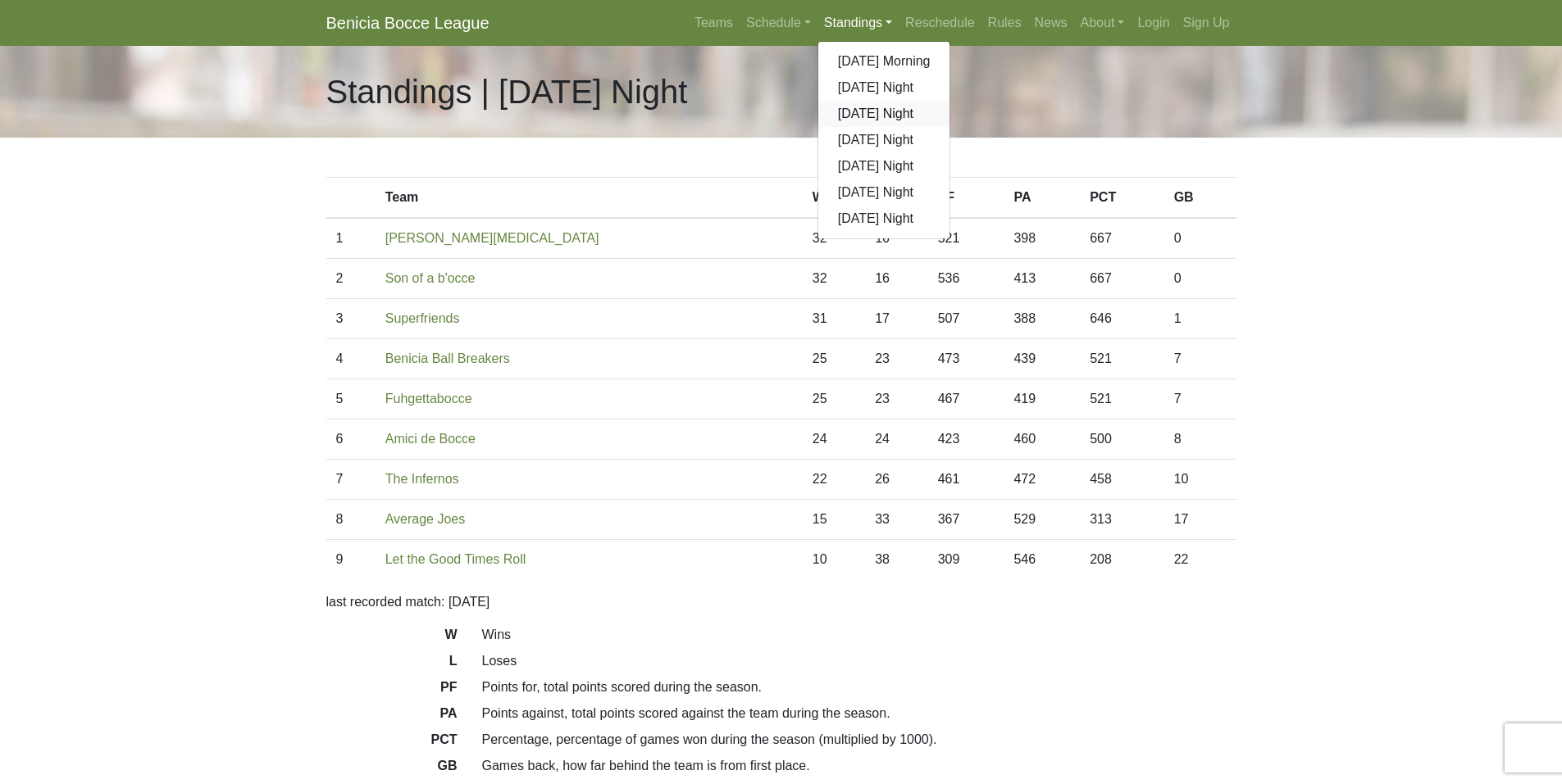
click at [865, 109] on link "[DATE] Night" at bounding box center [884, 113] width 132 height 27
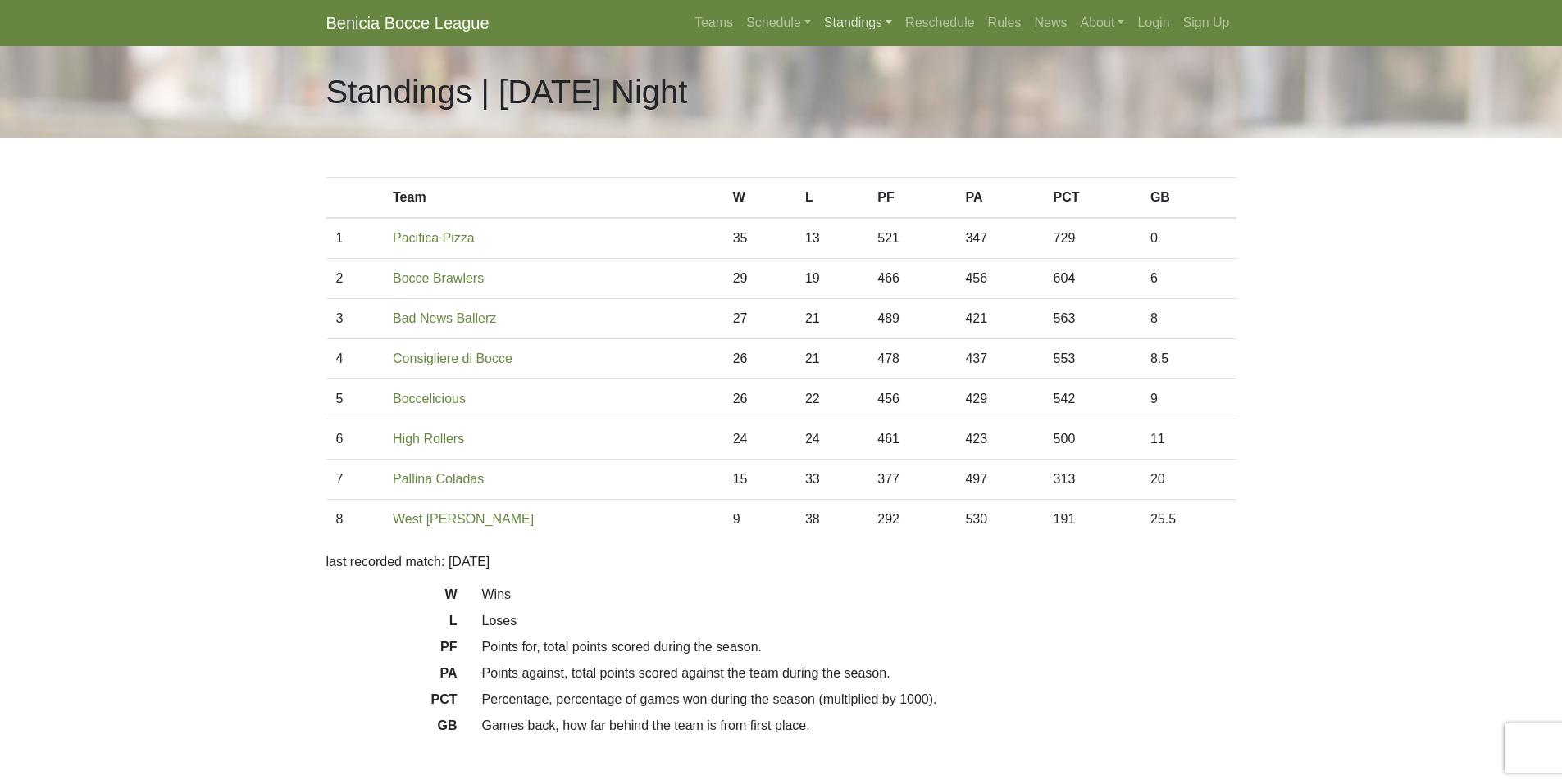
click at [865, 27] on link "Standings" at bounding box center [857, 23] width 81 height 33
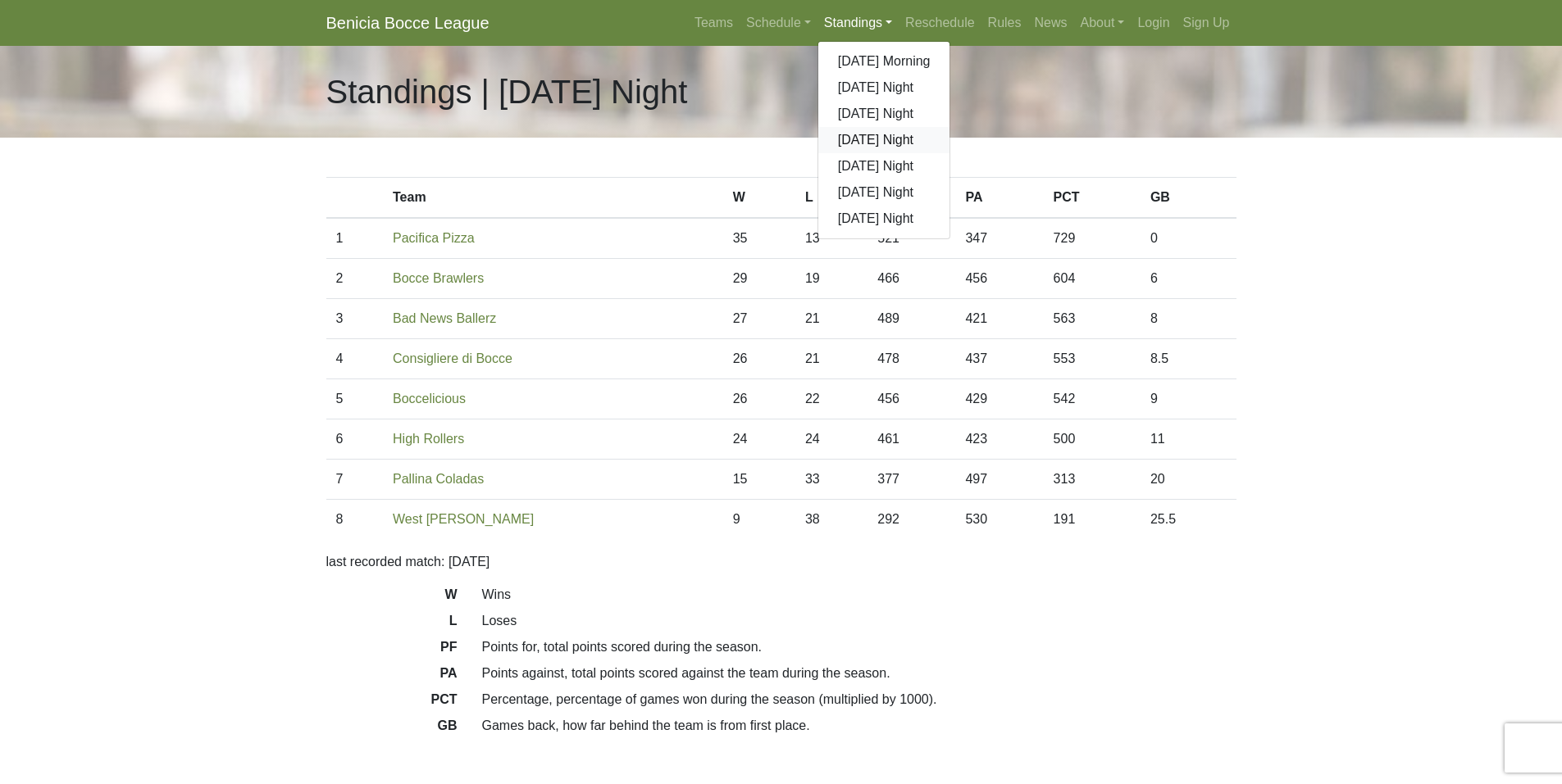
click at [868, 140] on link "[DATE] Night" at bounding box center [884, 140] width 132 height 27
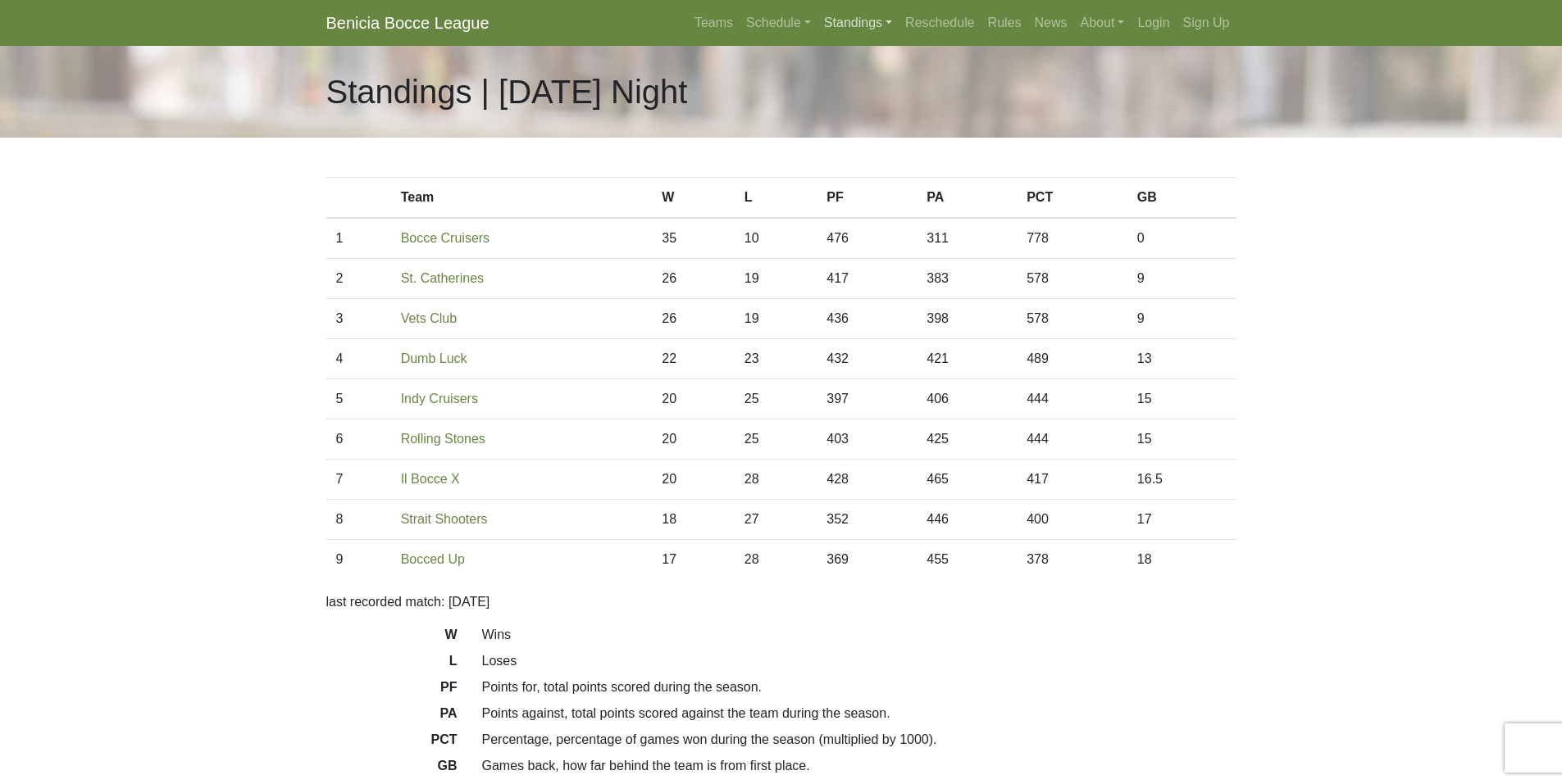
click at [850, 22] on link "Standings" at bounding box center [857, 23] width 81 height 33
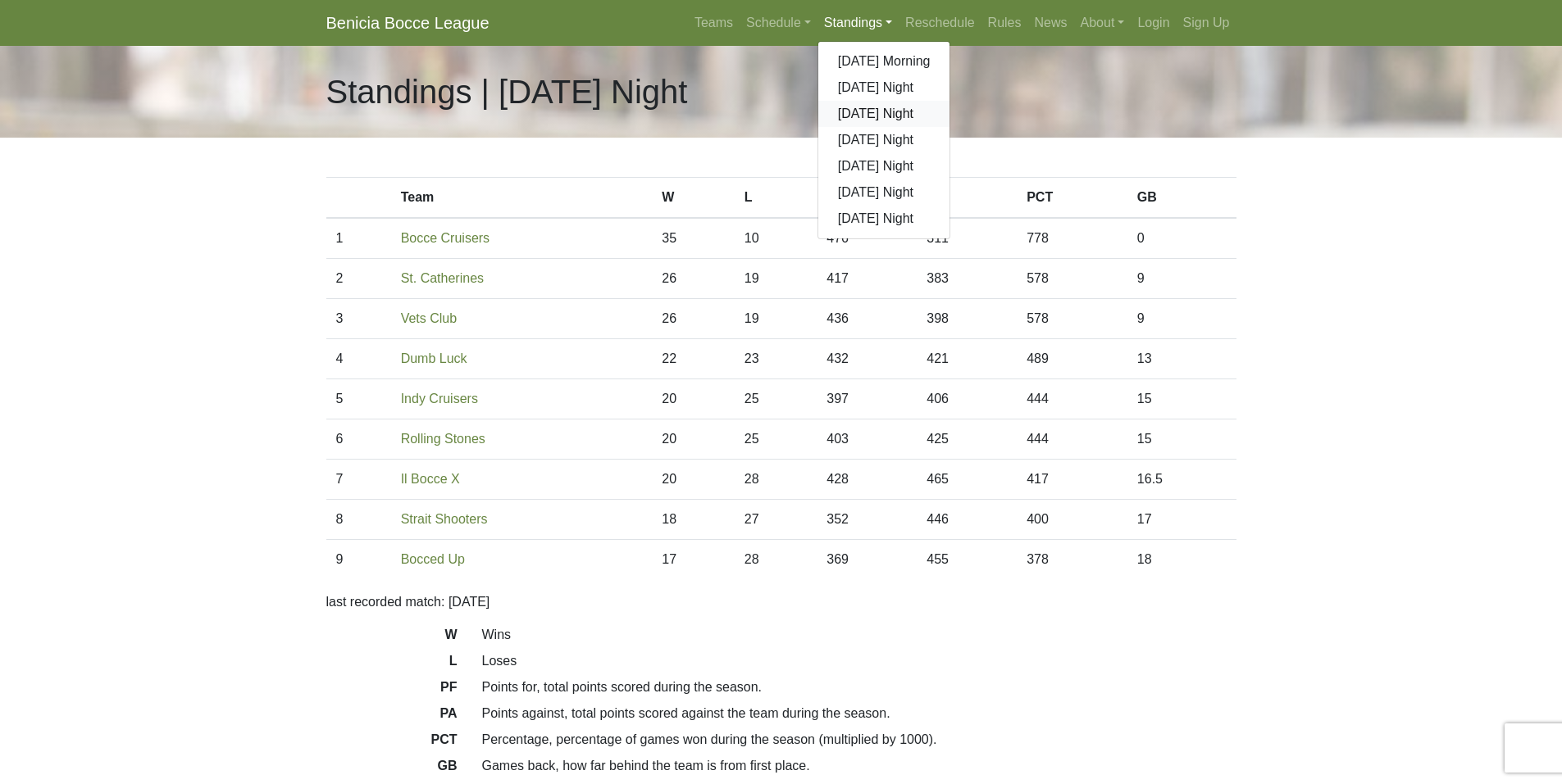
click at [869, 118] on link "[DATE] Night" at bounding box center [884, 113] width 132 height 27
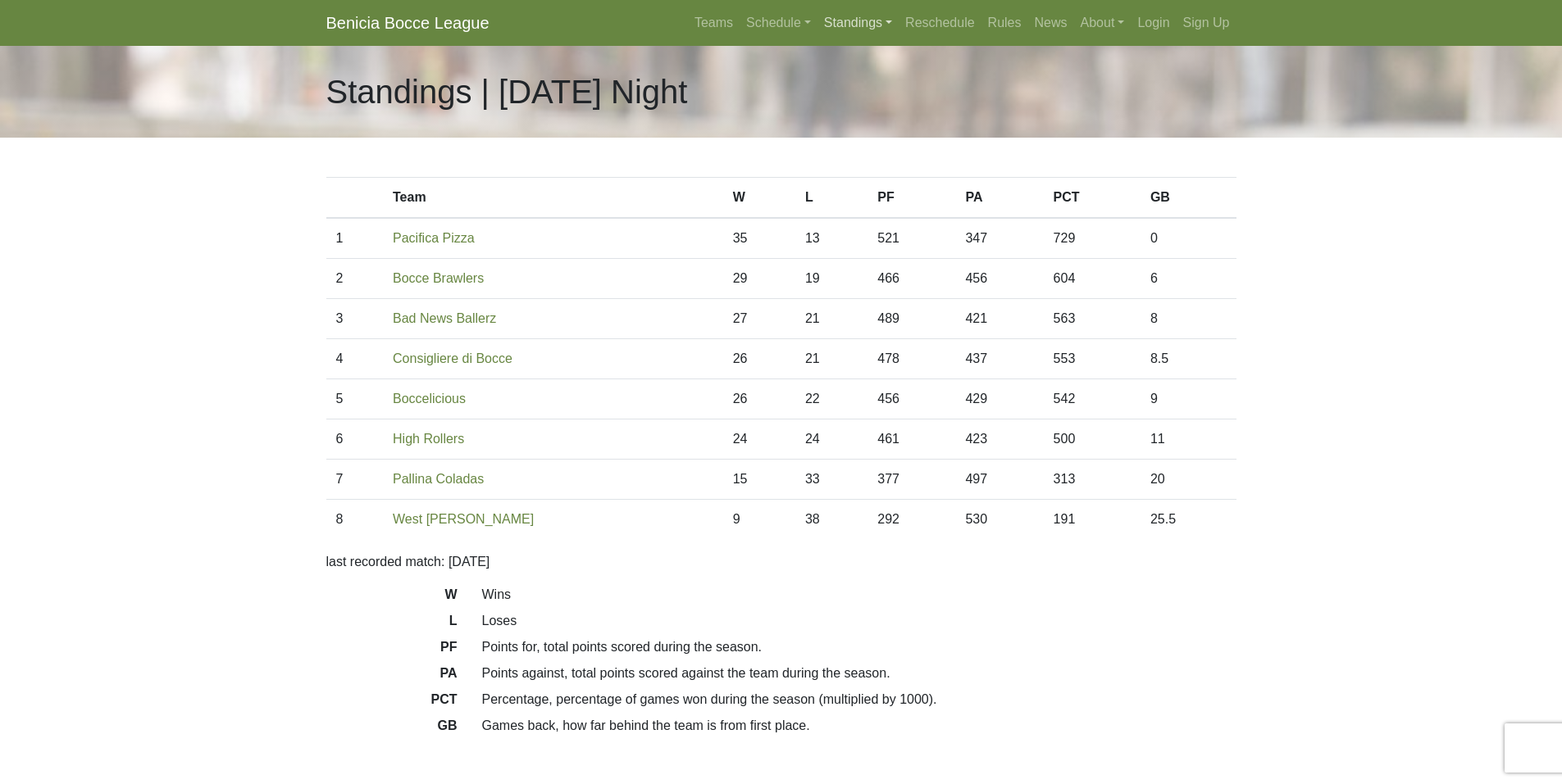
click at [862, 28] on link "Standings" at bounding box center [857, 23] width 81 height 33
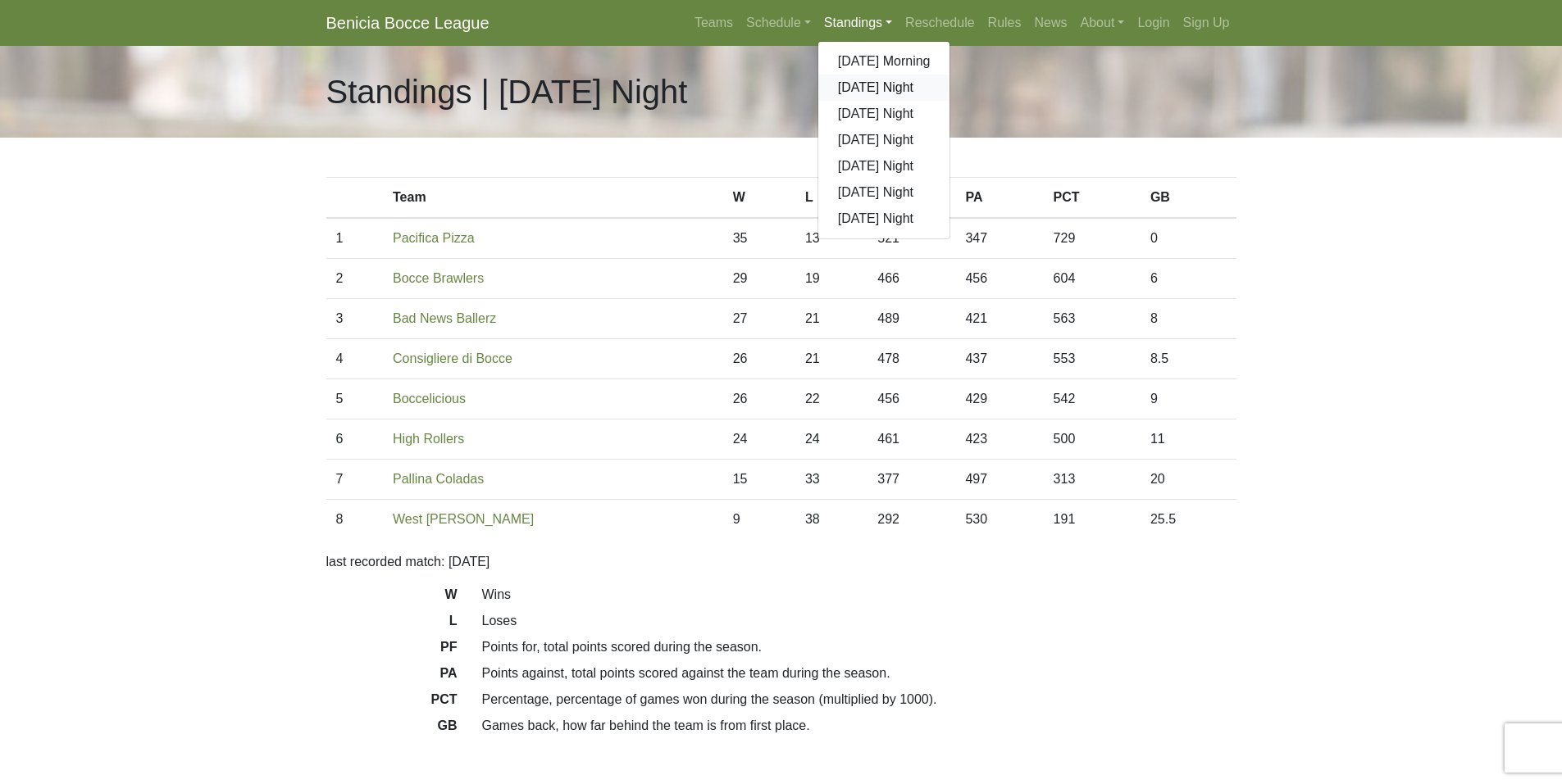
click at [868, 85] on link "[DATE] Night" at bounding box center [884, 88] width 132 height 27
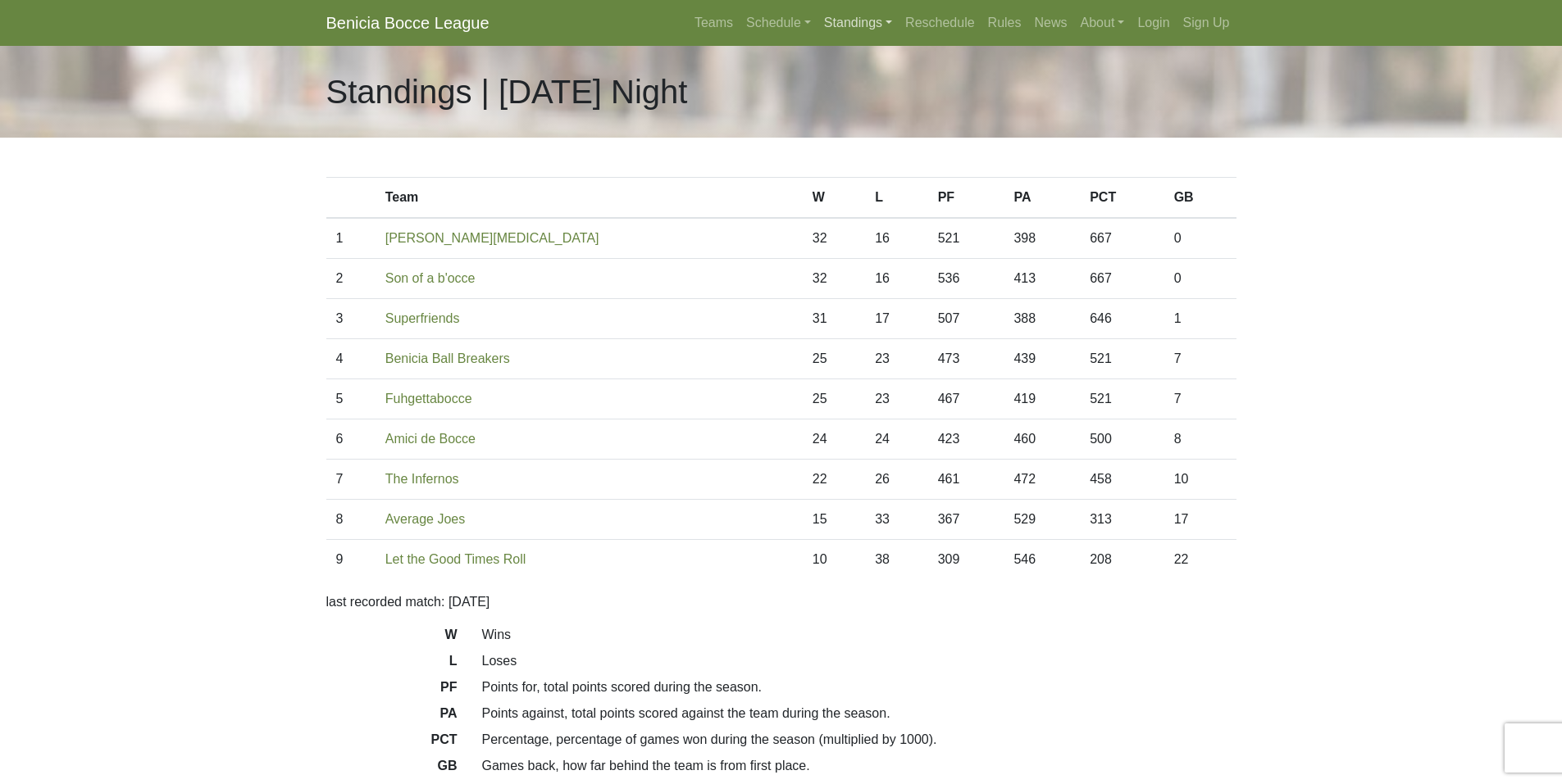
click at [860, 18] on link "Standings" at bounding box center [857, 23] width 81 height 33
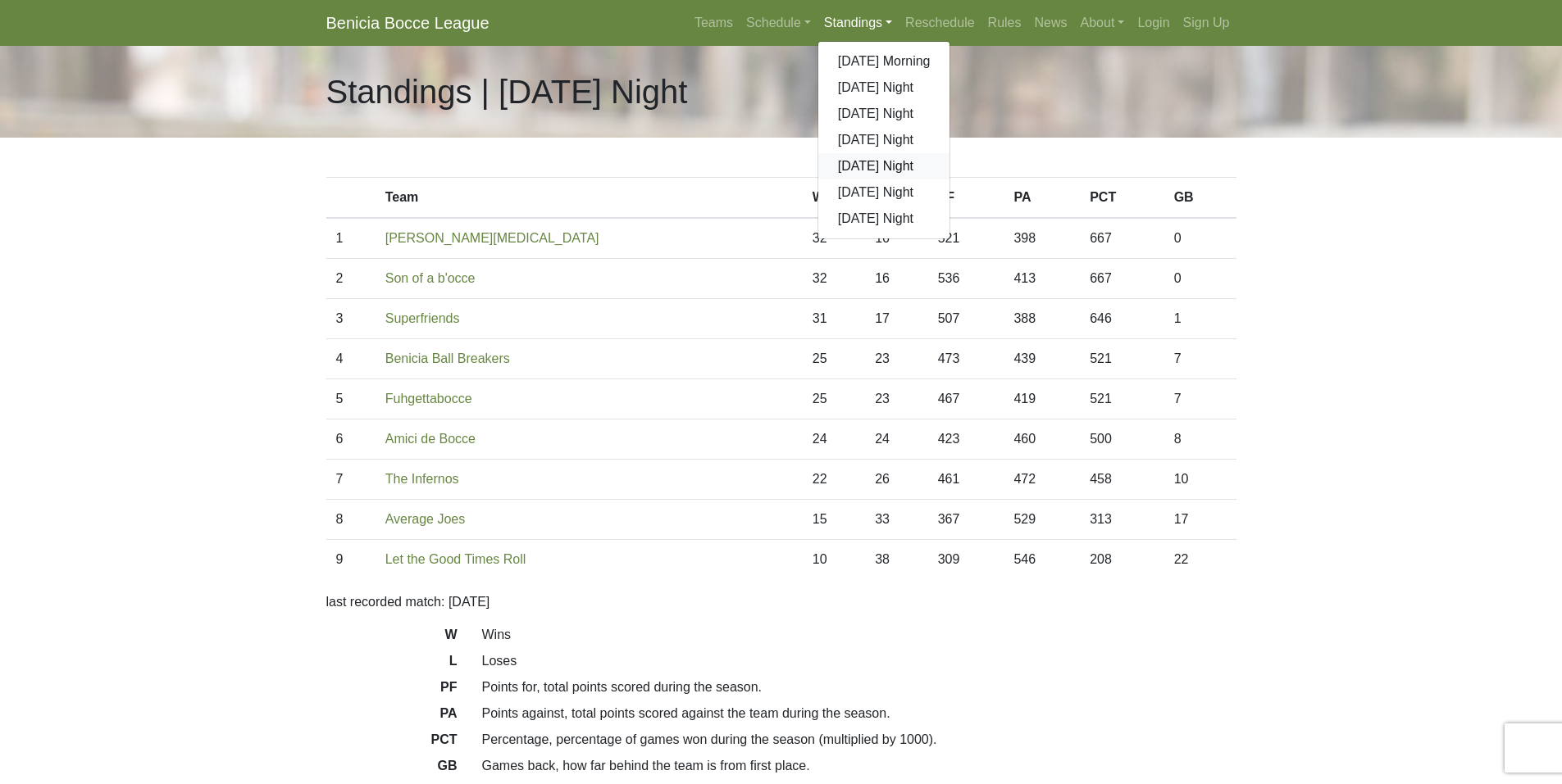
click at [870, 165] on link "[DATE] Night" at bounding box center [884, 166] width 132 height 27
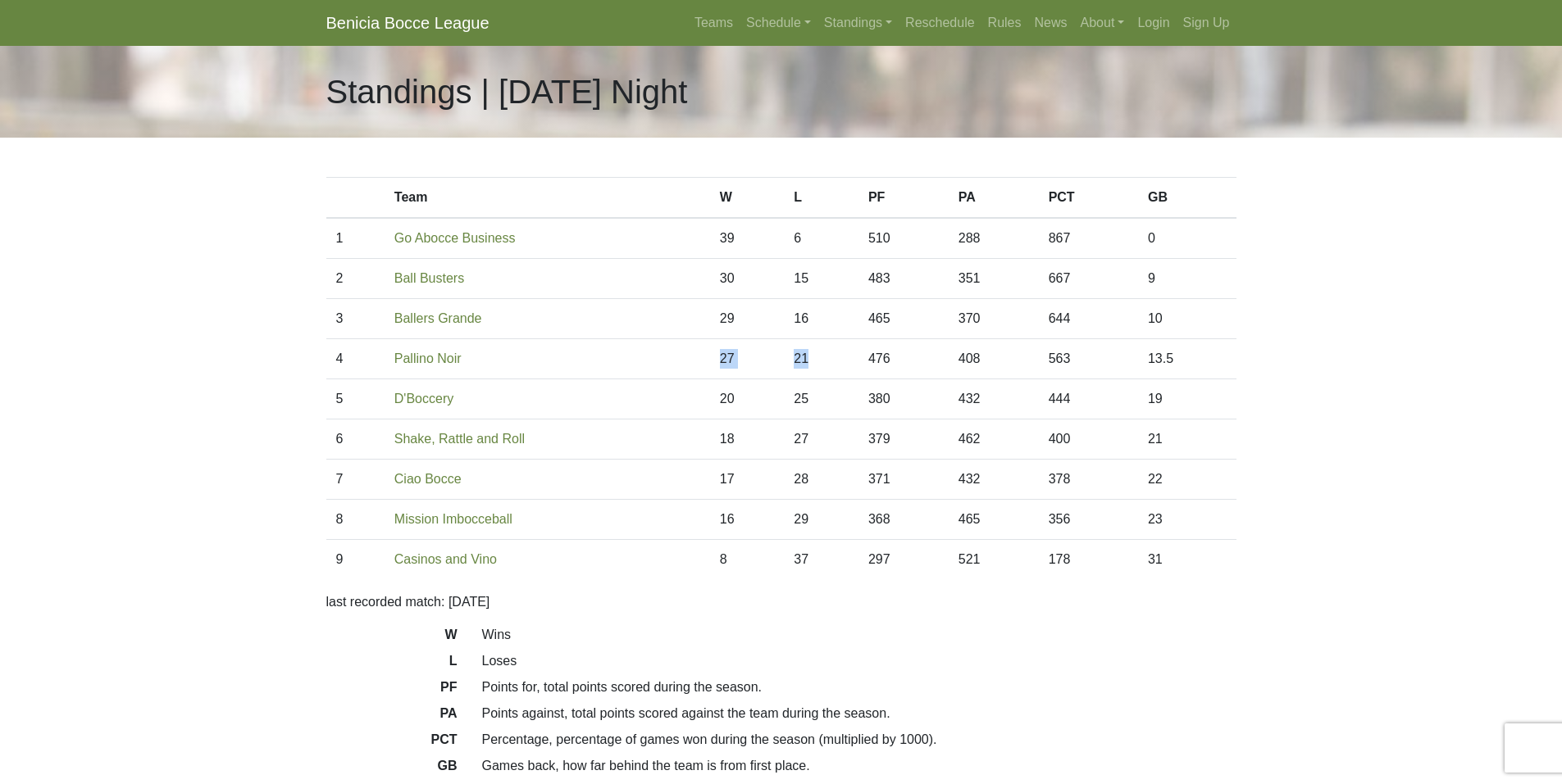
drag, startPoint x: 700, startPoint y: 361, endPoint x: 811, endPoint y: 357, distance: 111.1
click at [811, 357] on tr "4 Pallino Noir 27 21 476 408 563 13.5" at bounding box center [781, 359] width 910 height 40
click at [861, 19] on link "Standings" at bounding box center [857, 23] width 81 height 33
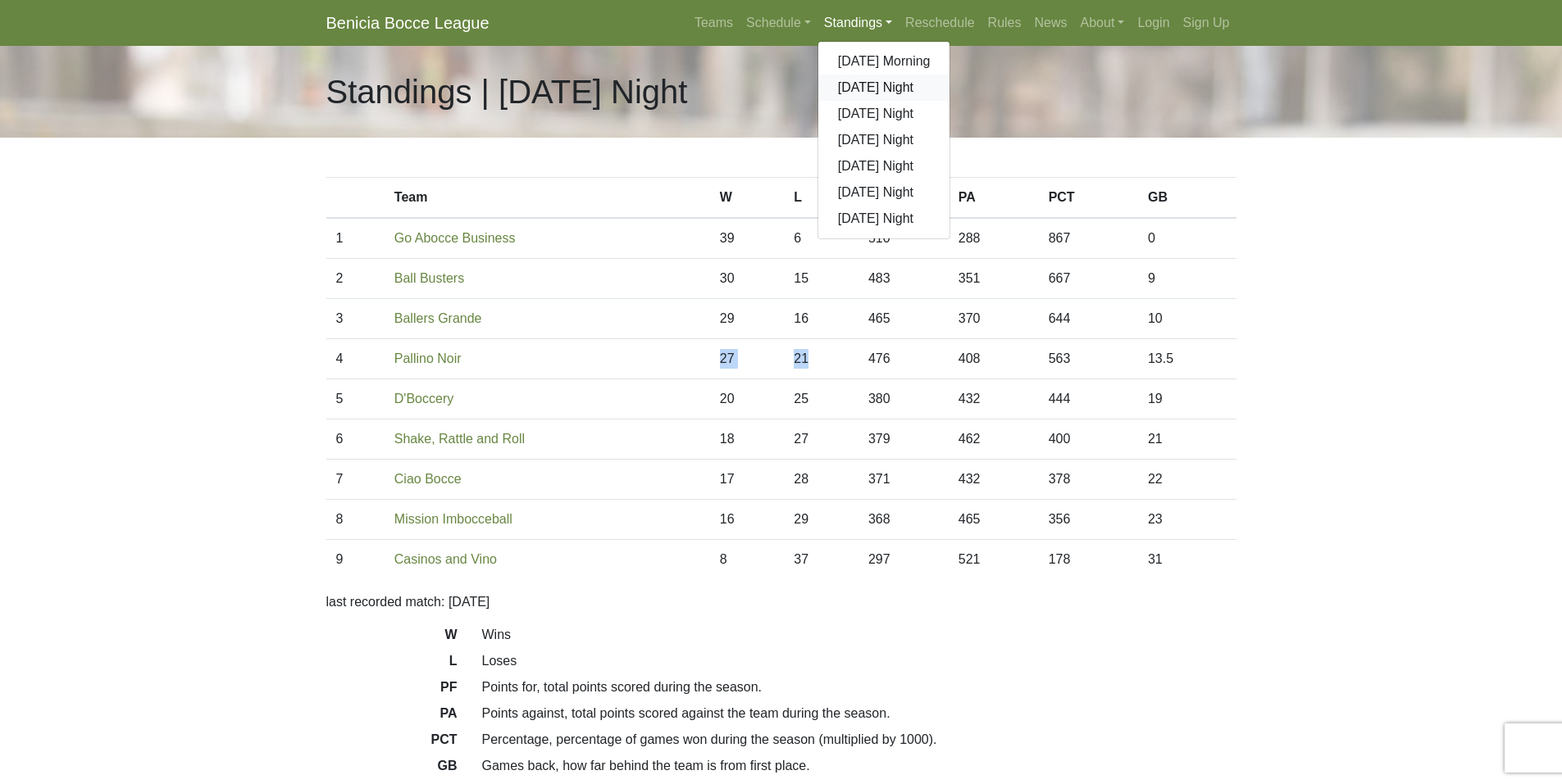
click at [856, 91] on link "[DATE] Night" at bounding box center [884, 88] width 132 height 27
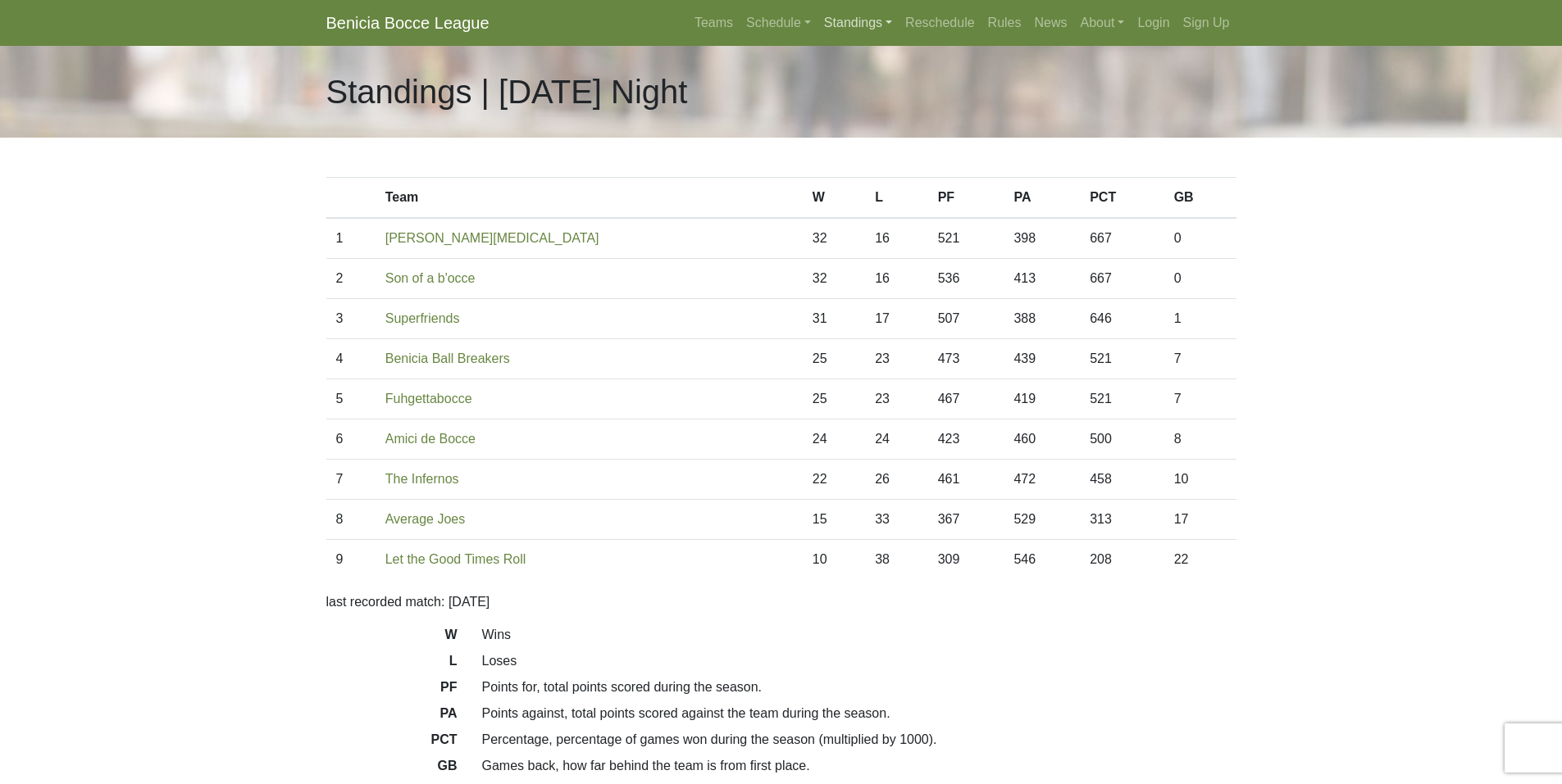
click at [842, 24] on link "Standings" at bounding box center [857, 23] width 81 height 33
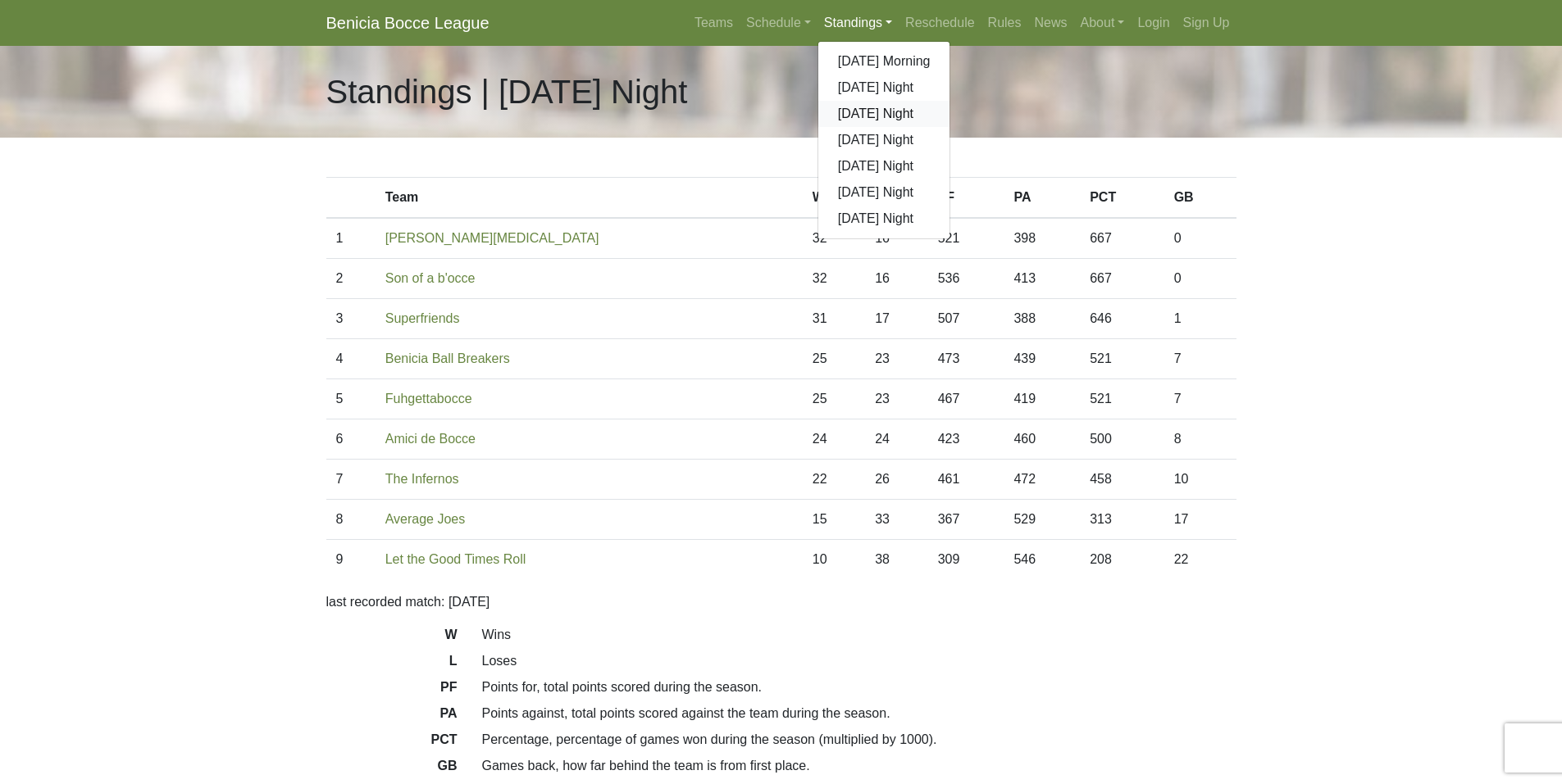
click at [859, 112] on link "[DATE] Night" at bounding box center [884, 113] width 132 height 27
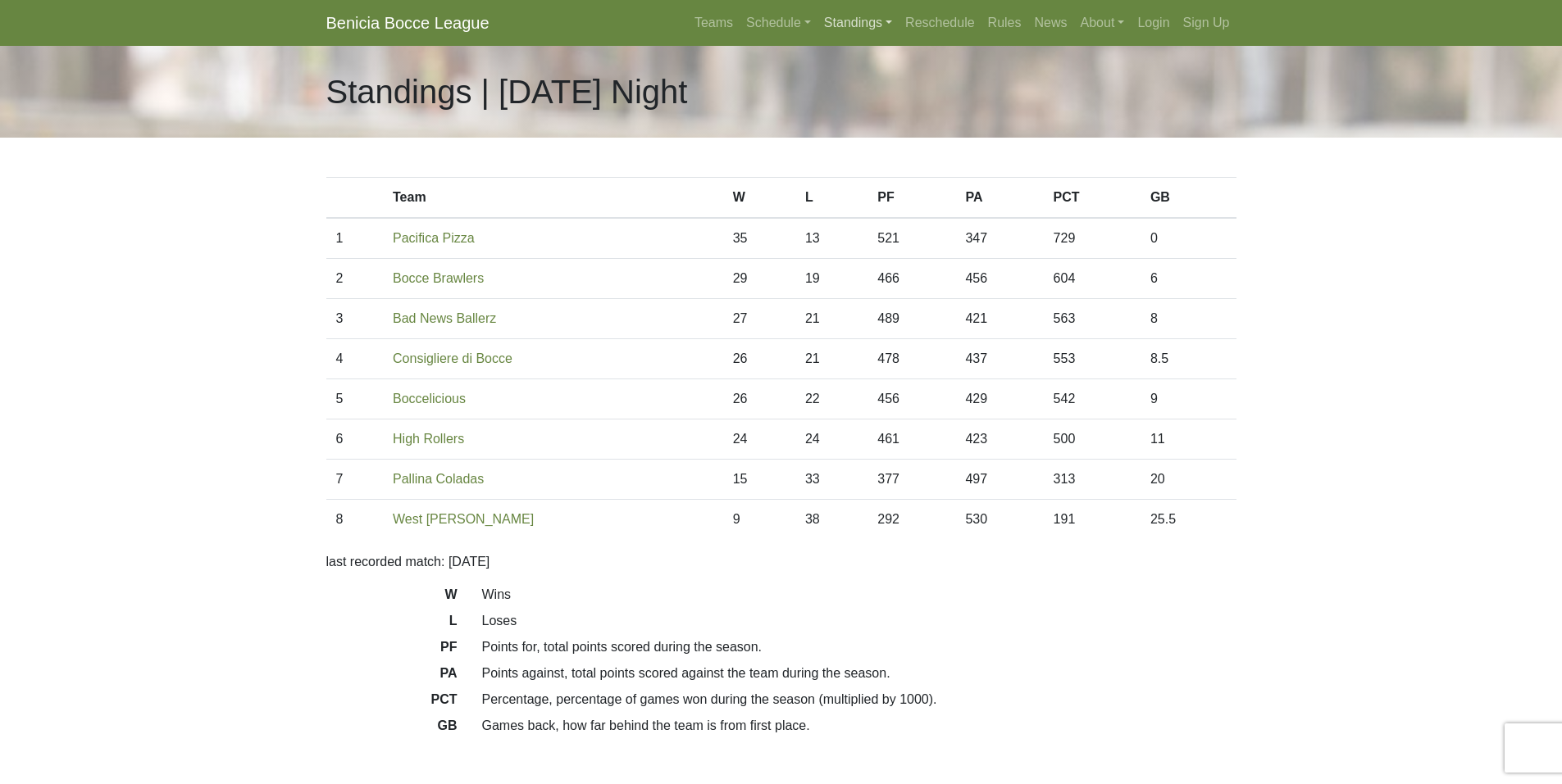
click at [853, 19] on link "Standings" at bounding box center [857, 23] width 81 height 33
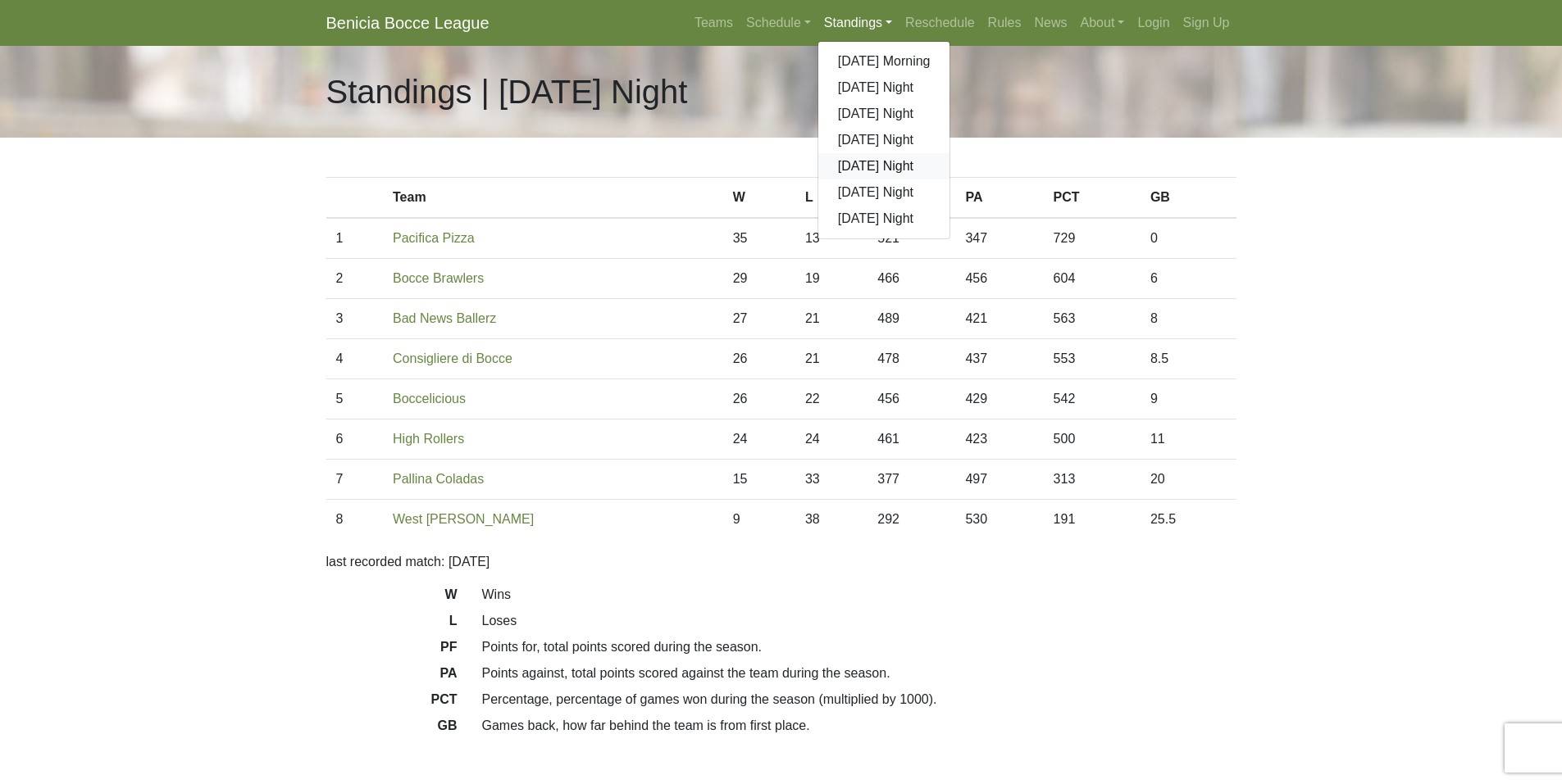
click at [881, 162] on link "[DATE] Night" at bounding box center [884, 166] width 132 height 27
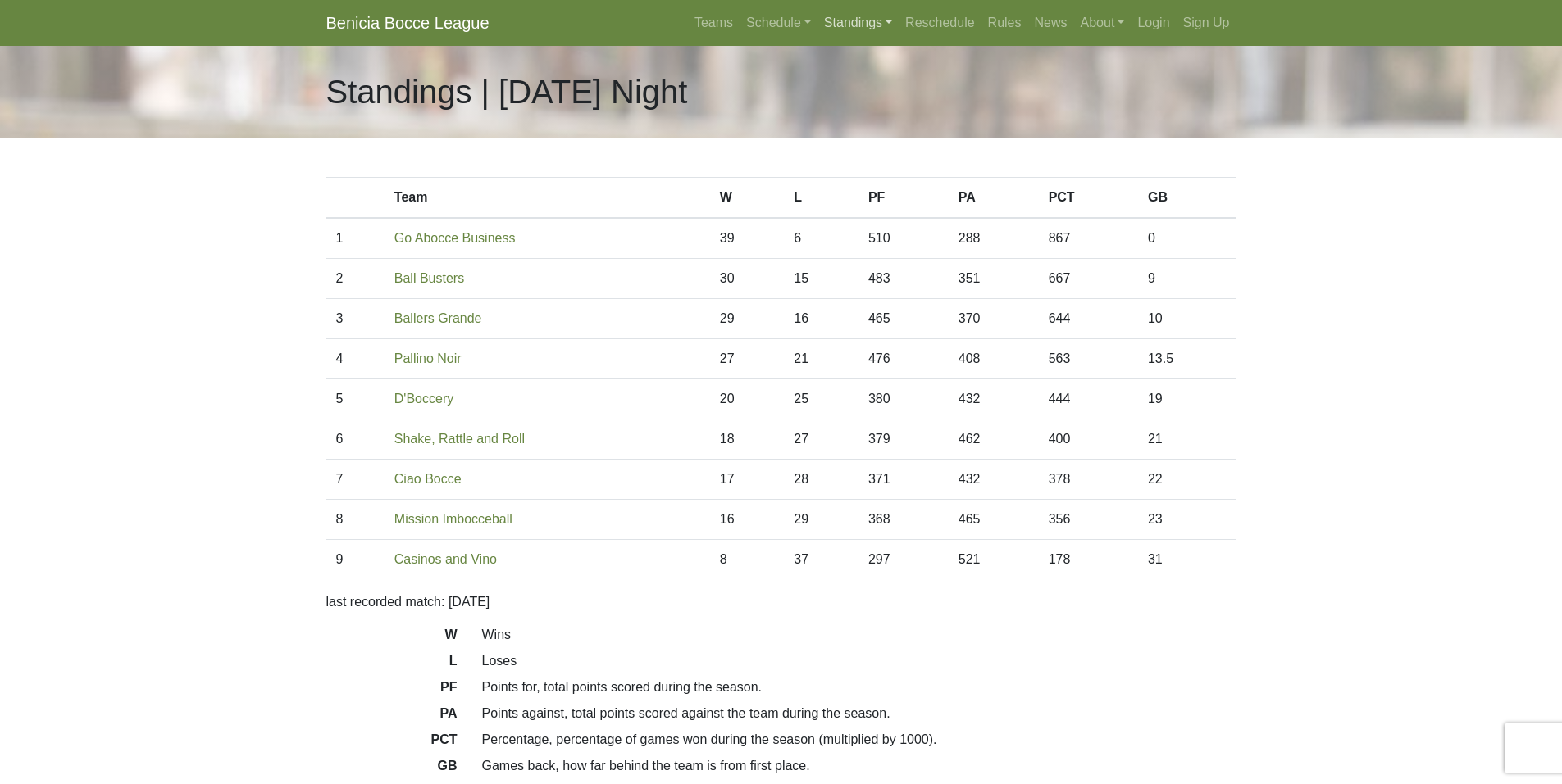
click at [854, 27] on link "Standings" at bounding box center [857, 23] width 81 height 33
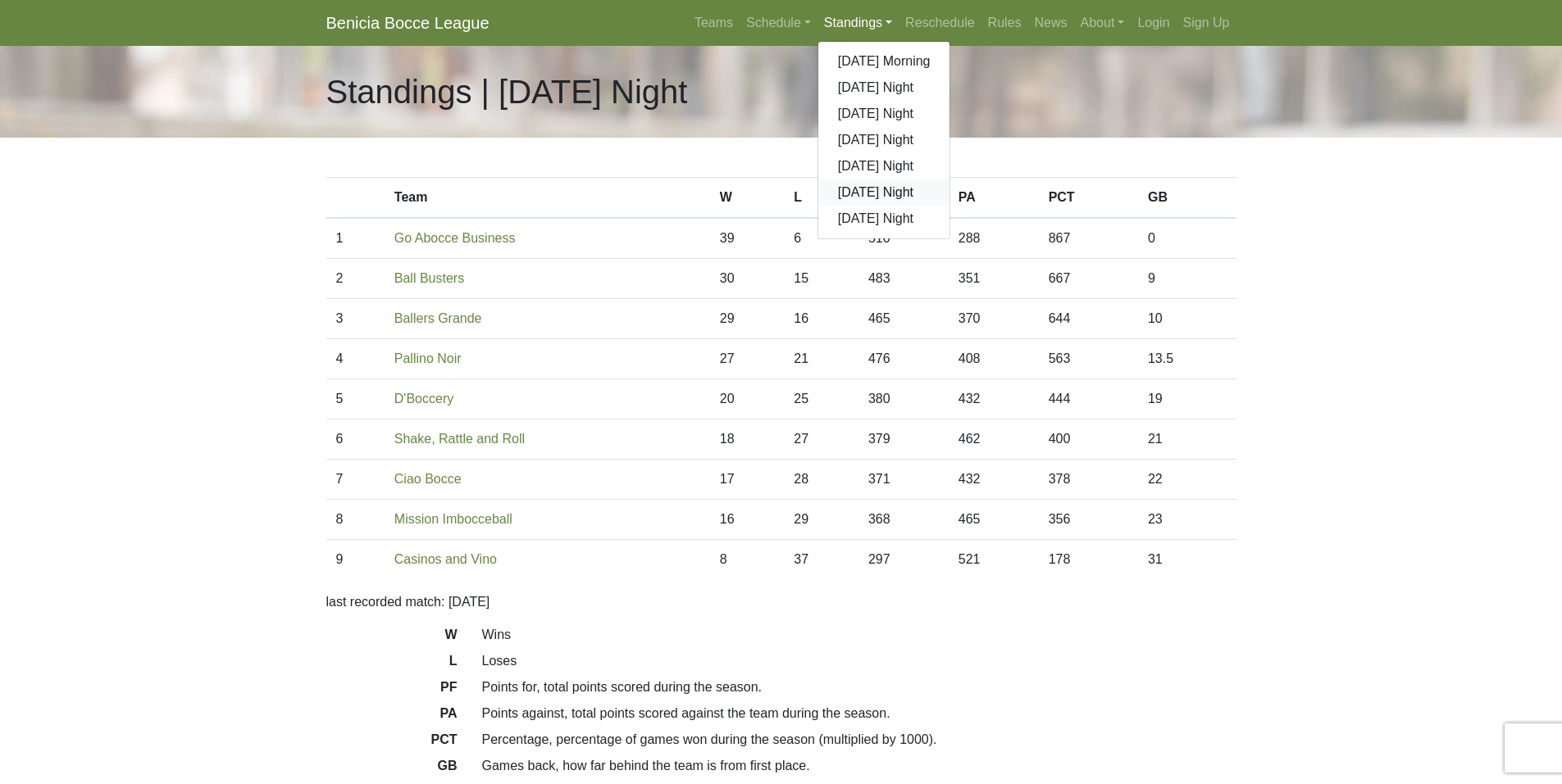
click at [848, 191] on link "[DATE] Night" at bounding box center [884, 192] width 132 height 27
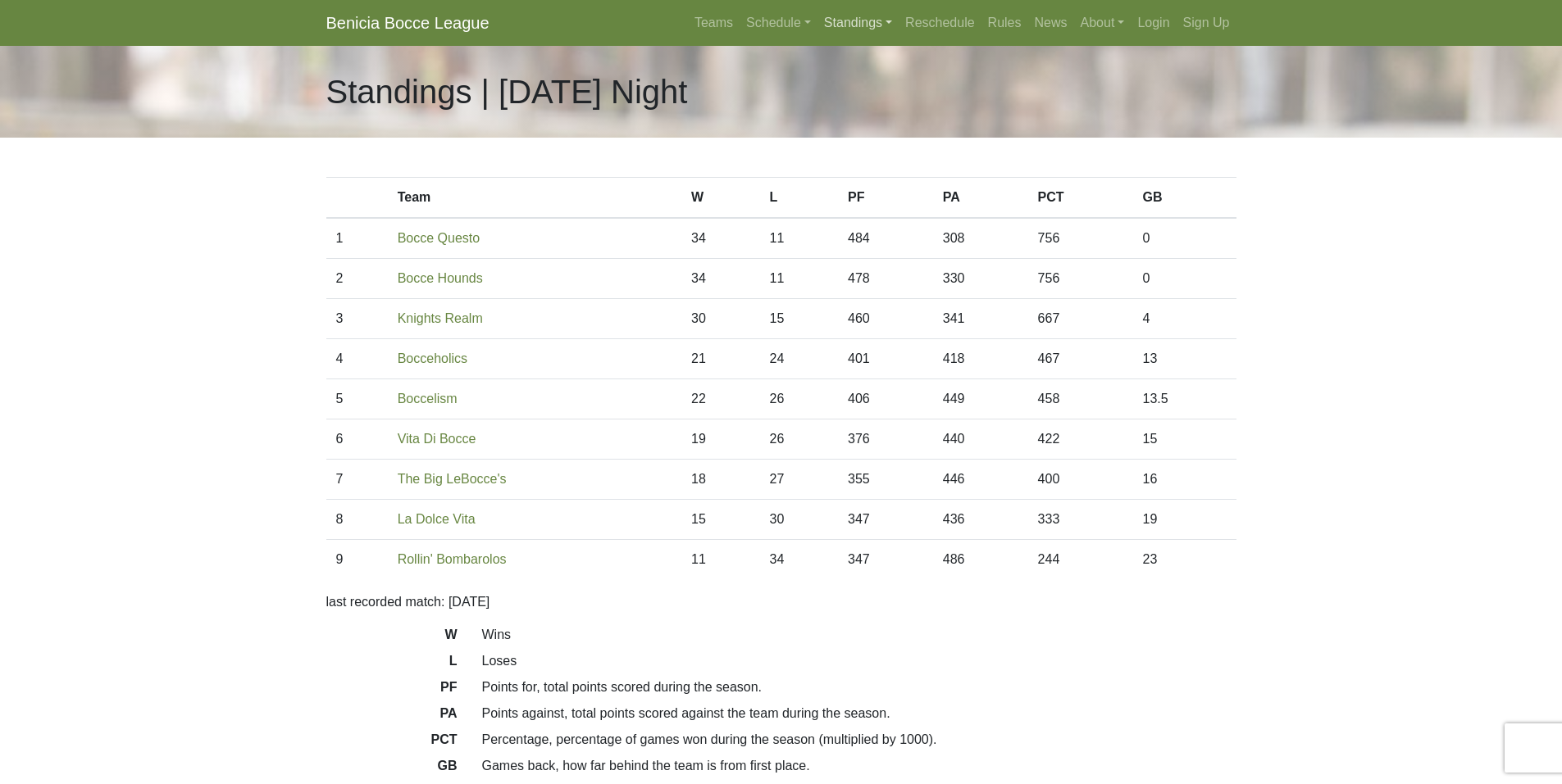
click at [842, 24] on link "Standings" at bounding box center [857, 23] width 81 height 33
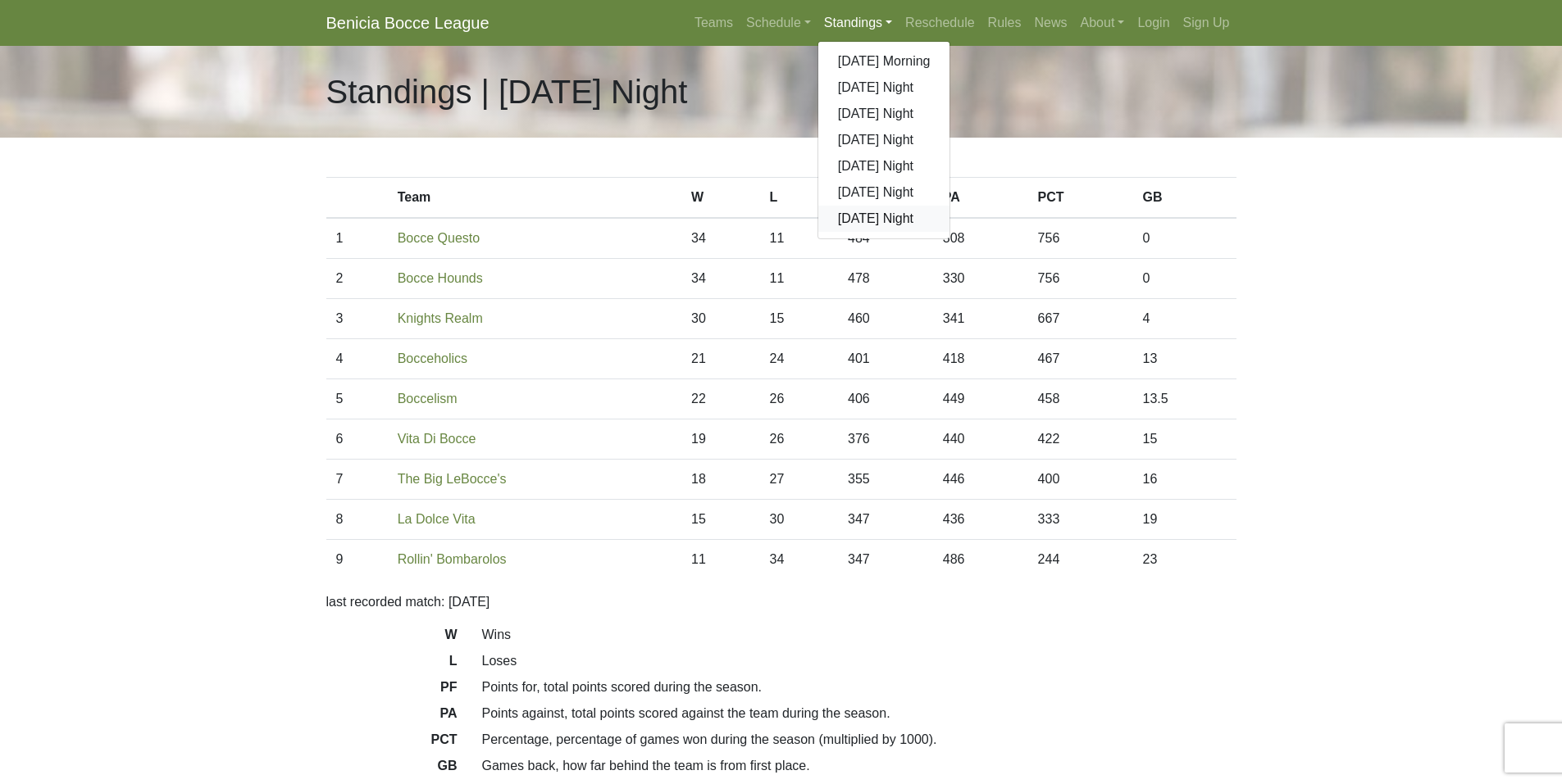
click at [870, 211] on link "[DATE] Night" at bounding box center [884, 219] width 132 height 27
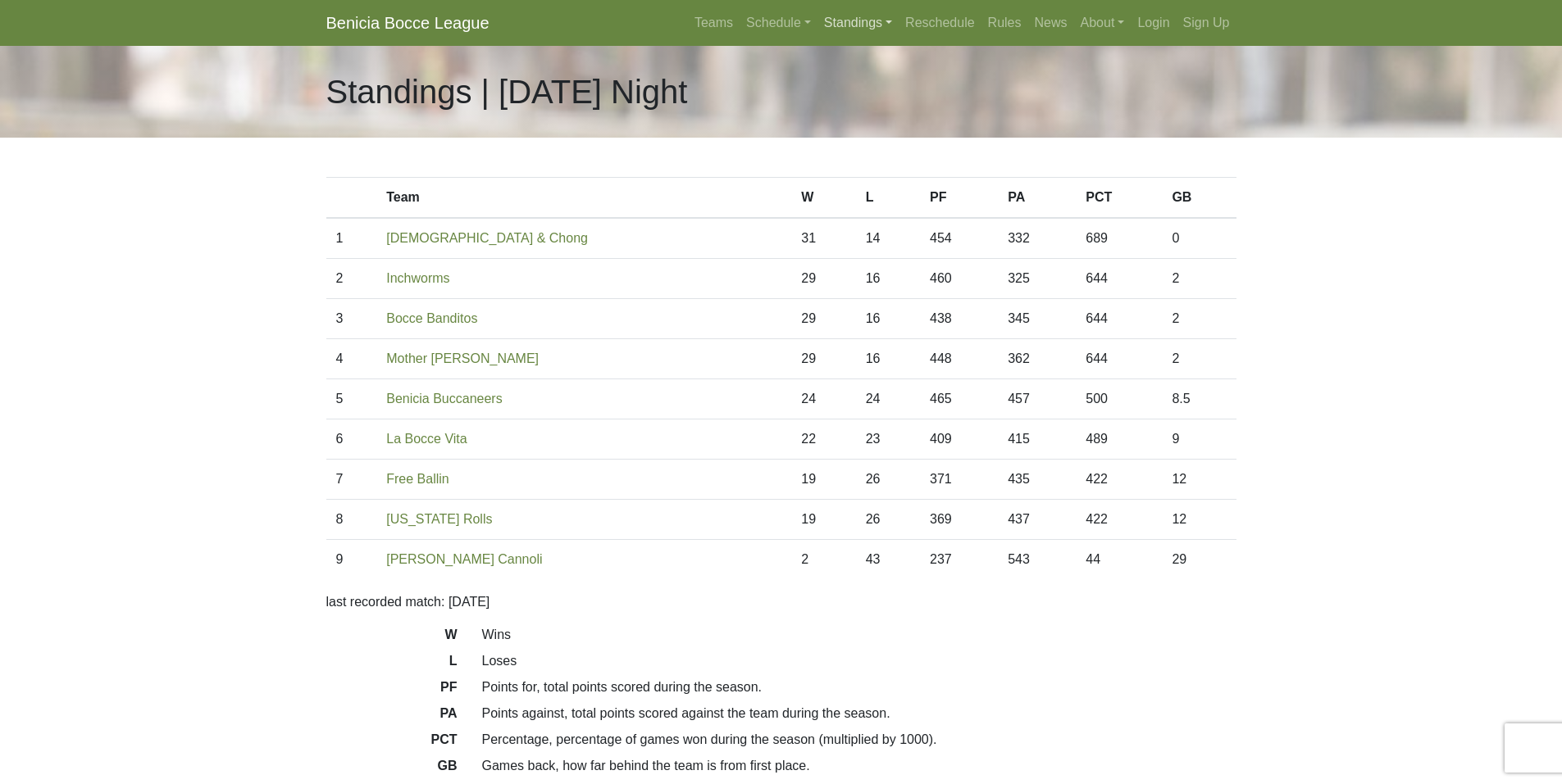
click at [855, 22] on link "Standings" at bounding box center [857, 23] width 81 height 33
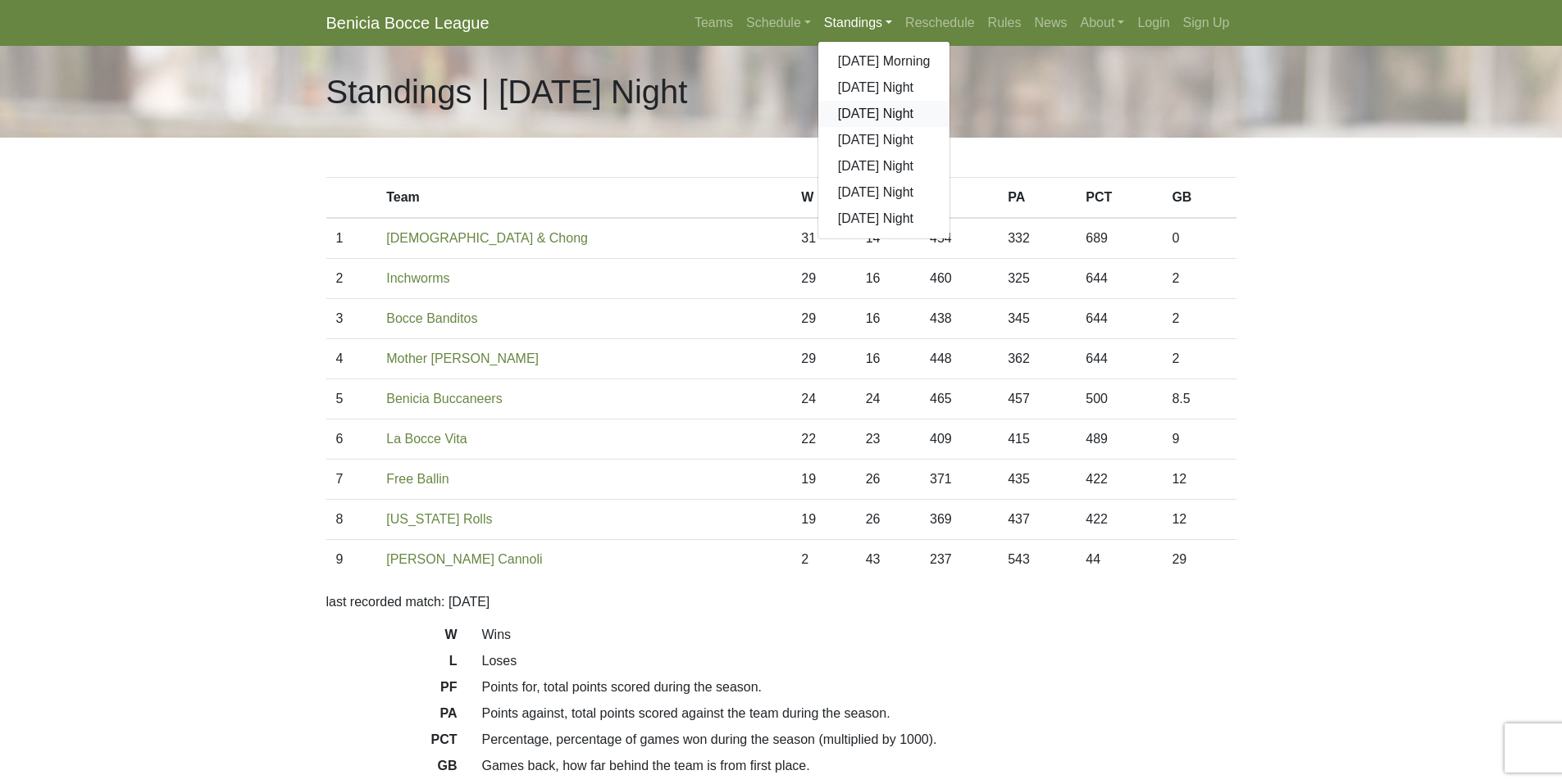
click at [868, 108] on link "[DATE] Night" at bounding box center [884, 113] width 132 height 27
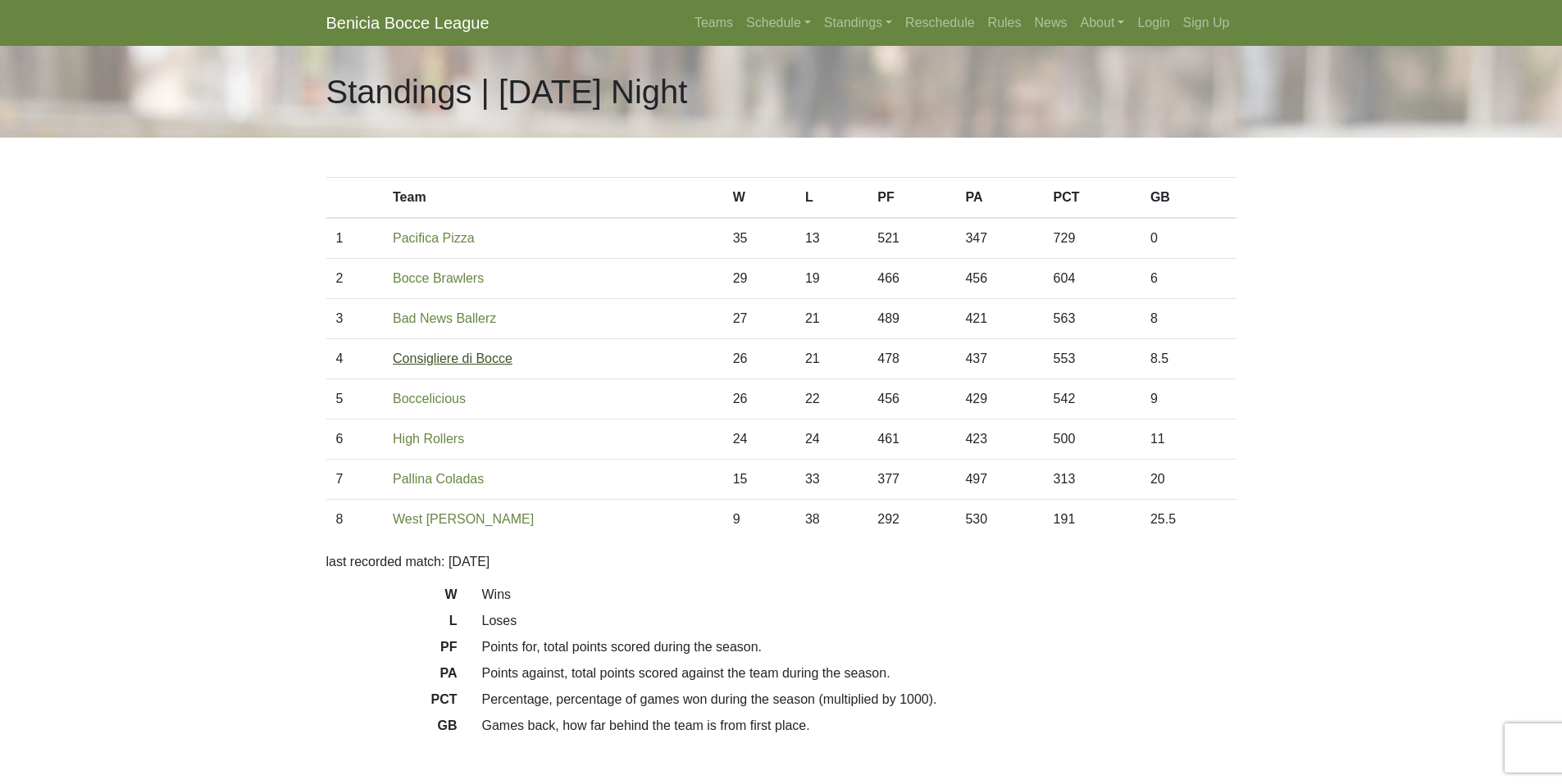
click at [487, 361] on link "Consigliere di Bocce" at bounding box center [452, 358] width 119 height 14
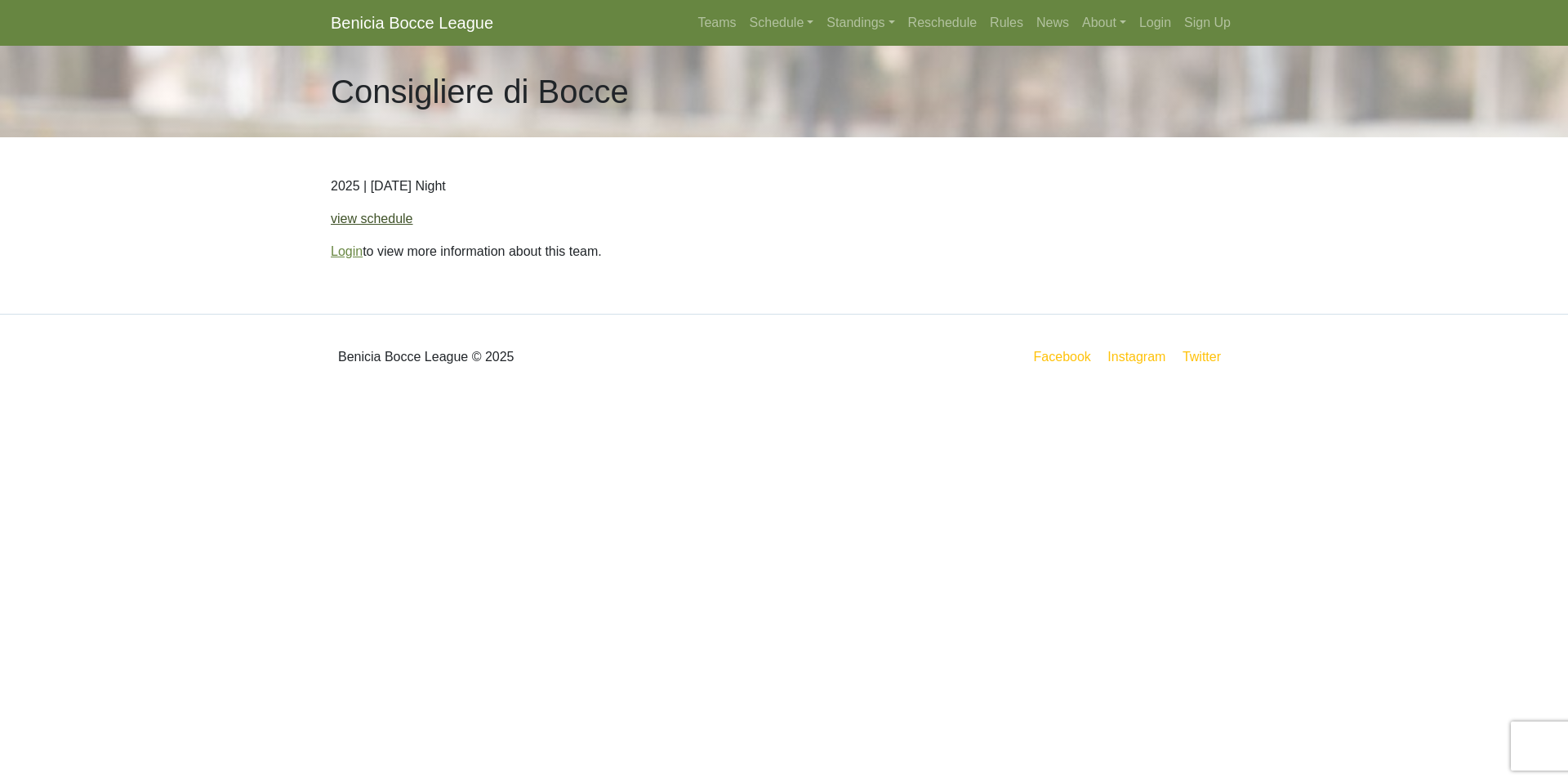
click at [387, 218] on link "view schedule" at bounding box center [373, 218] width 83 height 14
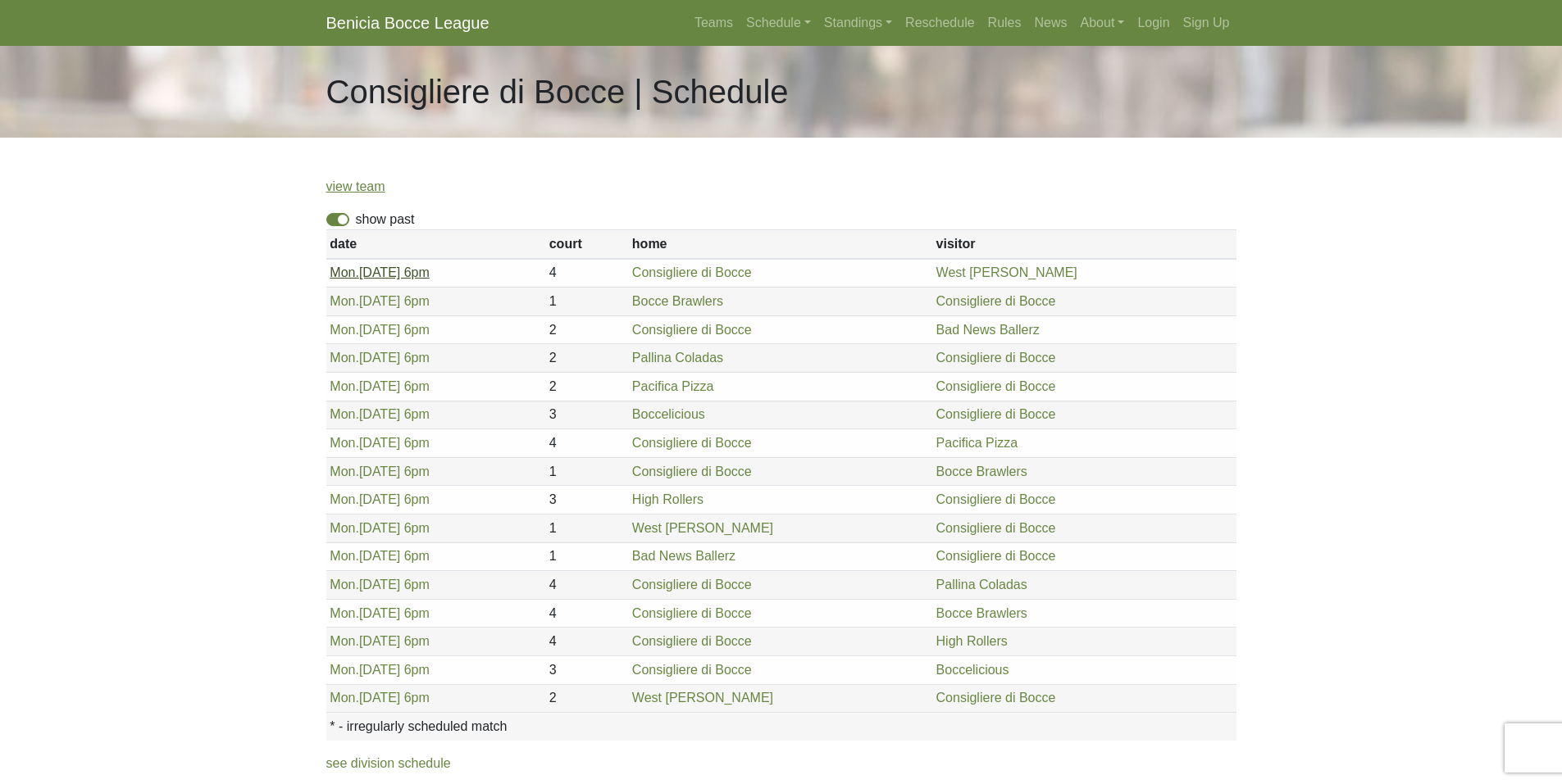
click at [396, 273] on link "[DATE] 6pm" at bounding box center [379, 272] width 100 height 14
click at [377, 304] on link "[DATE] 6pm" at bounding box center [379, 301] width 100 height 14
click at [378, 329] on link "Mon. 5/12, 6pm" at bounding box center [379, 329] width 100 height 14
click at [405, 354] on link "Mon. 5/19, 6pm" at bounding box center [379, 358] width 100 height 14
click at [399, 385] on link "Mon. 6/2, 6pm" at bounding box center [379, 387] width 100 height 14
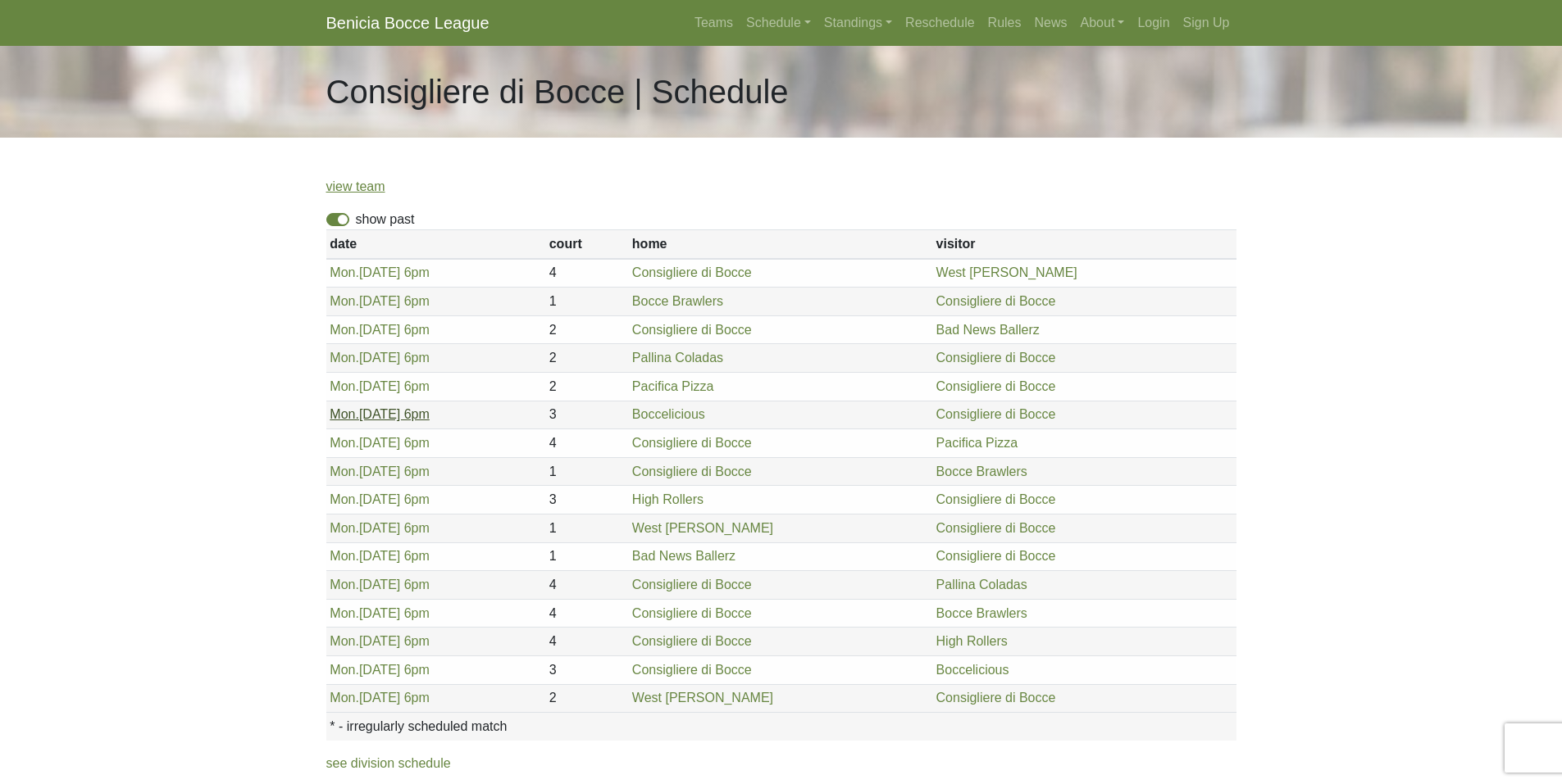
click at [393, 410] on link "Mon. 6/9, 6pm" at bounding box center [379, 414] width 100 height 14
click at [401, 443] on link "Mon. 6/16, 6pm" at bounding box center [379, 443] width 100 height 14
click at [394, 413] on link "Mon. 6/9, 6pm" at bounding box center [379, 414] width 100 height 14
click at [393, 386] on link "Mon. 6/2, 6pm" at bounding box center [379, 387] width 100 height 14
click at [370, 478] on link "Mon. 6/23, 6pm" at bounding box center [379, 471] width 100 height 14
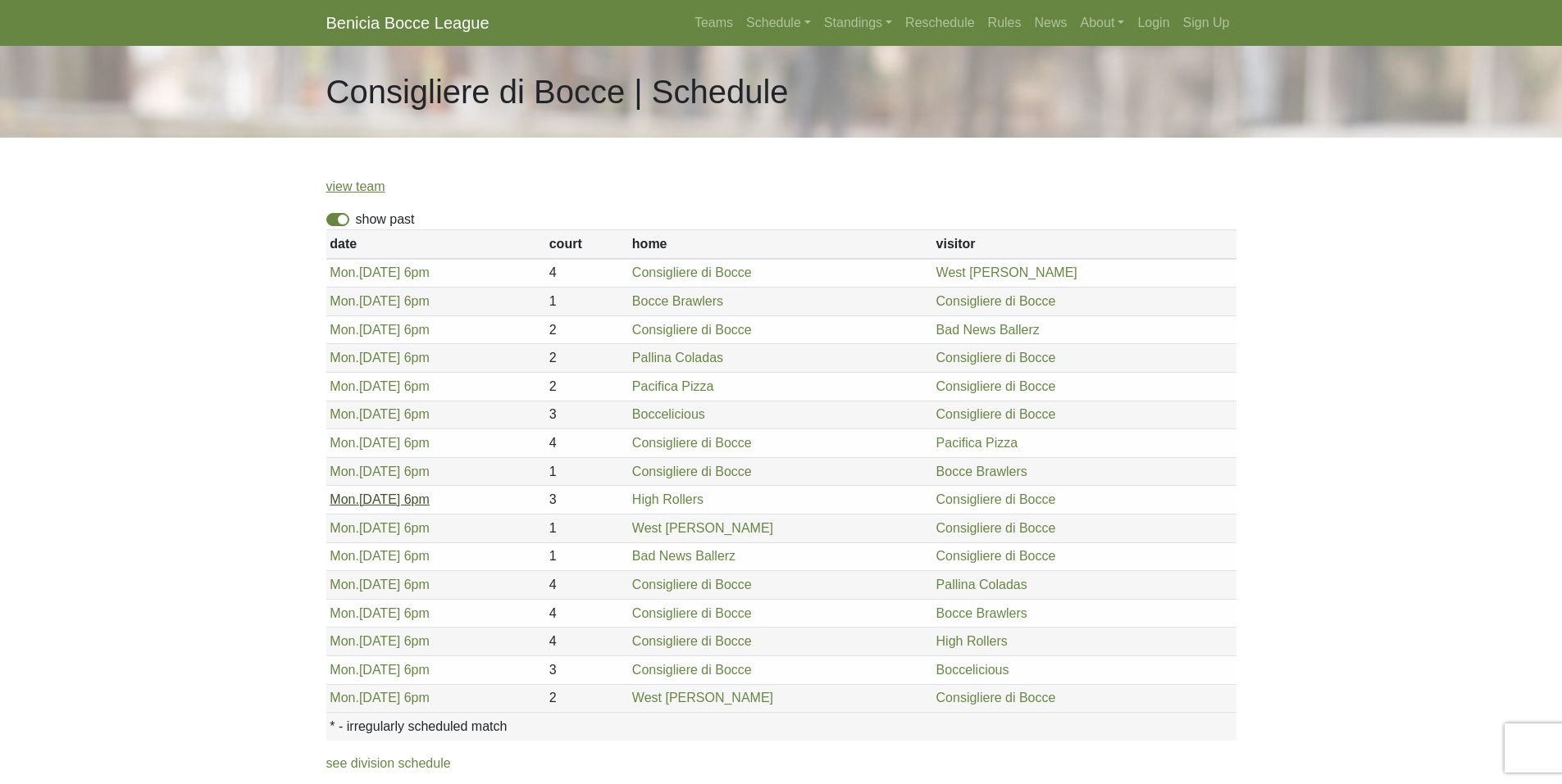
click at [385, 502] on link "Mon. 6/30, 6pm" at bounding box center [379, 499] width 100 height 14
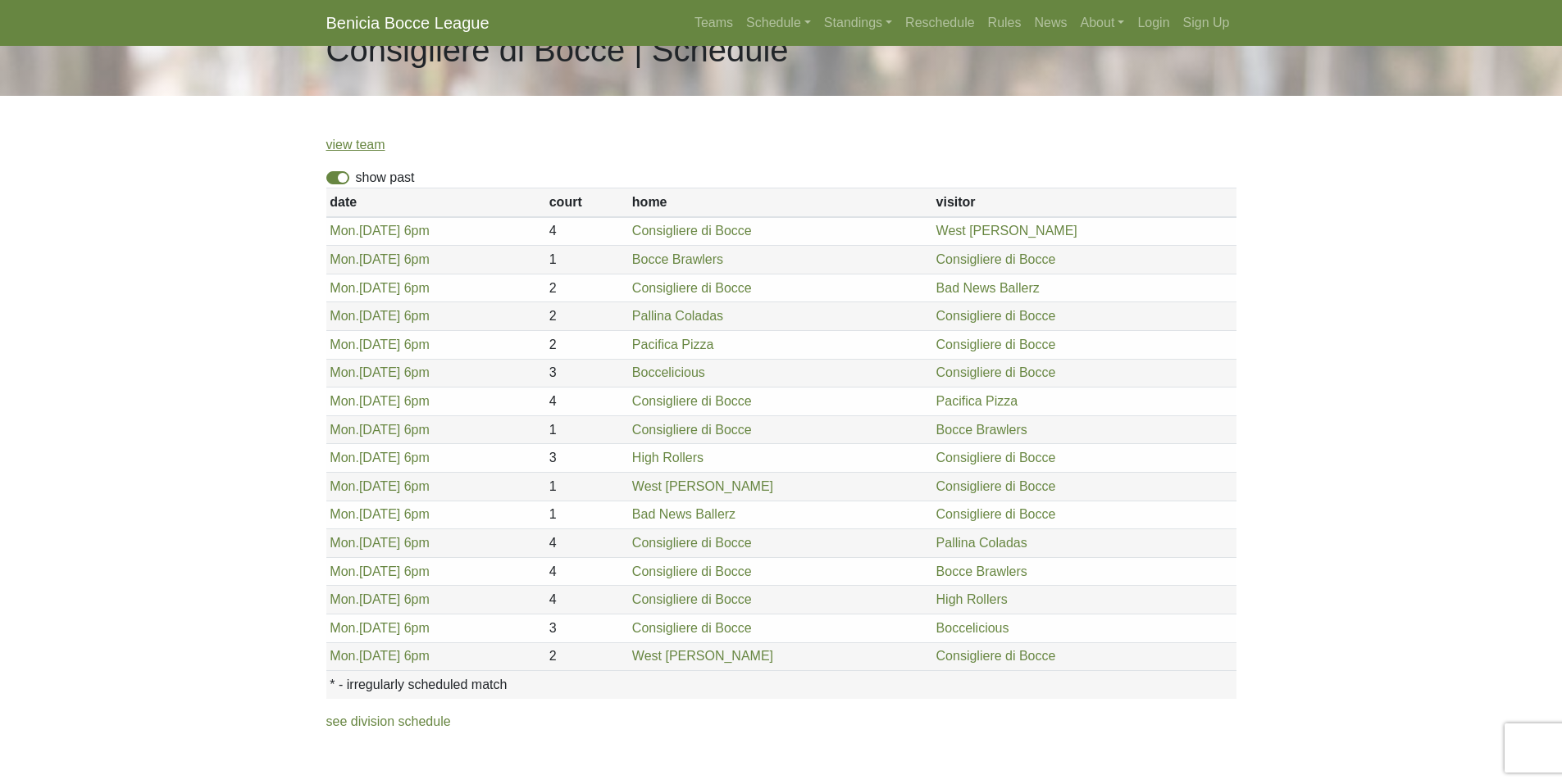
scroll to position [82, 0]
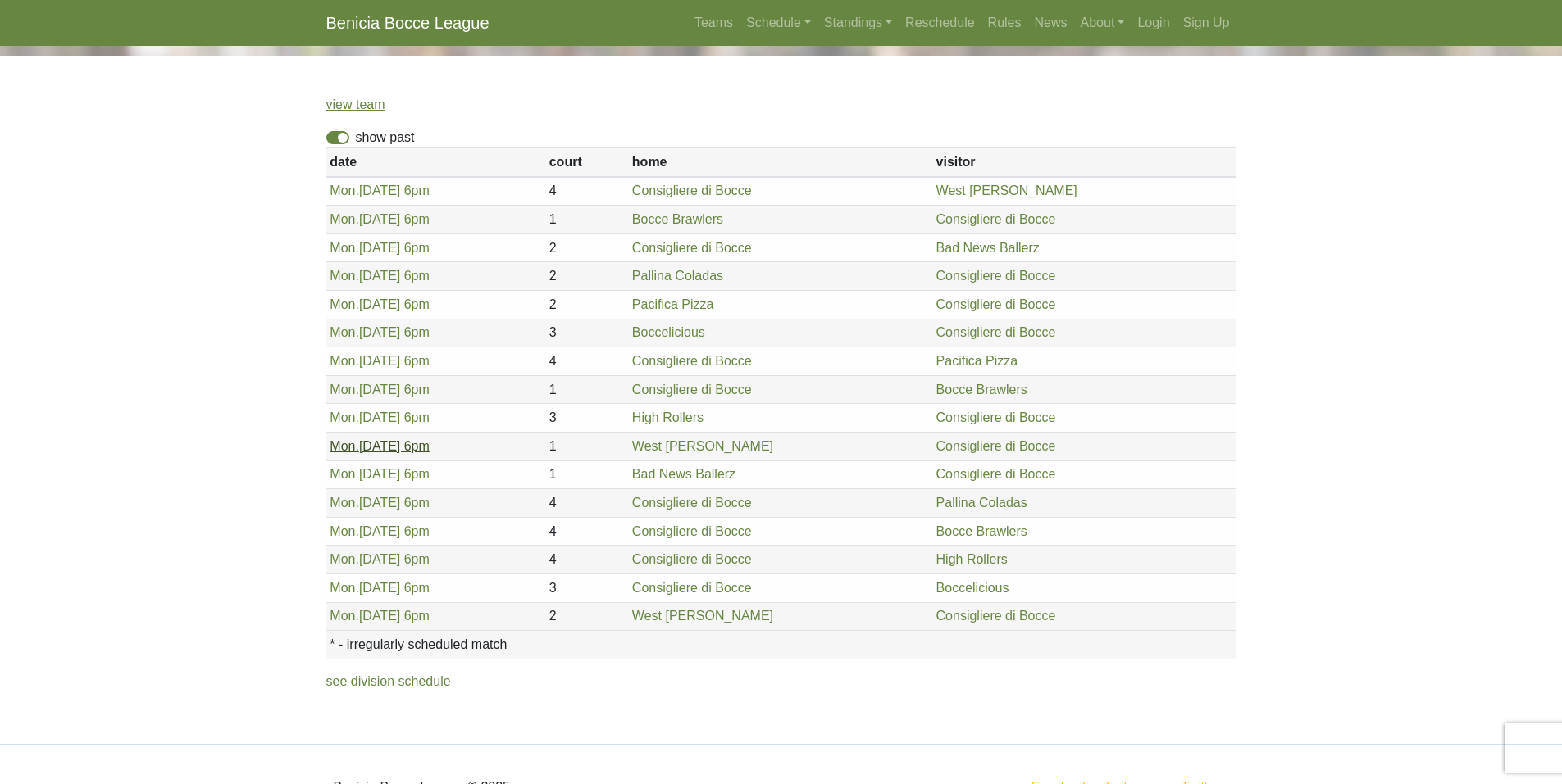
click at [395, 444] on link "Mon. 7/7, 6pm" at bounding box center [379, 446] width 100 height 14
click at [387, 474] on link "Mon. 7/14, 6pm" at bounding box center [379, 474] width 100 height 14
click at [388, 502] on link "Mon. 7/21, 6pm" at bounding box center [379, 503] width 100 height 14
click at [405, 530] on link "Mon. 7/28, 6pm" at bounding box center [379, 532] width 100 height 14
click at [396, 560] on link "Mon. 8/4, 6pm" at bounding box center [379, 559] width 100 height 14
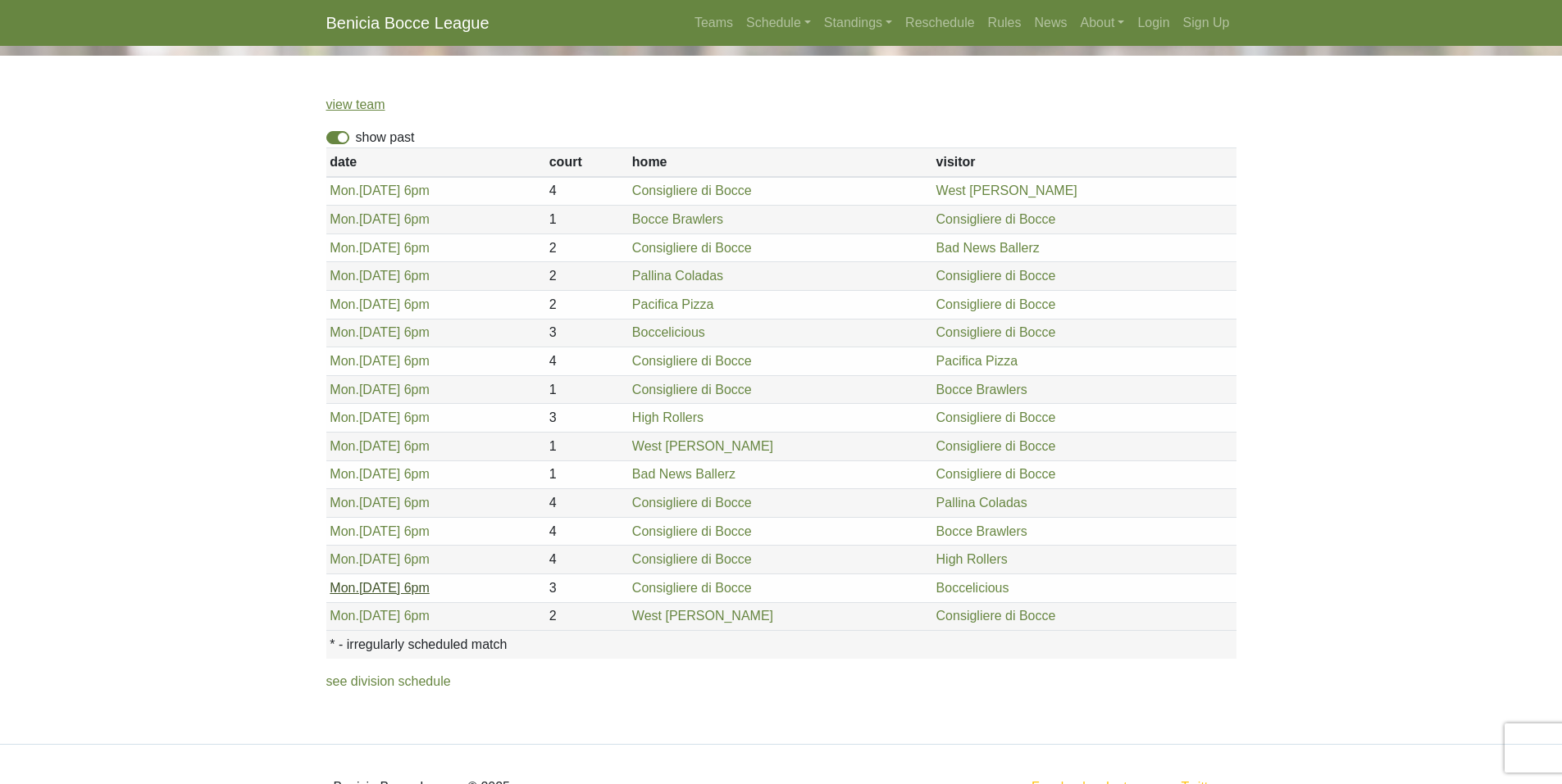
click at [376, 589] on link "Mon. 8/11, 6pm" at bounding box center [379, 588] width 100 height 14
click at [405, 616] on link "Mon. 8/25, 6pm" at bounding box center [379, 615] width 100 height 14
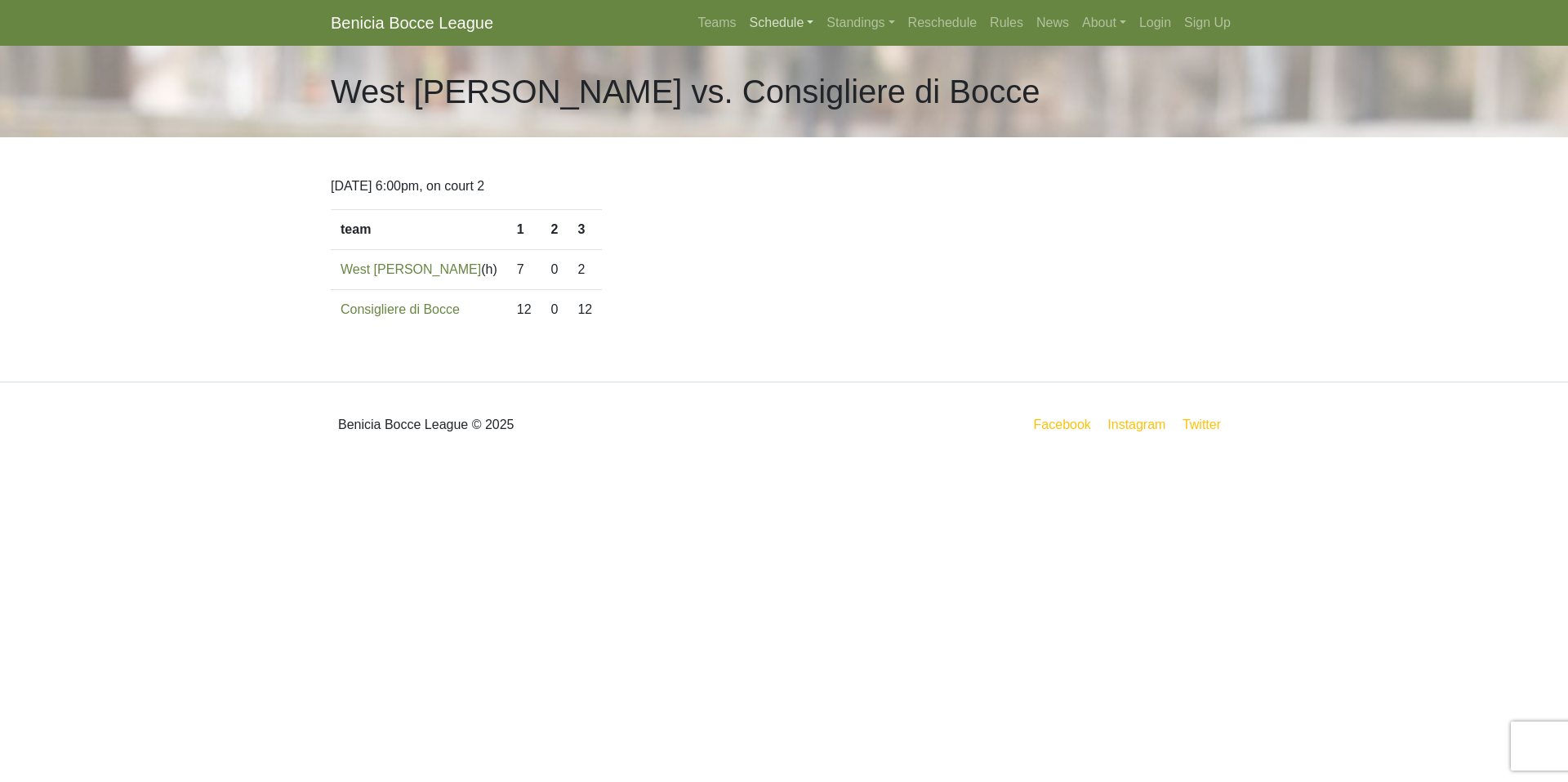
click at [784, 24] on link "Schedule" at bounding box center [782, 23] width 78 height 32
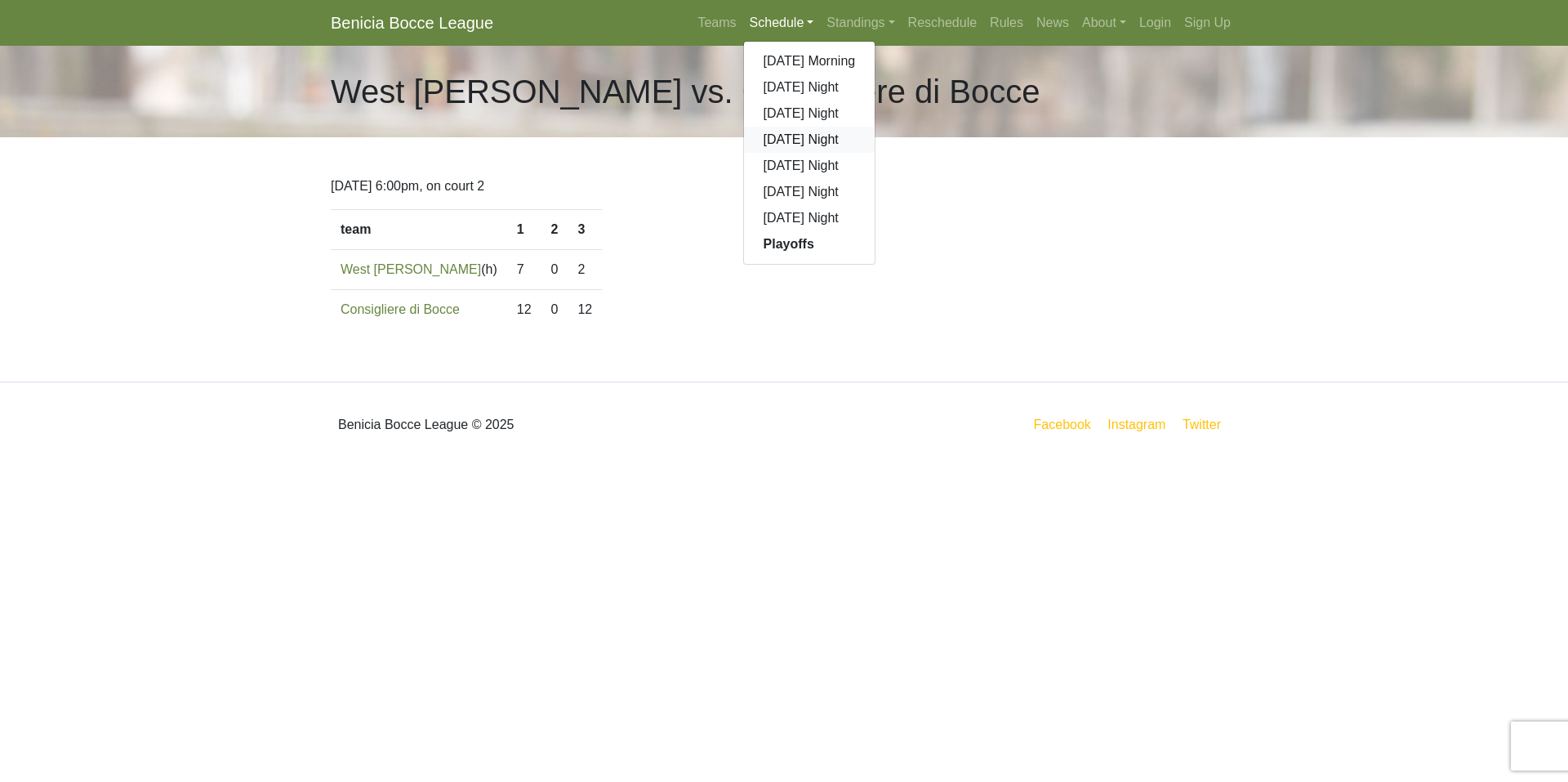
click at [803, 139] on link "[DATE] Night" at bounding box center [810, 140] width 132 height 27
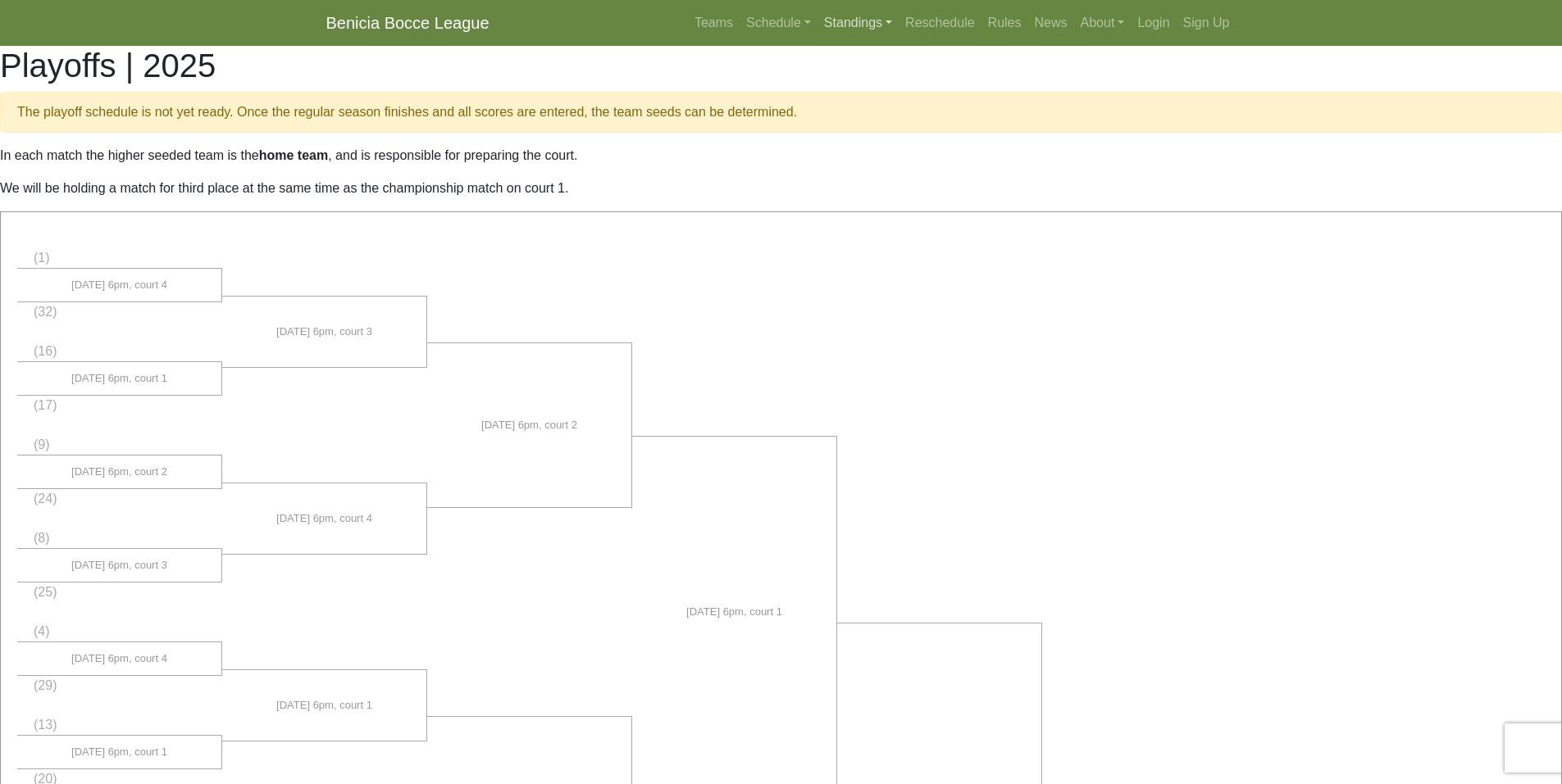
click at [856, 23] on link "Standings" at bounding box center [857, 23] width 81 height 33
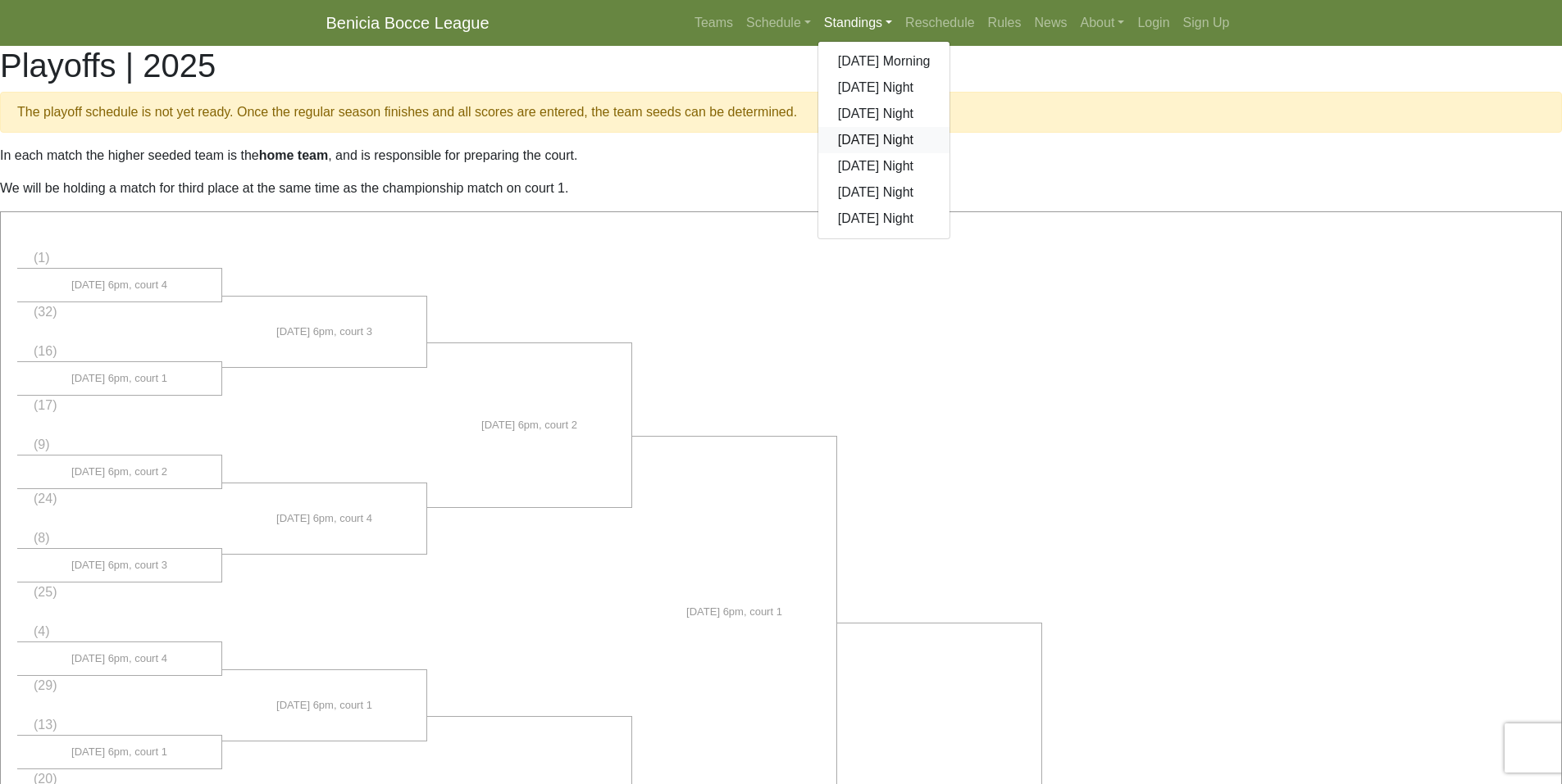
click at [871, 137] on link "[DATE] Night" at bounding box center [884, 140] width 132 height 27
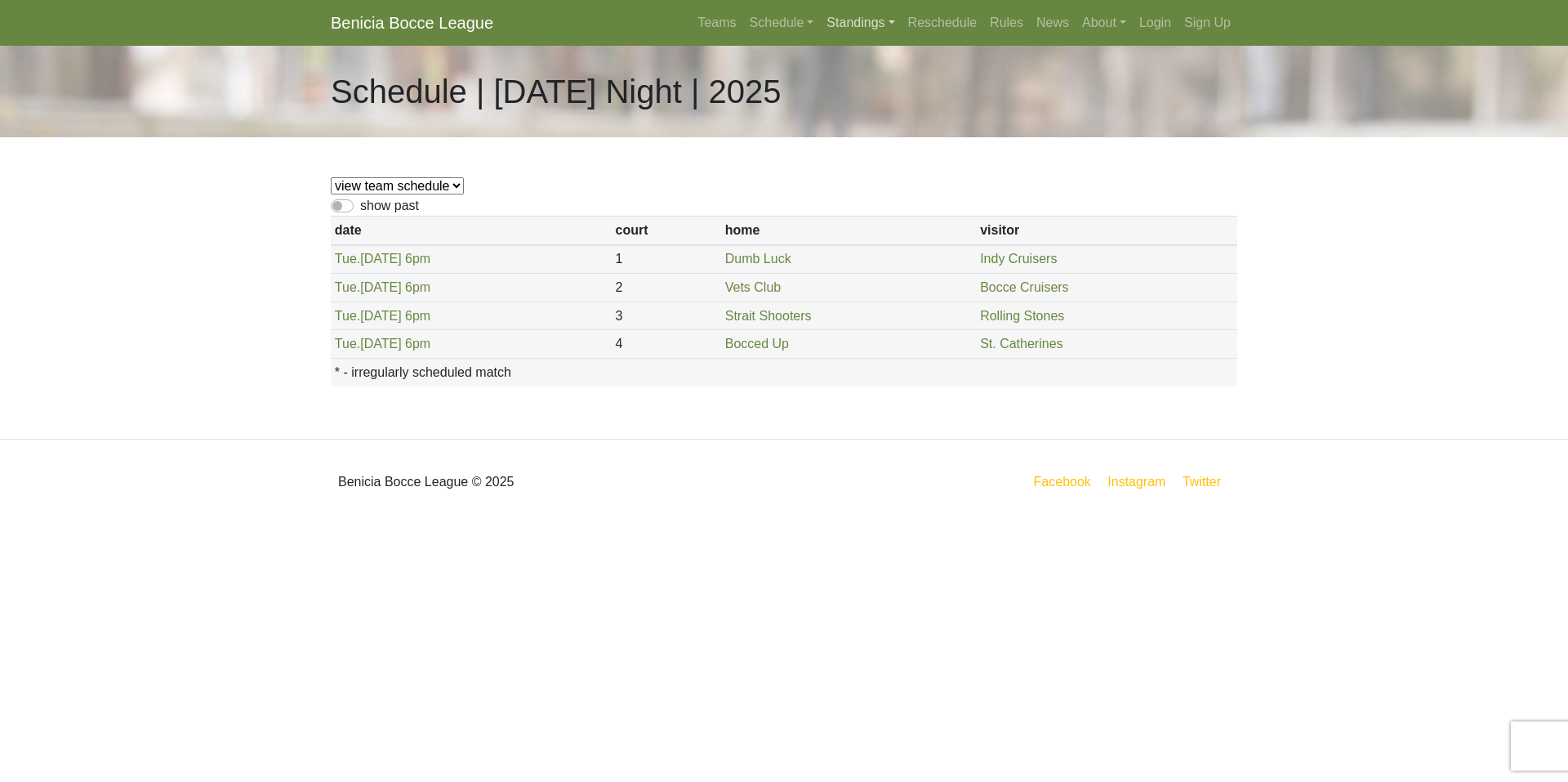
click at [839, 19] on link "Standings" at bounding box center [860, 23] width 81 height 32
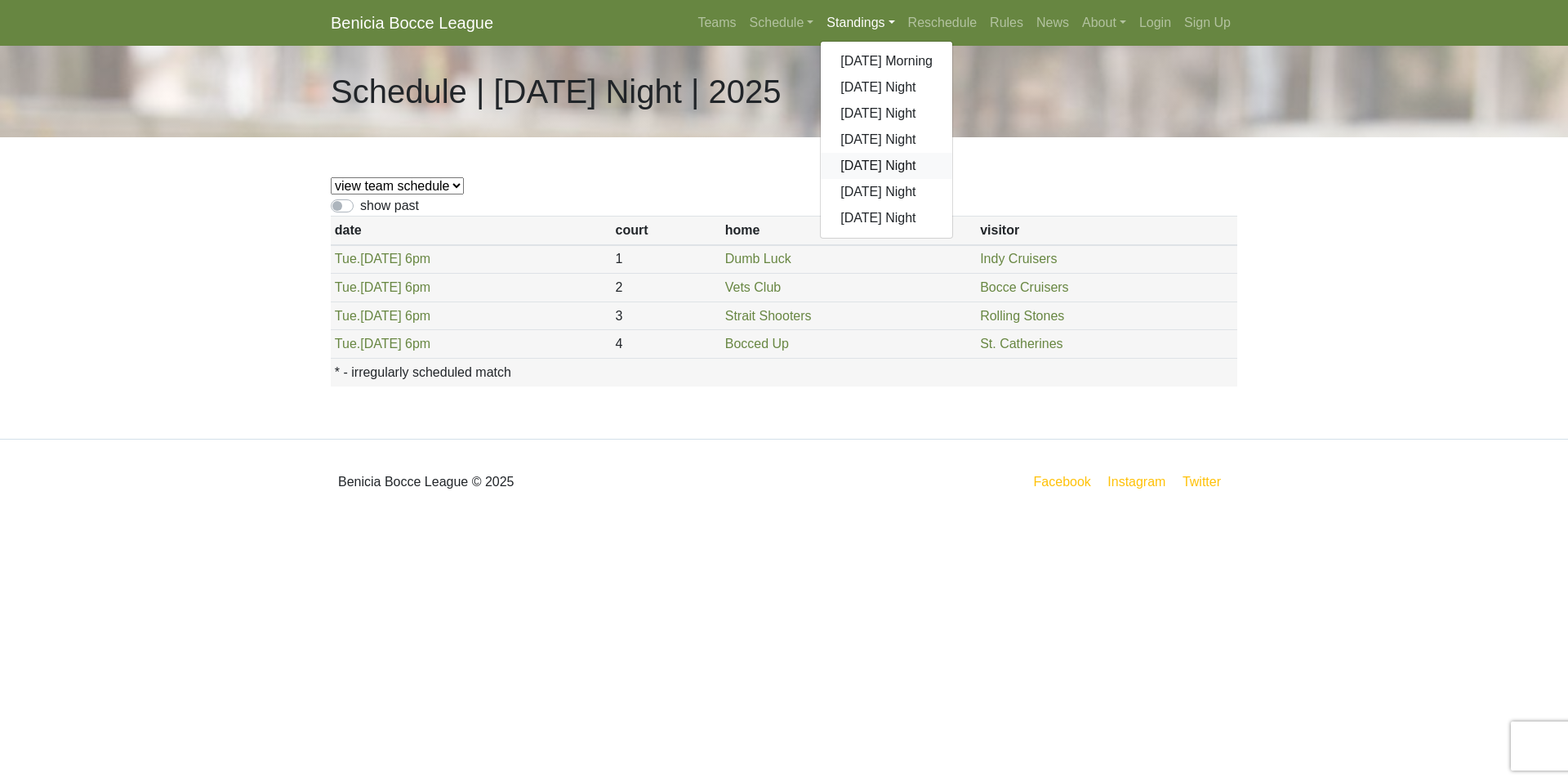
click at [867, 164] on link "[DATE] Night" at bounding box center [887, 165] width 132 height 27
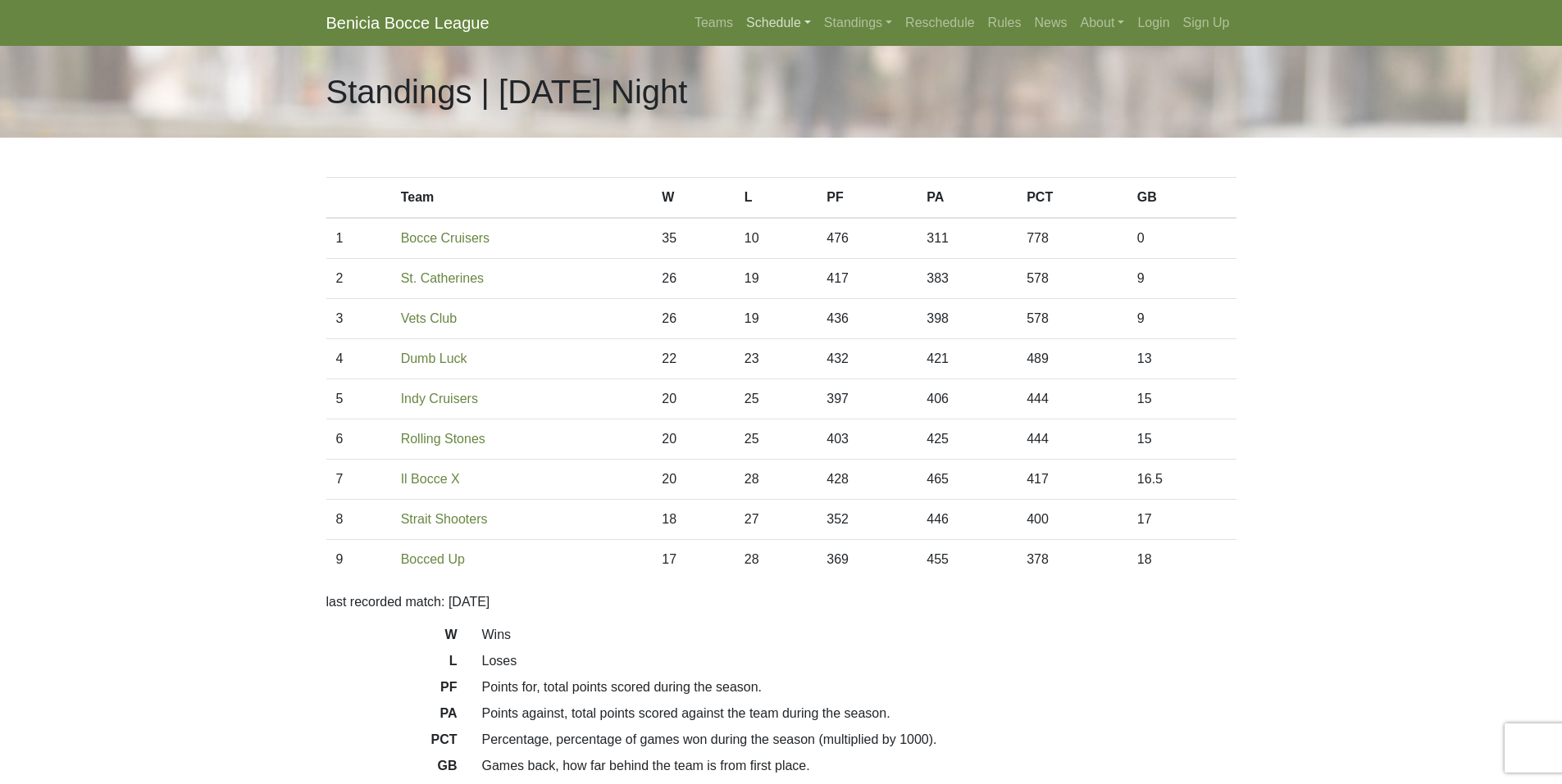
click at [774, 22] on link "Schedule" at bounding box center [779, 23] width 78 height 33
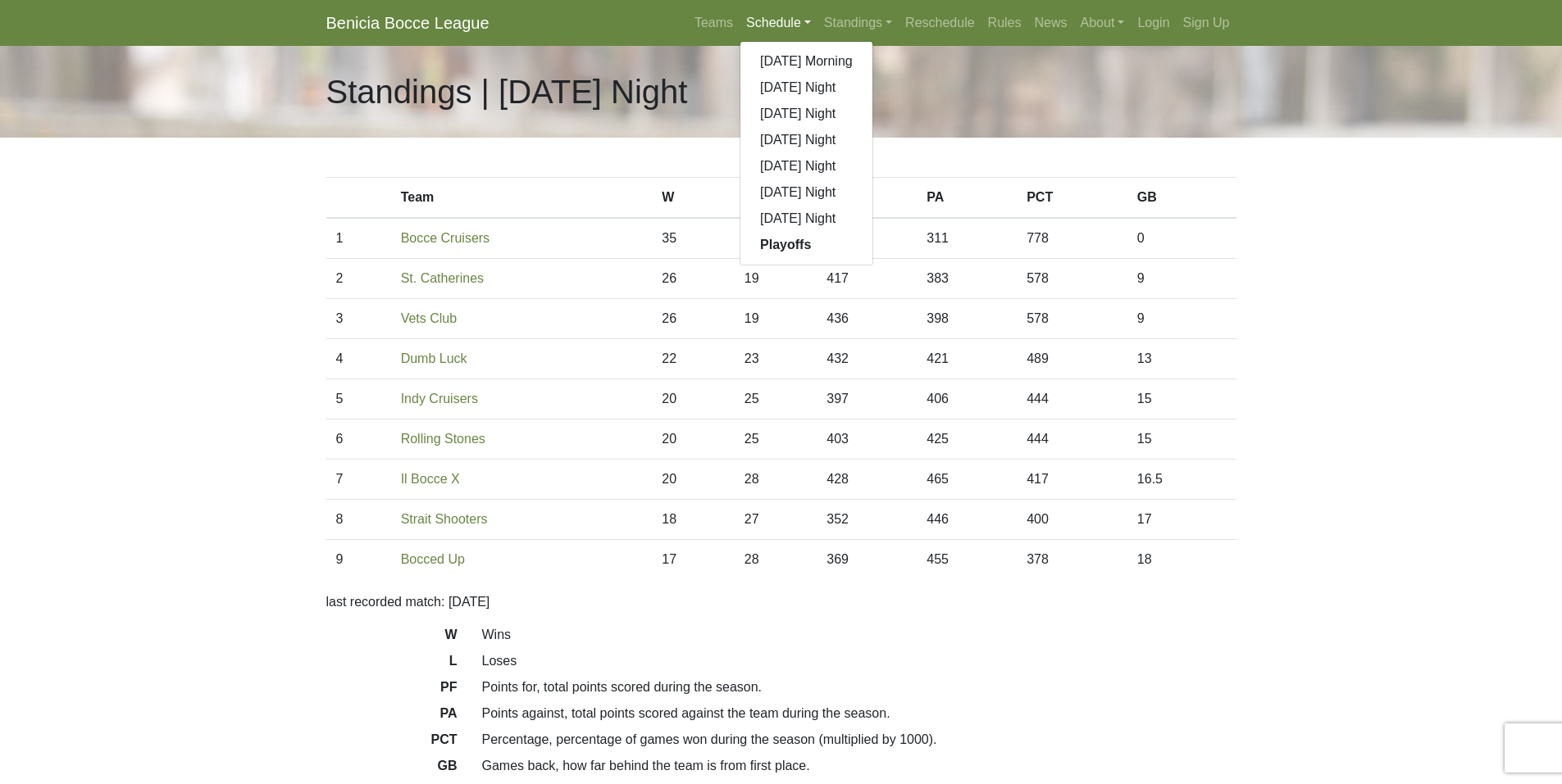
click at [929, 100] on div "Standings | [DATE] Night" at bounding box center [781, 92] width 934 height 92
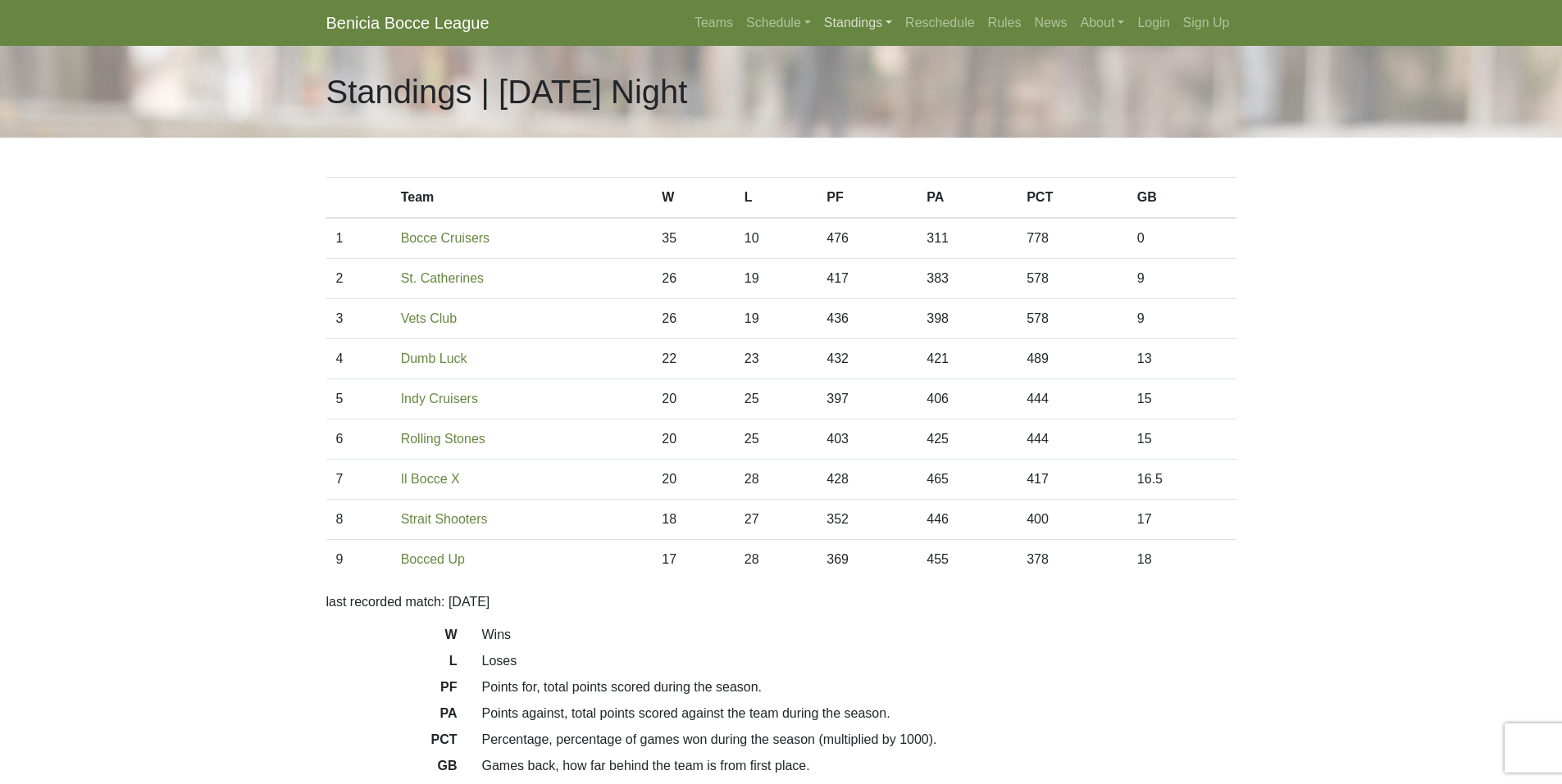
click at [848, 22] on link "Standings" at bounding box center [857, 23] width 81 height 33
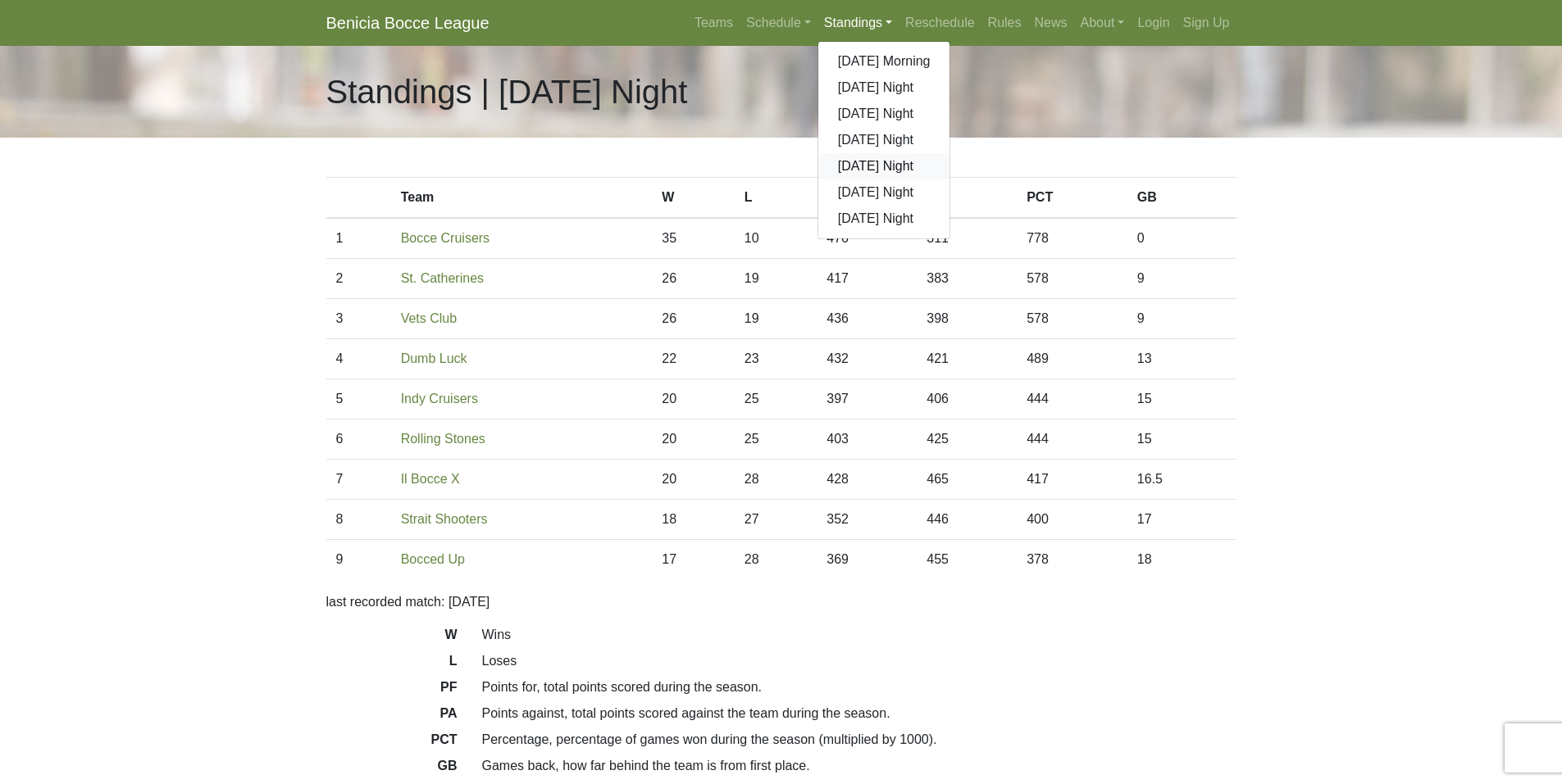
click at [875, 169] on link "[DATE] Night" at bounding box center [884, 166] width 132 height 27
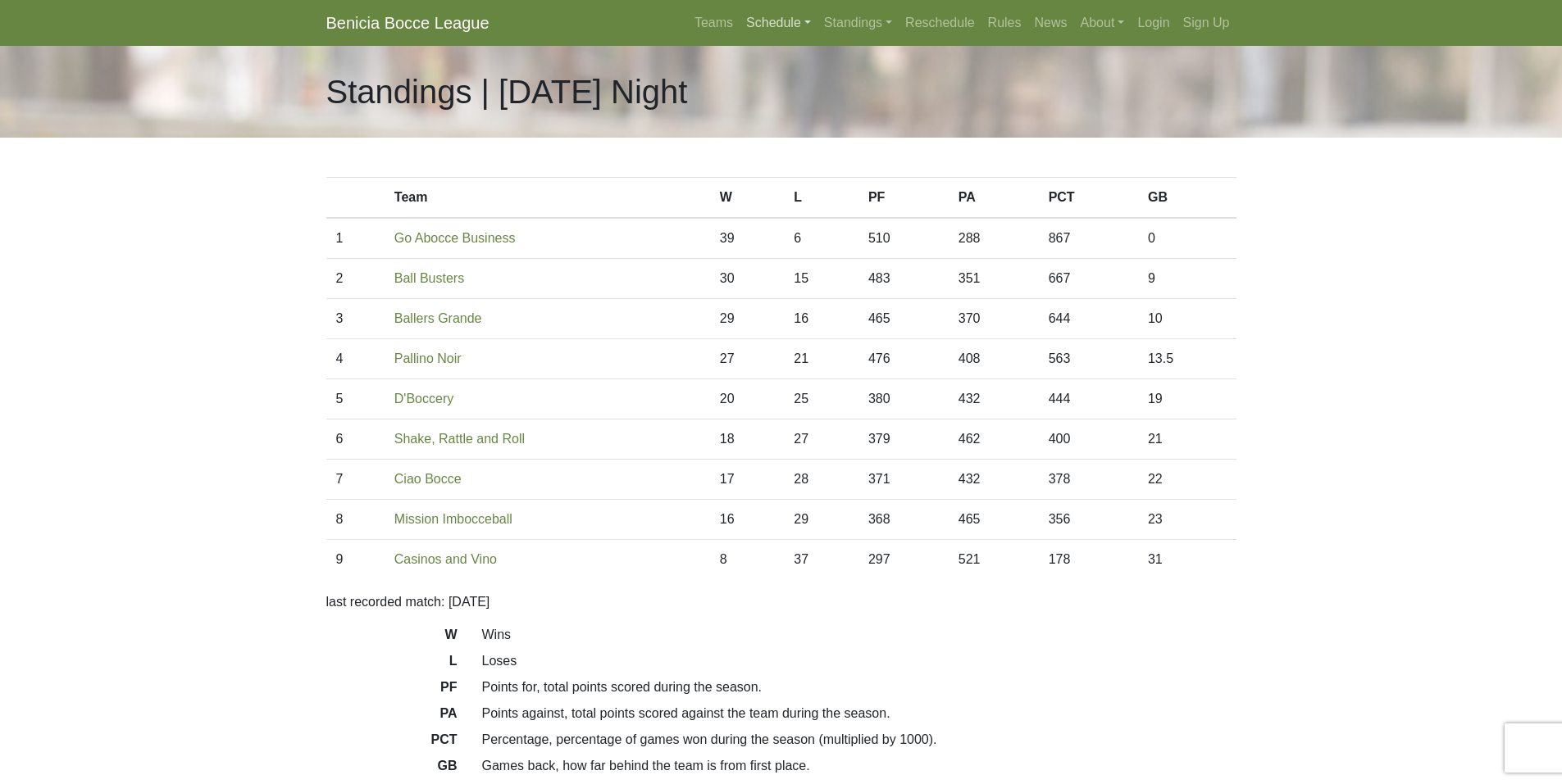
click at [754, 24] on link "Schedule" at bounding box center [779, 23] width 78 height 33
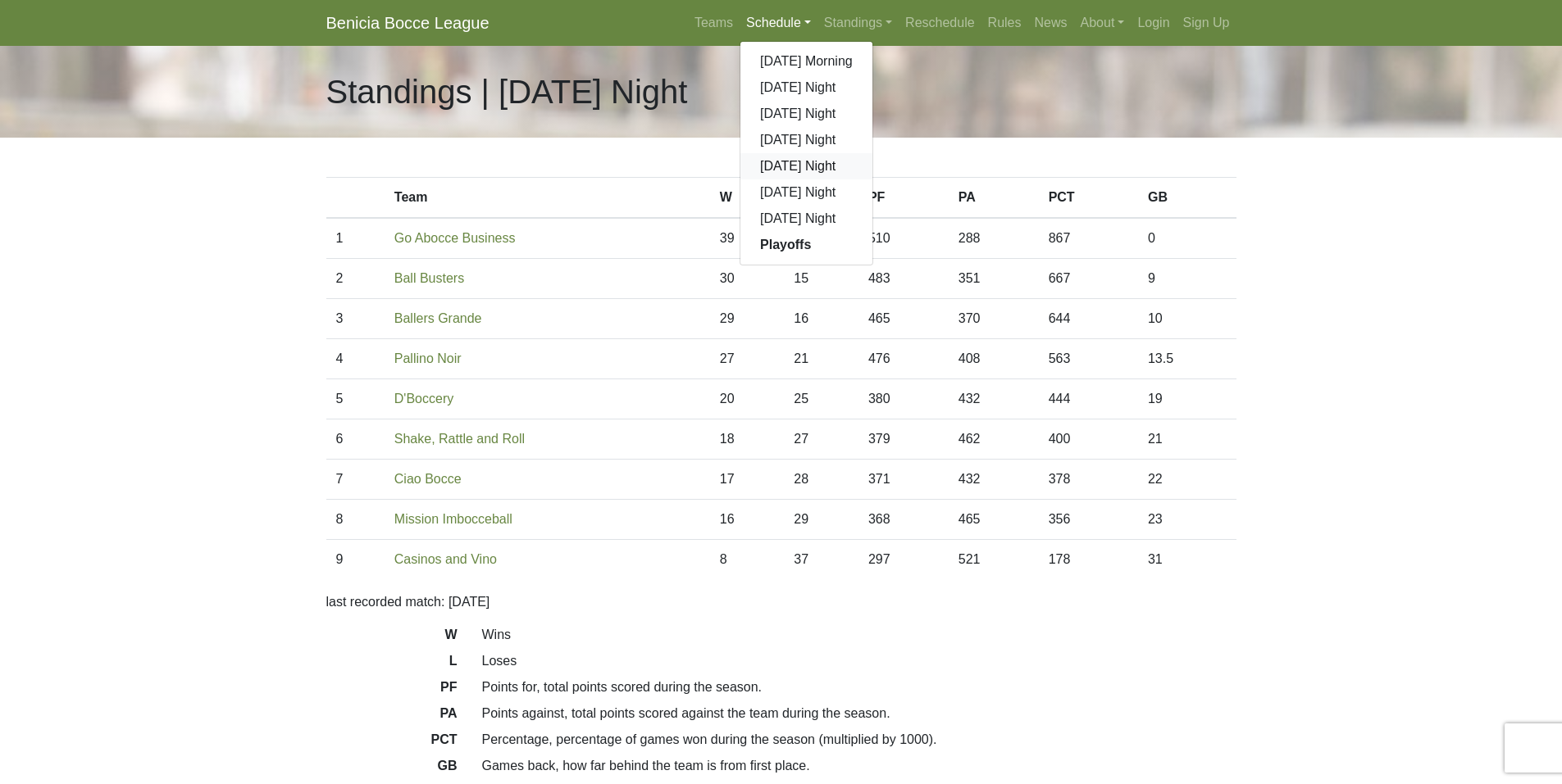
click at [793, 163] on link "[DATE] Night" at bounding box center [806, 166] width 132 height 27
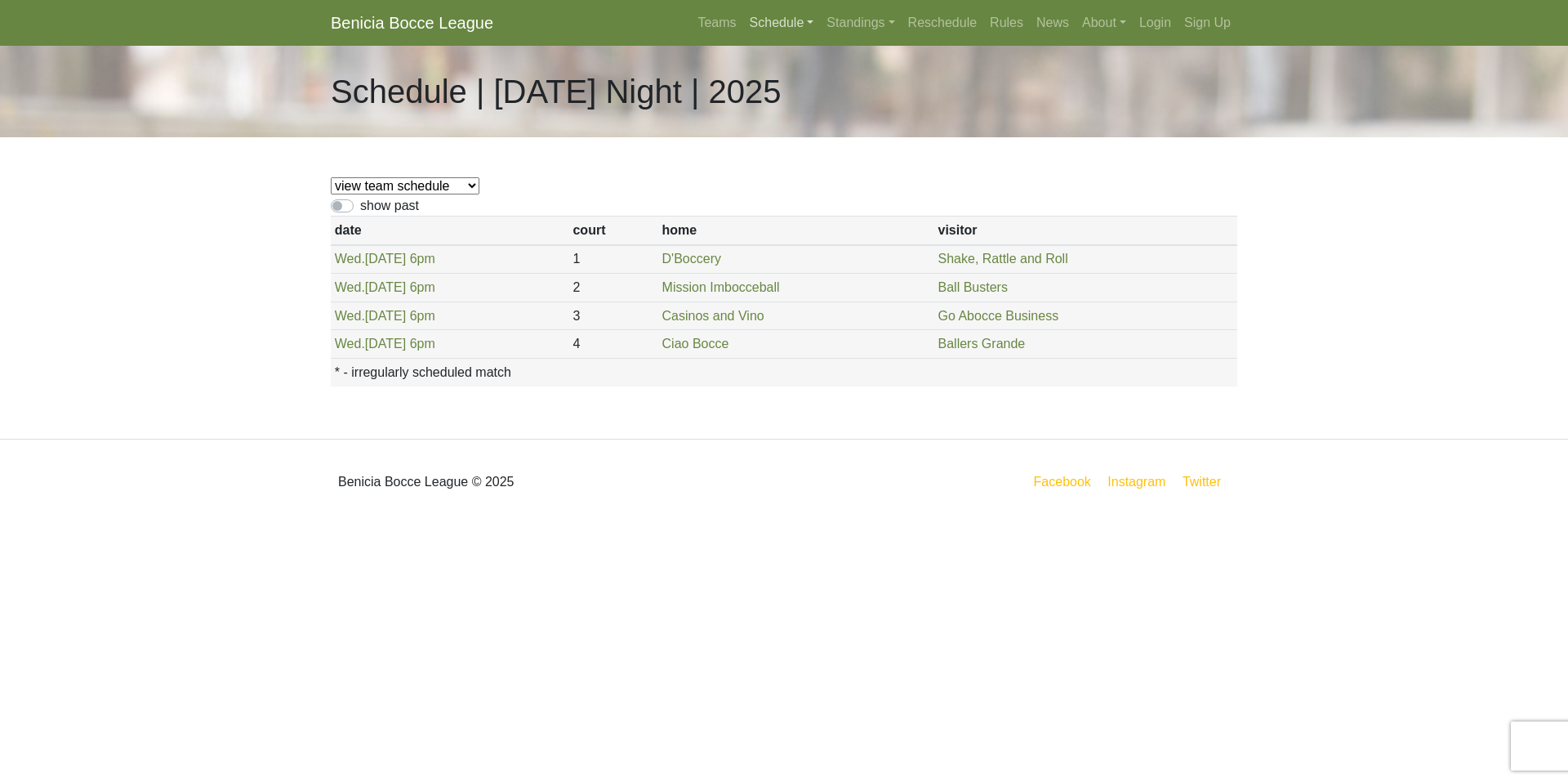
click at [787, 22] on link "Schedule" at bounding box center [782, 23] width 78 height 32
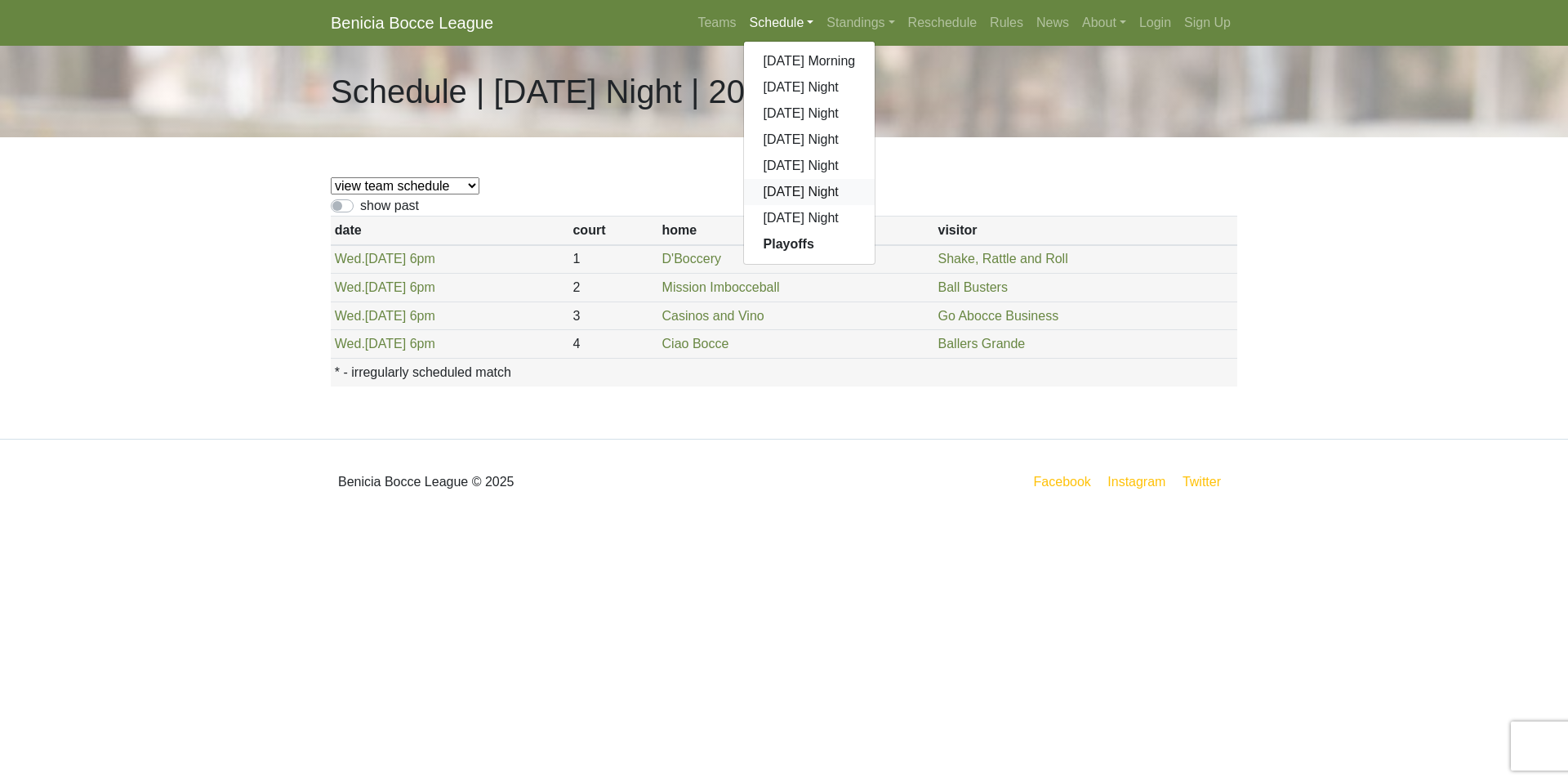
click at [795, 190] on link "[DATE] Night" at bounding box center [810, 192] width 132 height 27
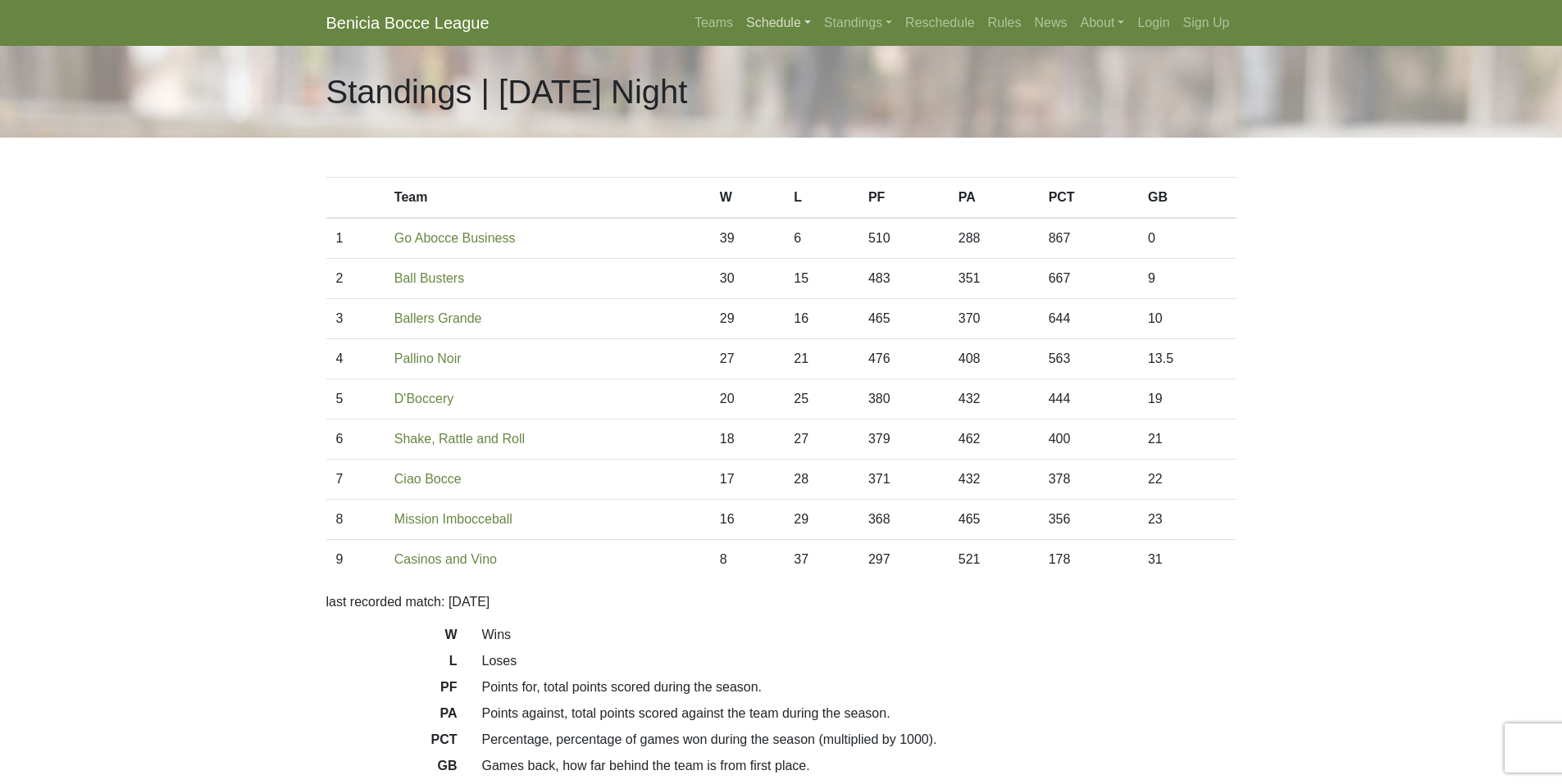
click at [781, 21] on link "Schedule" at bounding box center [779, 23] width 78 height 33
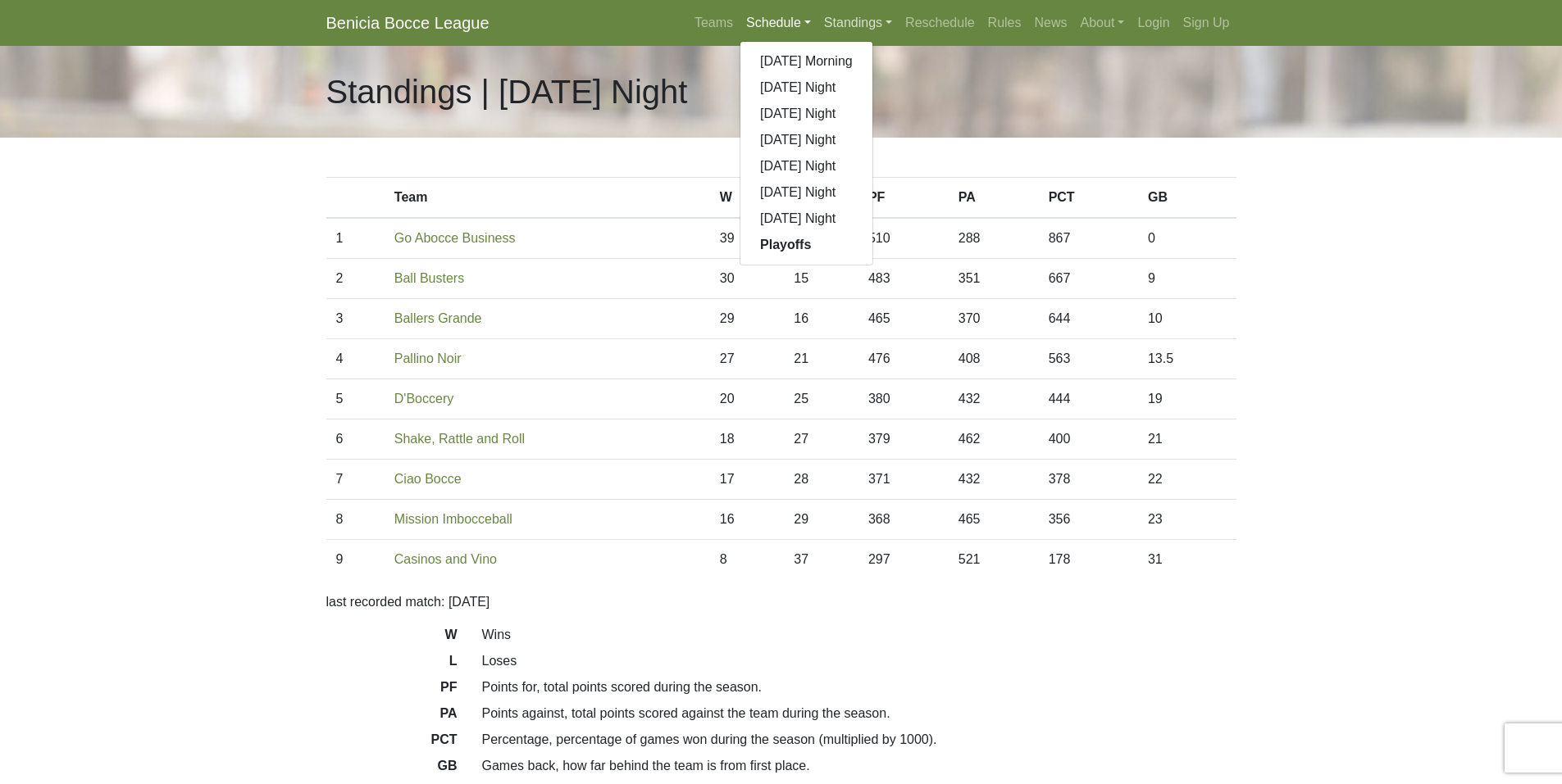
click at [840, 19] on link "Standings" at bounding box center [857, 23] width 81 height 33
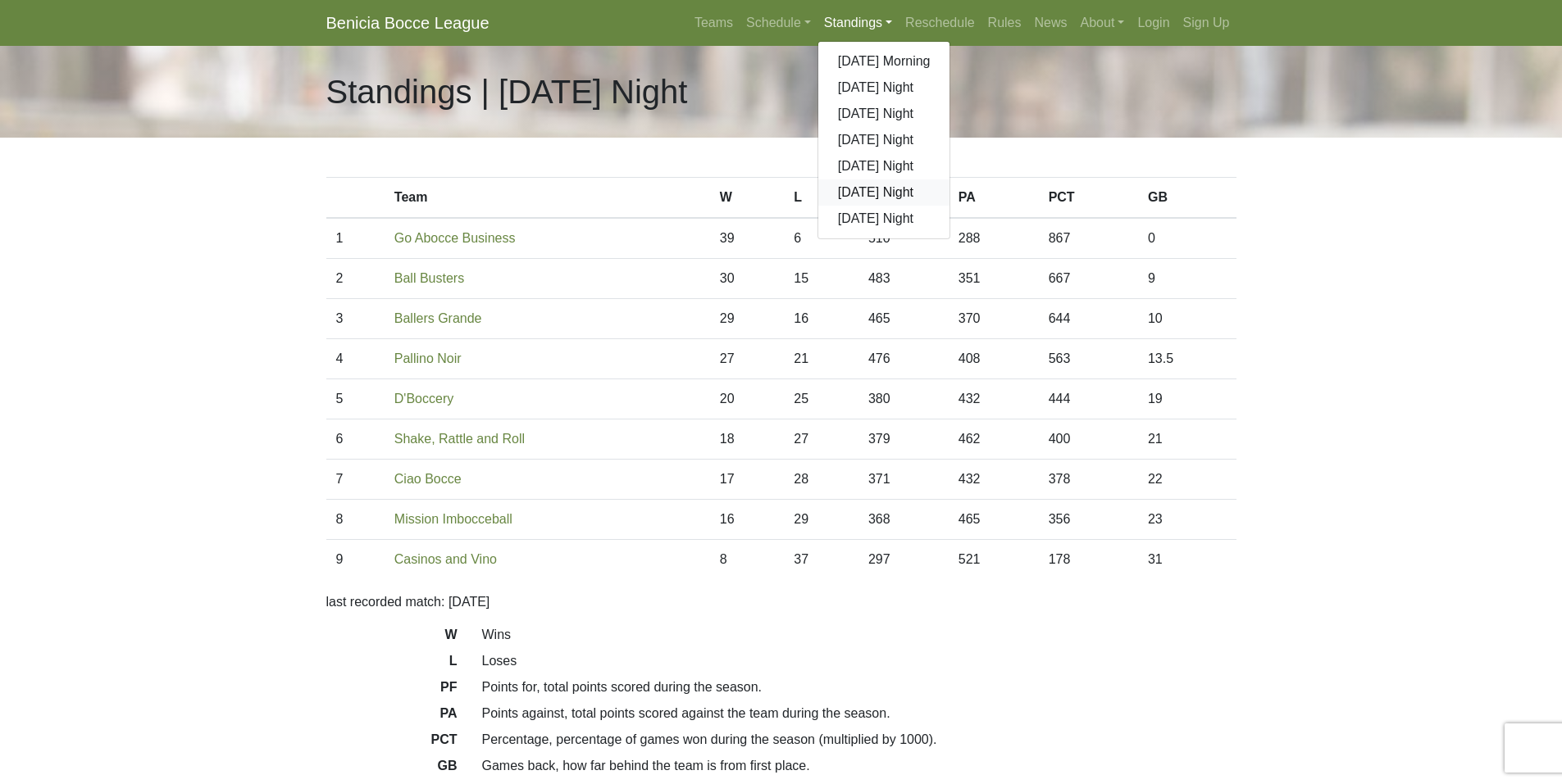
click at [865, 191] on link "[DATE] Night" at bounding box center [884, 192] width 132 height 27
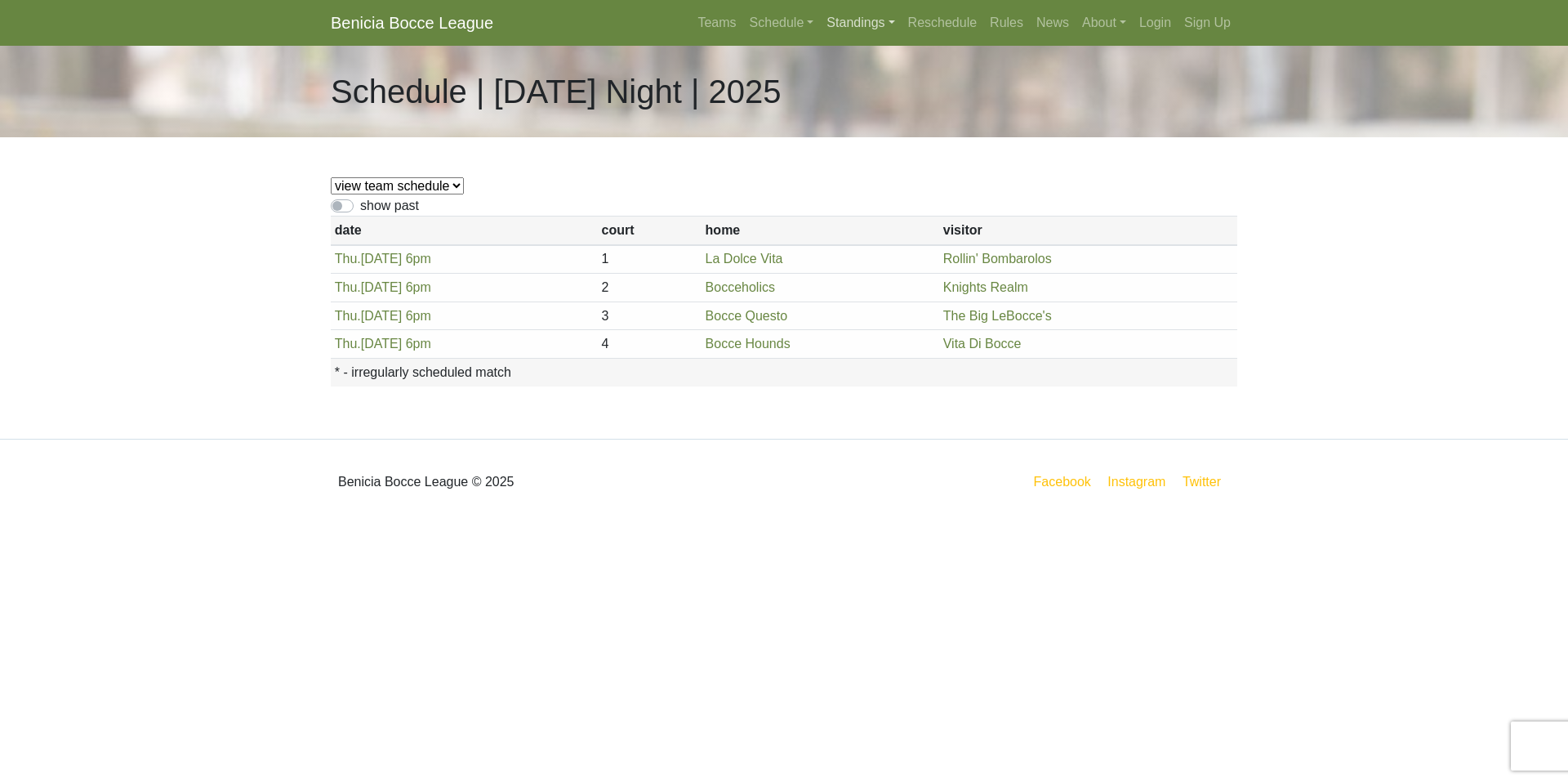
click at [859, 24] on link "Standings" at bounding box center [860, 23] width 81 height 32
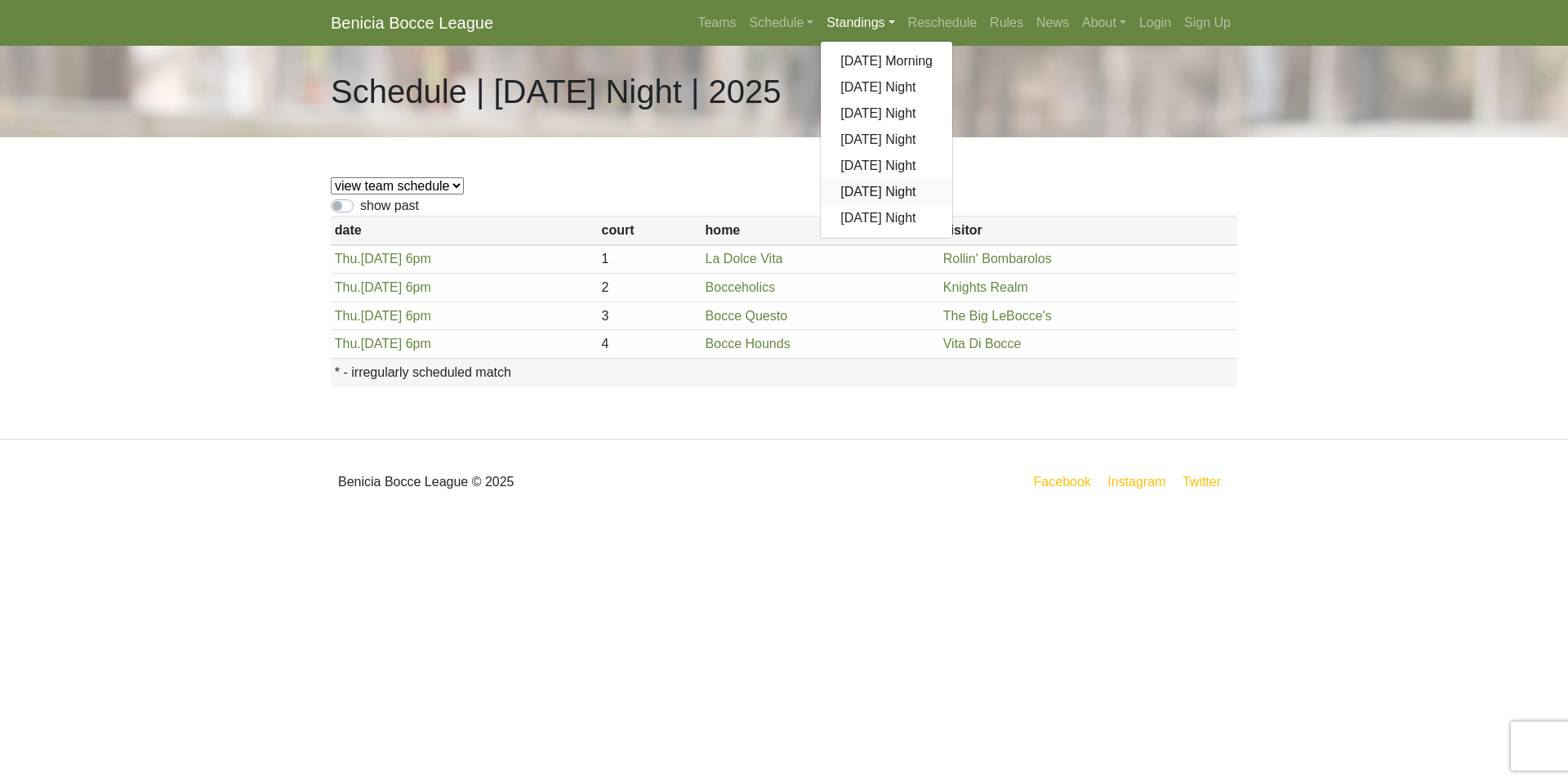
click at [870, 187] on link "[DATE] Night" at bounding box center [887, 192] width 132 height 27
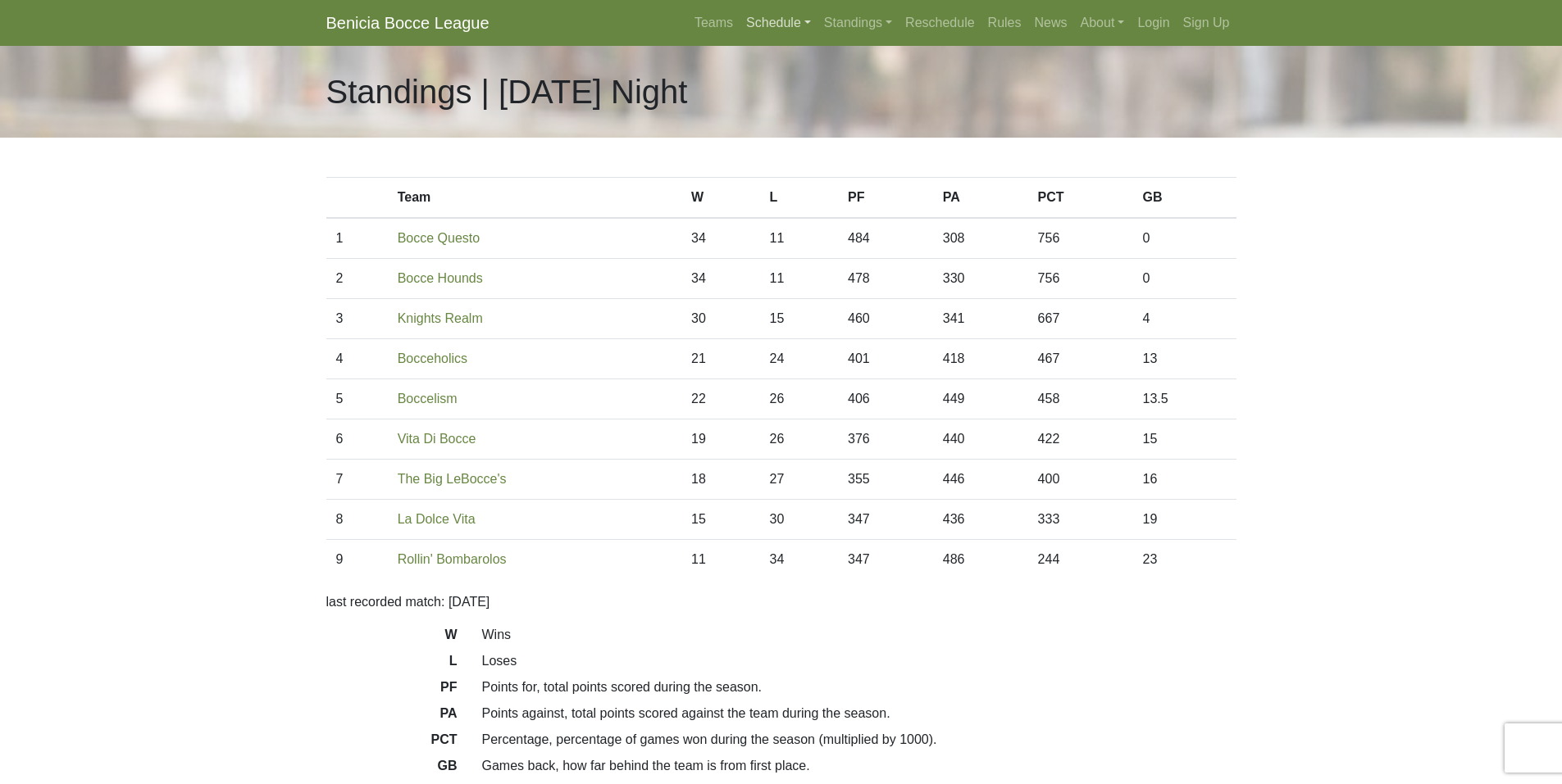
click at [787, 20] on link "Schedule" at bounding box center [779, 23] width 78 height 33
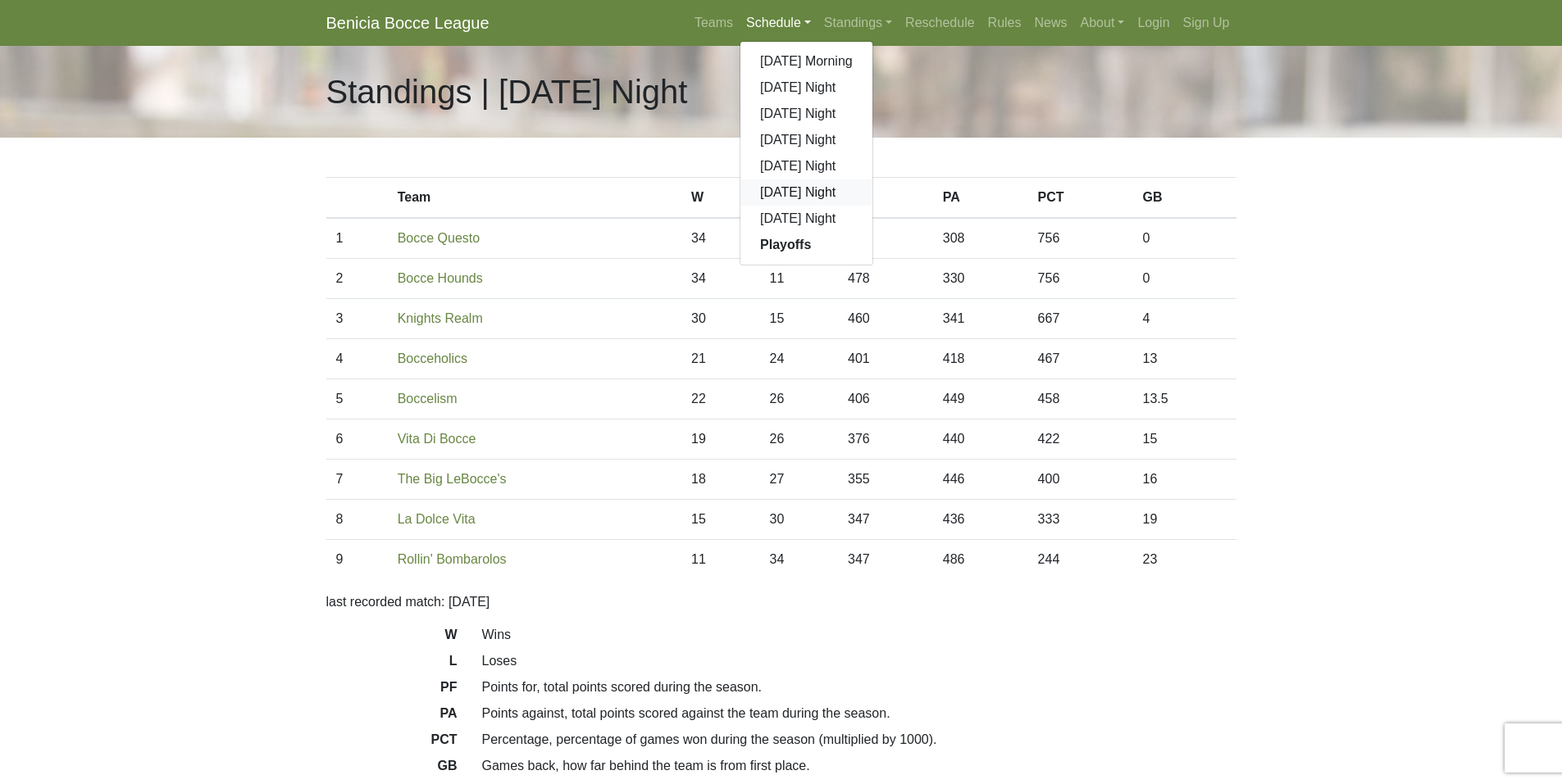
click at [807, 189] on link "[DATE] Night" at bounding box center [806, 192] width 132 height 27
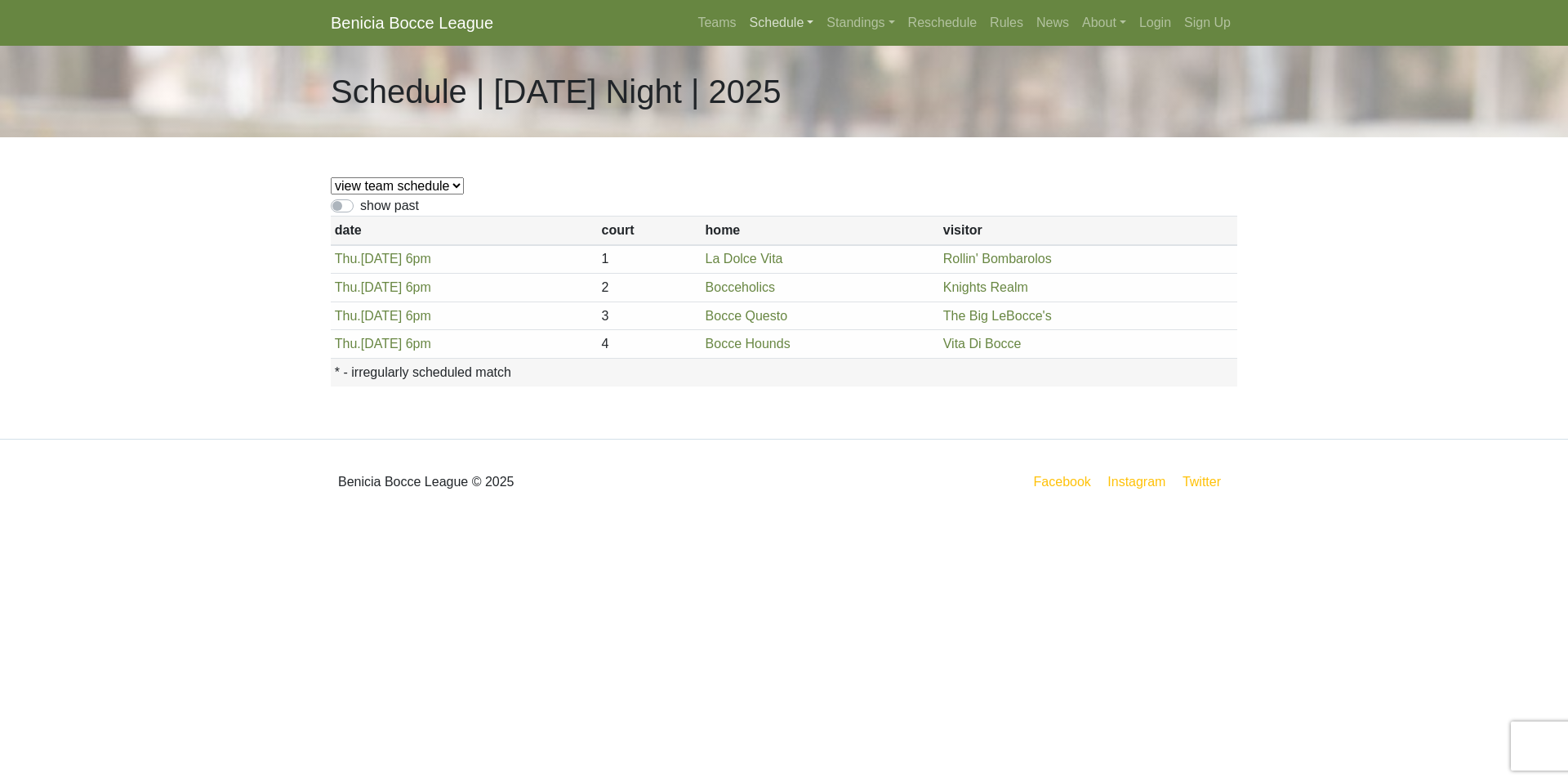
click at [766, 22] on link "Schedule" at bounding box center [782, 23] width 78 height 32
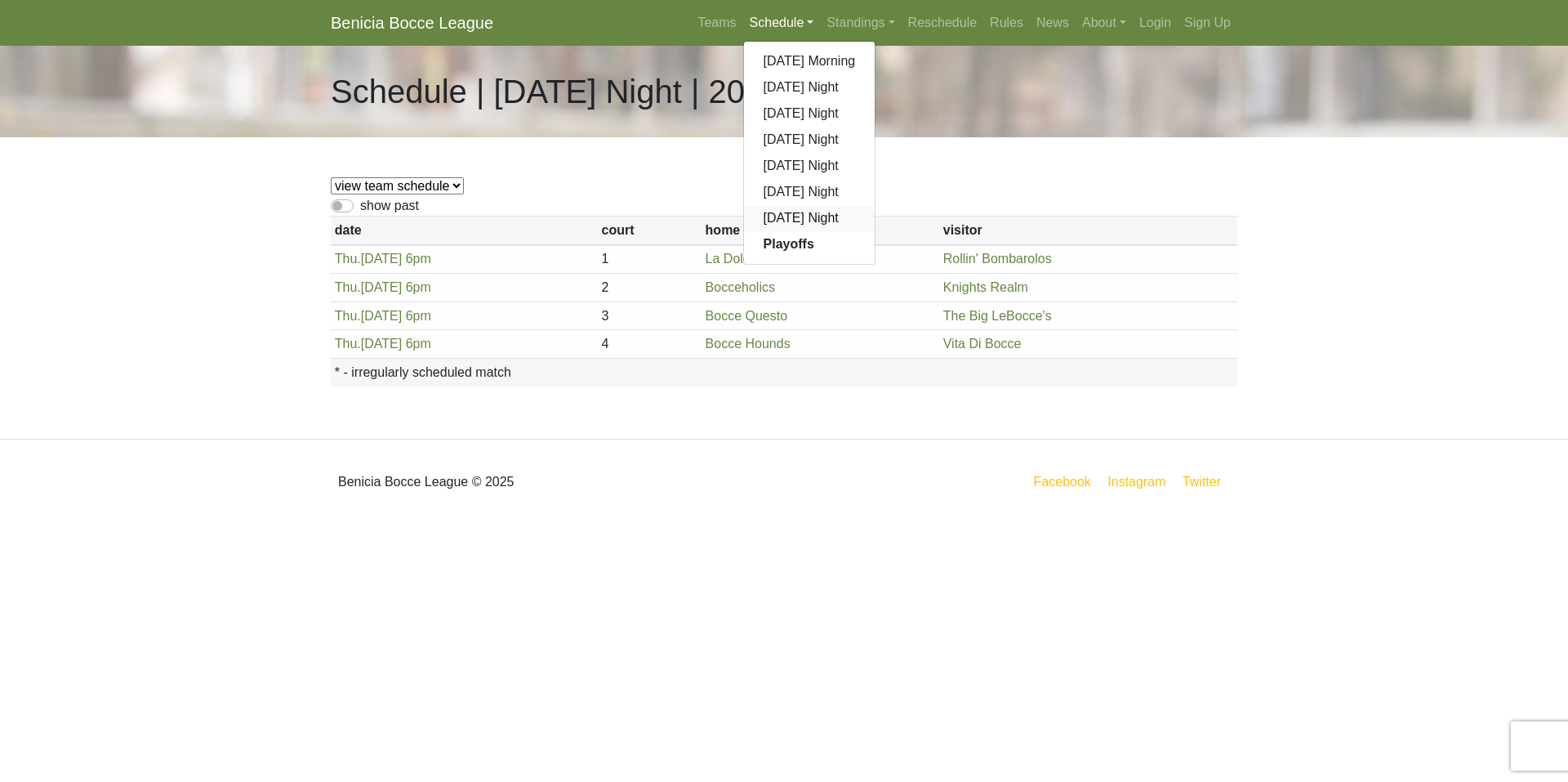
click at [792, 215] on link "[DATE] Night" at bounding box center [810, 218] width 132 height 27
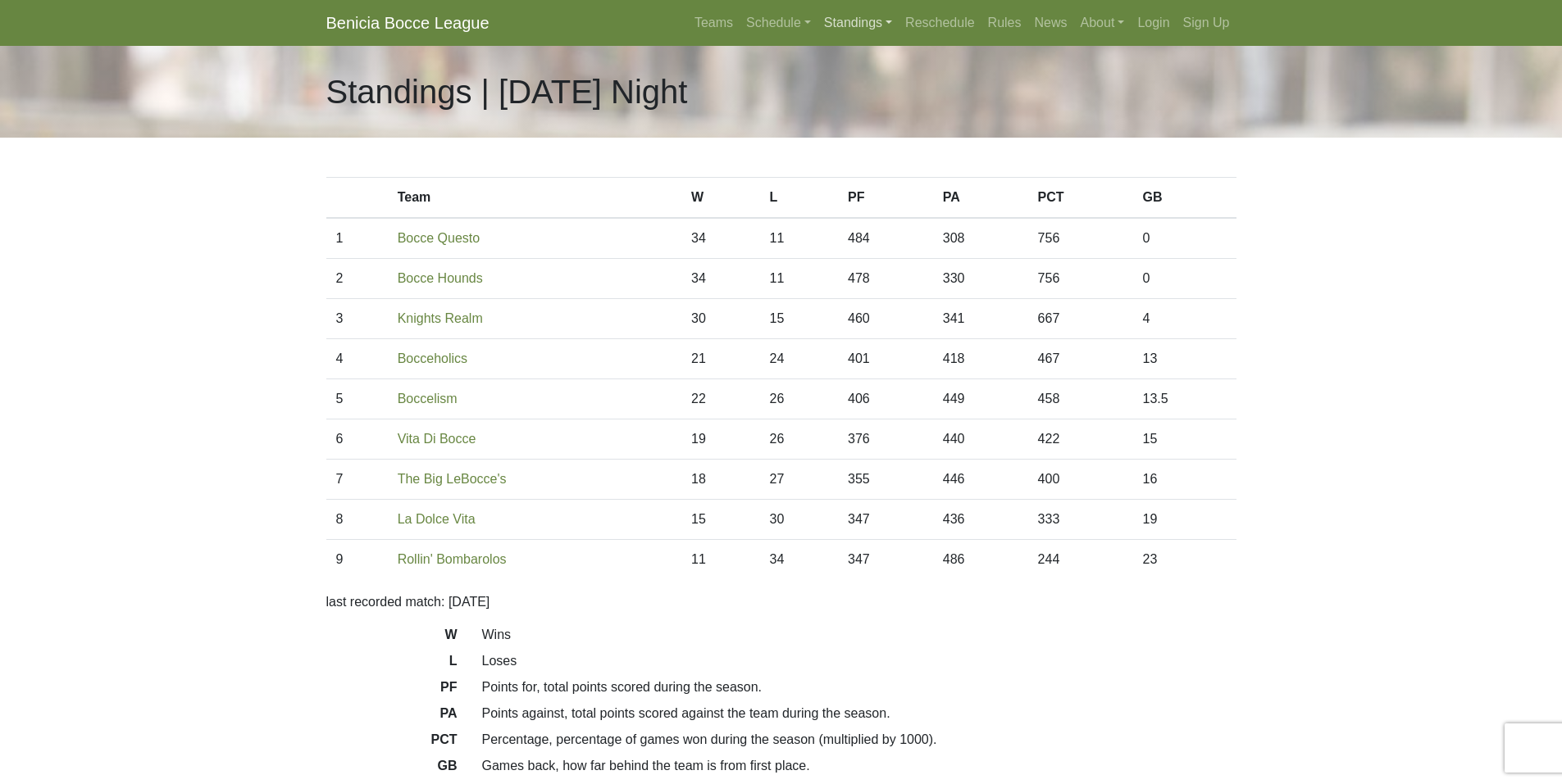
click at [858, 25] on link "Standings" at bounding box center [857, 23] width 81 height 33
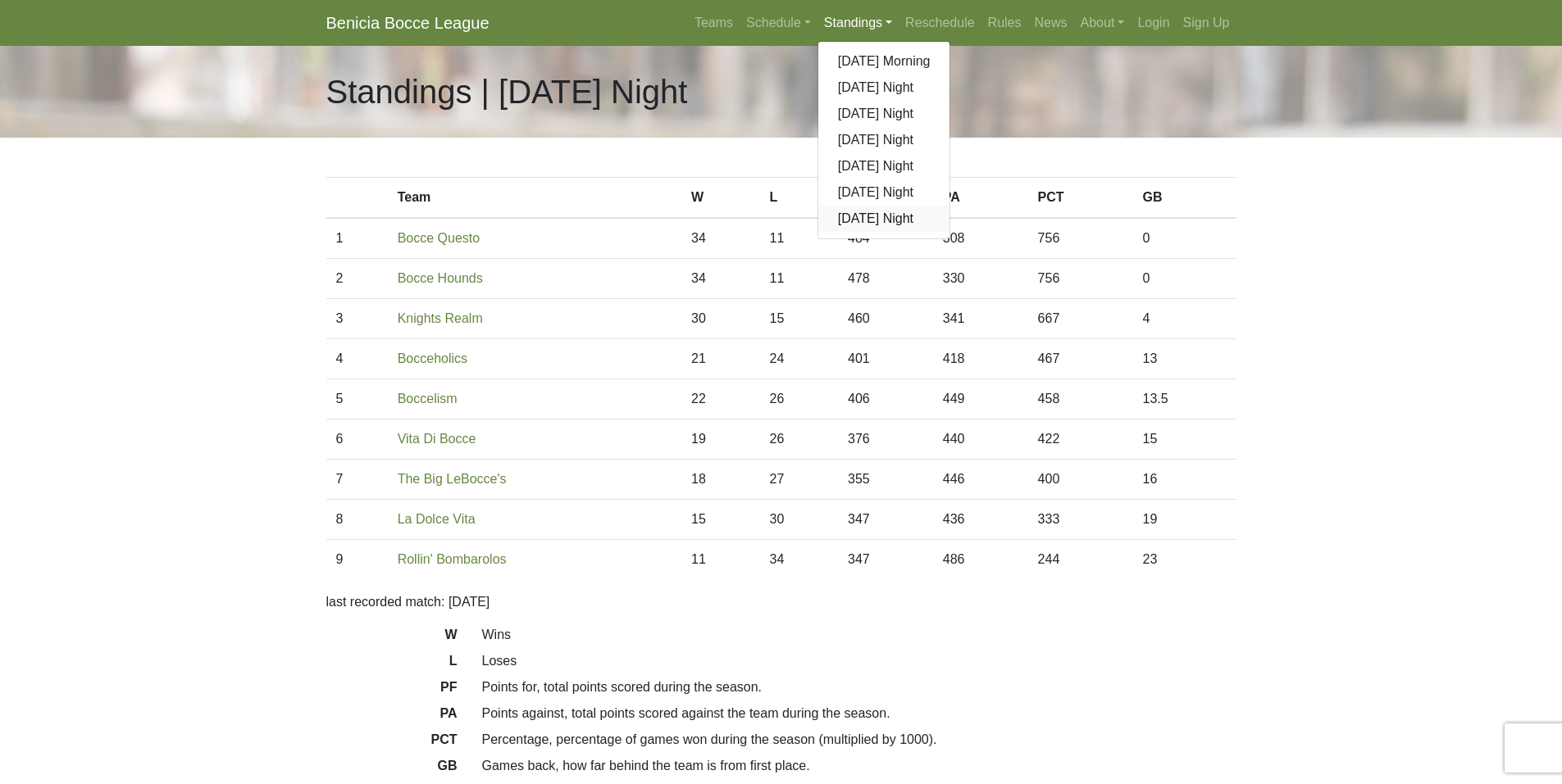
click at [863, 217] on link "[DATE] Night" at bounding box center [884, 219] width 132 height 27
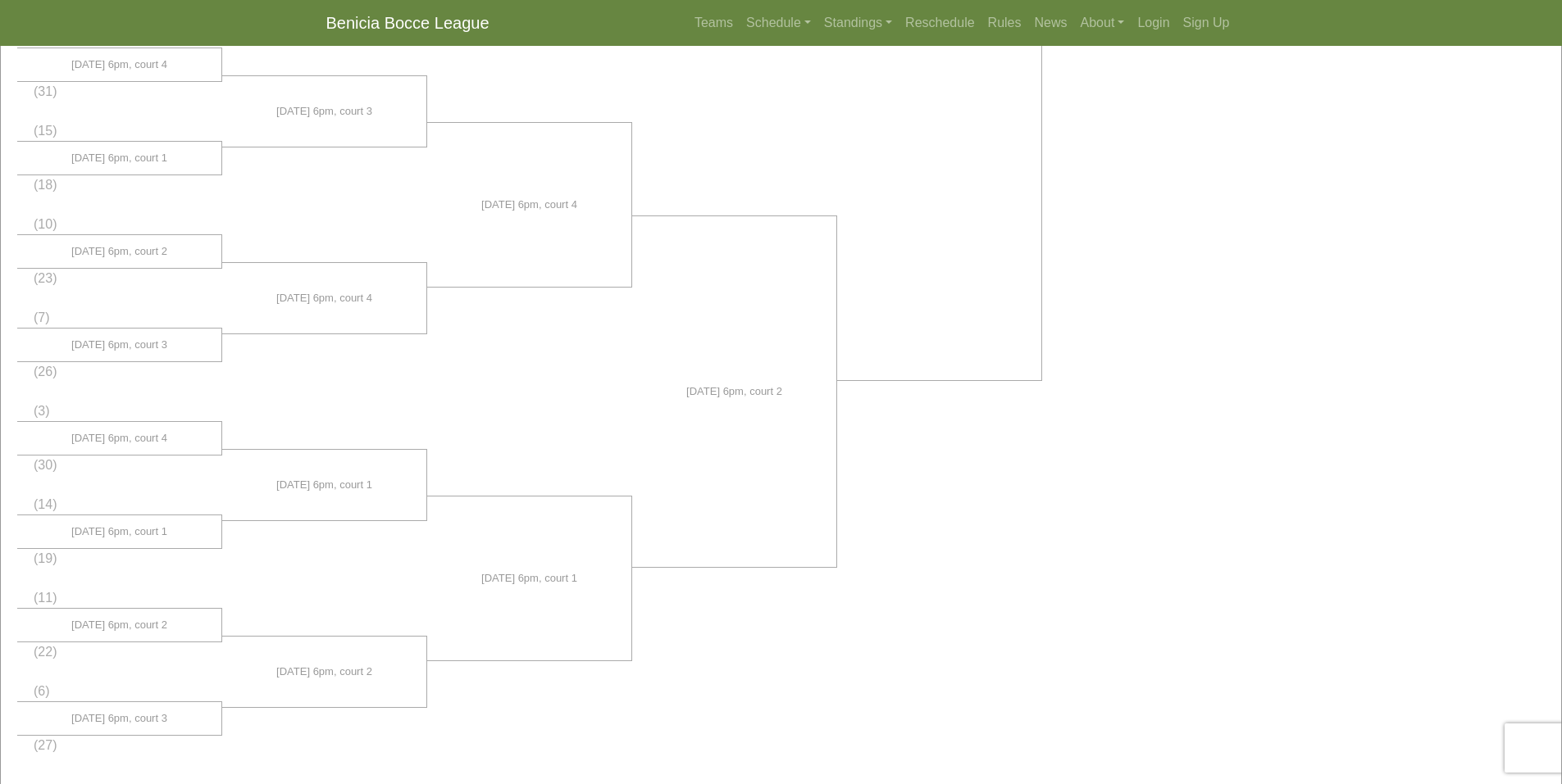
scroll to position [1065, 0]
